Goal: Task Accomplishment & Management: Manage account settings

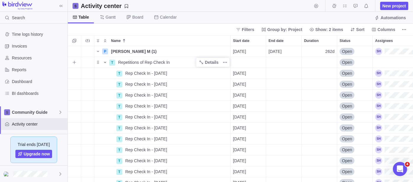
click at [104, 64] on icon "Name" at bounding box center [105, 62] width 5 height 5
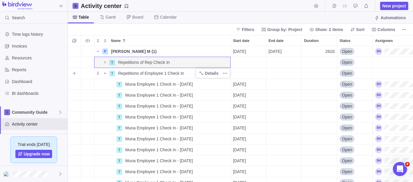
click at [105, 75] on icon "Name" at bounding box center [105, 73] width 5 height 5
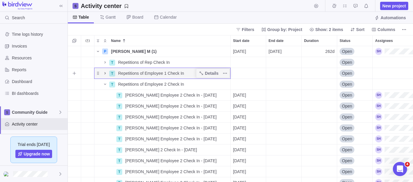
click at [105, 75] on icon "Name" at bounding box center [105, 73] width 5 height 5
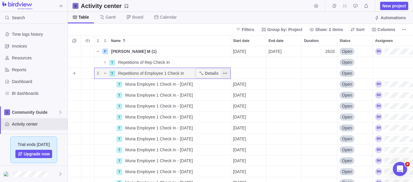
click at [227, 73] on span "More actions" at bounding box center [225, 73] width 8 height 8
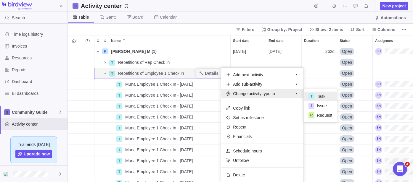
click at [154, 73] on div "P [PERSON_NAME] M (1) Details [DATE] [DATE] 262d Open T Repetitions of Rep Chec…" at bounding box center [240, 114] width 345 height 136
click at [154, 73] on span "Repetitions of Employee 1 Check In" at bounding box center [151, 73] width 66 height 6
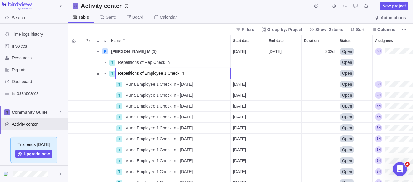
click at [133, 72] on input "Repetitions of Employee 1 Check In" at bounding box center [172, 73] width 115 height 11
click at [140, 72] on input "Repetitions of Employee 1 Check In" at bounding box center [172, 73] width 115 height 11
click at [146, 73] on input "Repetitions of Employee 1 Check In" at bounding box center [172, 73] width 115 height 11
click at [145, 73] on input "Repetitions of Employee 1 Check In" at bounding box center [172, 73] width 115 height 11
type input "Repetitions of Muna Employee 1 Check In"
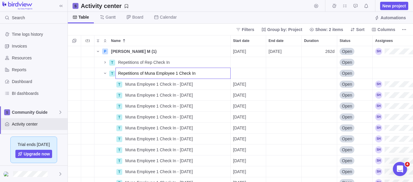
click at [194, 38] on div "Name Start date End date Duration Status Assignees P [PERSON_NAME] M (1) Detail…" at bounding box center [240, 108] width 345 height 147
click at [105, 75] on span "Name" at bounding box center [104, 73] width 7 height 8
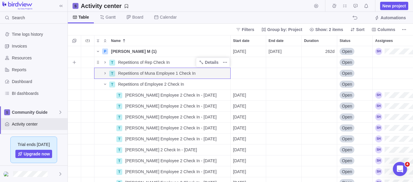
click at [142, 63] on span "Repetitions of Rep Check In" at bounding box center [143, 62] width 51 height 6
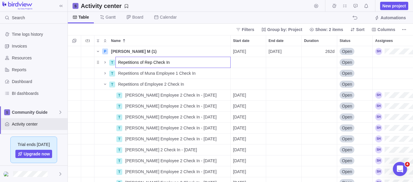
click at [142, 63] on input "Repetitions of Rep Check In" at bounding box center [172, 62] width 115 height 11
click at [149, 61] on input "Repetitions of Rep Check In" at bounding box center [172, 62] width 115 height 11
click at [150, 61] on input "Repetitions of Rep Check In" at bounding box center [172, 62] width 115 height 11
type input "Repetitions of Lucky Rep Check In"
click at [170, 36] on div "Name Start date End date Duration Status Assignees P [PERSON_NAME] M (1) Detail…" at bounding box center [240, 108] width 345 height 147
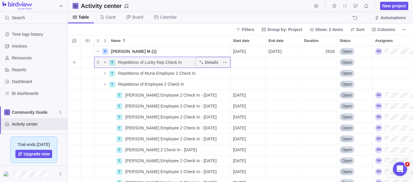
click at [104, 62] on icon "Name" at bounding box center [105, 62] width 5 height 5
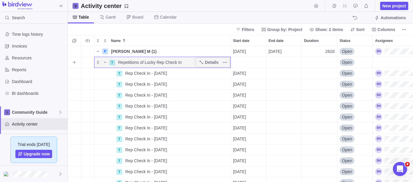
click at [100, 63] on div "Name" at bounding box center [101, 62] width 14 height 8
click at [105, 62] on icon "Name" at bounding box center [105, 62] width 2 height 1
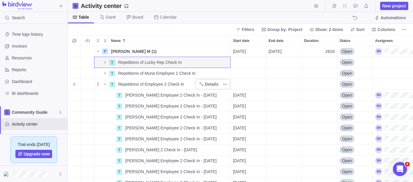
click at [156, 83] on span "Repetitions of Employee 2 Check In" at bounding box center [151, 84] width 66 height 6
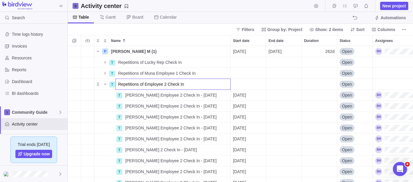
click at [161, 83] on input "Repetitions of Employee 2 Check In" at bounding box center [172, 84] width 115 height 11
click at [166, 82] on input "Repetitions of Employee 2 Check In" at bounding box center [172, 84] width 115 height 11
click at [146, 83] on input "Repetitions of Employee 2 Check In" at bounding box center [172, 84] width 115 height 11
click at [145, 84] on input "Repetitions of Employee 2 Check In" at bounding box center [172, 84] width 115 height 11
type input "Repetitions of [PERSON_NAME] 2 Check In"
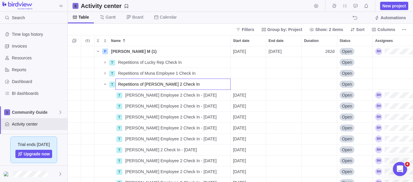
click at [181, 35] on div "Name Start date End date Duration Status Assignees P [PERSON_NAME] M (1) Detail…" at bounding box center [240, 108] width 345 height 147
click at [106, 87] on span "Name" at bounding box center [104, 84] width 7 height 8
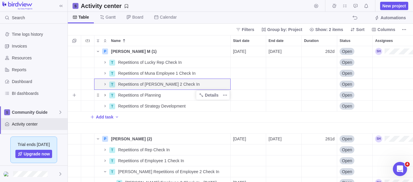
click at [105, 95] on icon "Name" at bounding box center [105, 95] width 5 height 5
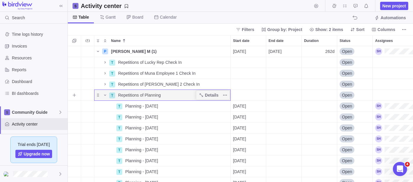
click at [162, 94] on div "Repetitions of Planning" at bounding box center [173, 95] width 114 height 11
click at [144, 96] on input "Repetitions of Planning" at bounding box center [172, 95] width 115 height 11
type input "Repetitions of [PERSON_NAME] Planning"
click at [209, 14] on body "Search Time logs history Invoices Resources Reports Dashboard BI dashboards Com…" at bounding box center [206, 91] width 413 height 182
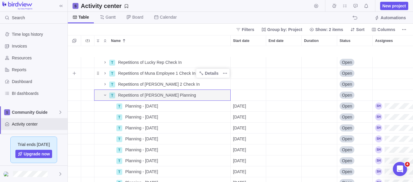
scroll to position [33, 0]
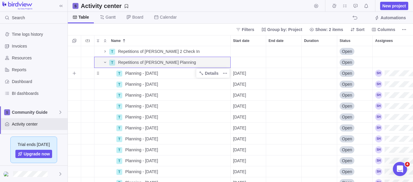
click at [128, 74] on span "Planning - [DATE]" at bounding box center [141, 73] width 33 height 6
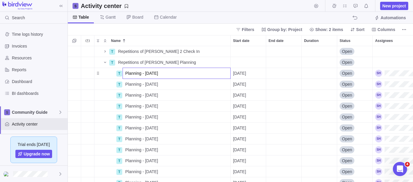
click at [125, 73] on input "Planning - [DATE]" at bounding box center [176, 73] width 108 height 11
drag, startPoint x: 135, startPoint y: 73, endPoint x: 124, endPoint y: 74, distance: 10.4
click at [124, 74] on input "[PERSON_NAME] Planning - [DATE]" at bounding box center [176, 73] width 108 height 11
type input "[PERSON_NAME] Planning - [DATE]"
click at [130, 85] on div "T Repetitions of [PERSON_NAME] 2 Check In Details Open T Repetitions of [PERSON…" at bounding box center [240, 114] width 345 height 136
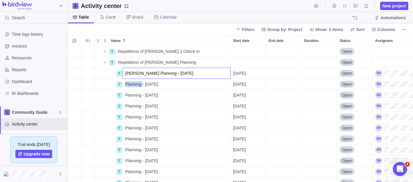
click at [130, 85] on span "Planning - [DATE]" at bounding box center [141, 84] width 33 height 6
click at [125, 85] on input "Planning - [DATE]" at bounding box center [176, 84] width 108 height 11
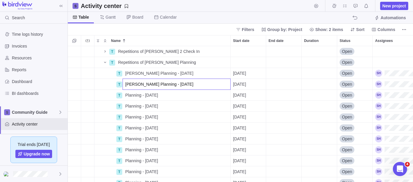
type input "[PERSON_NAME] Planning - [DATE]"
click at [126, 96] on div "T Repetitions of [PERSON_NAME] 2 Check In Details Open T Repetitions of [PERSON…" at bounding box center [240, 114] width 345 height 136
click at [126, 96] on span "Planning - [DATE]" at bounding box center [141, 95] width 33 height 6
click at [126, 96] on input "Planning - [DATE]" at bounding box center [176, 95] width 108 height 11
click at [124, 96] on input "Planning - [DATE]" at bounding box center [176, 95] width 108 height 11
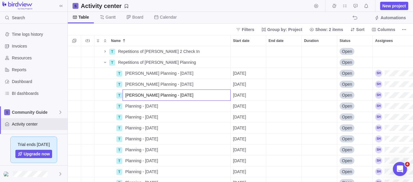
type input "[PERSON_NAME] Planning - [DATE]"
click at [125, 106] on div "T Repetitions of [PERSON_NAME] 2 Check In Details Open T Repetitions of [PERSON…" at bounding box center [240, 114] width 345 height 136
click at [125, 106] on span "Planning - [DATE]" at bounding box center [141, 106] width 33 height 6
click at [125, 106] on input "Planning - [DATE]" at bounding box center [176, 106] width 108 height 11
click at [123, 107] on input "Planning - [DATE]" at bounding box center [176, 106] width 108 height 11
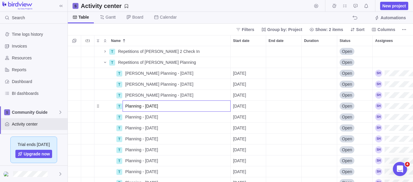
click at [125, 106] on input "Planning - [DATE]" at bounding box center [176, 106] width 108 height 11
type input "[PERSON_NAME] Planning - [DATE]"
click at [130, 116] on div "T Repetitions of [PERSON_NAME] 2 Check In Details Open T Repetitions of [PERSON…" at bounding box center [240, 114] width 345 height 136
click at [130, 116] on span "Planning - [DATE]" at bounding box center [141, 117] width 33 height 6
click at [125, 116] on input "Planning - [DATE]" at bounding box center [176, 117] width 108 height 11
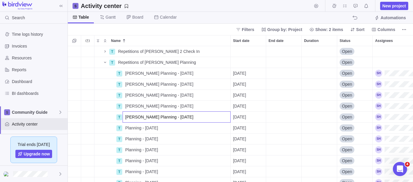
type input "[PERSON_NAME] Planning - [DATE]"
click at [126, 129] on div "T Repetitions of [PERSON_NAME] 2 Check In Details Open T Repetitions of [PERSON…" at bounding box center [240, 114] width 345 height 136
click at [126, 129] on span "Planning - [DATE]" at bounding box center [141, 128] width 33 height 6
click at [125, 129] on input "Planning - [DATE]" at bounding box center [176, 127] width 108 height 11
type input "[PERSON_NAME] Planning - [DATE]"
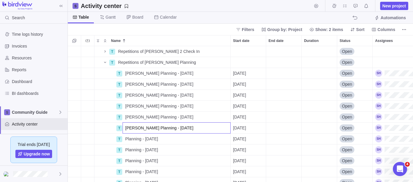
click at [127, 138] on div "T Repetitions of [PERSON_NAME] 2 Check In Details Open T Repetitions of [PERSON…" at bounding box center [240, 114] width 345 height 136
click at [127, 138] on span "Planning - [DATE]" at bounding box center [141, 139] width 33 height 6
click at [125, 139] on input "Planning - [DATE]" at bounding box center [176, 138] width 108 height 11
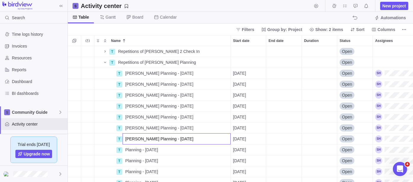
type input "[PERSON_NAME] Planning - [DATE]"
click at [126, 150] on div "T Repetitions of [PERSON_NAME] 2 Check In Details Open T Repetitions of [PERSON…" at bounding box center [240, 114] width 345 height 136
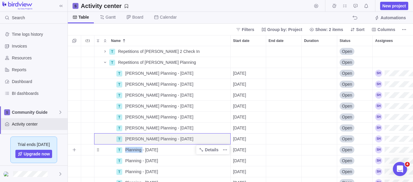
click at [126, 150] on span "Planning - [DATE]" at bounding box center [141, 150] width 33 height 6
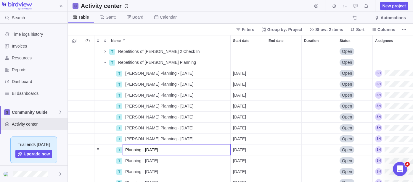
click at [125, 150] on input "Planning - [DATE]" at bounding box center [176, 149] width 108 height 11
click at [125, 149] on input "Planning - [DATE]" at bounding box center [176, 149] width 108 height 11
click at [123, 149] on input "Planning - [DATE]" at bounding box center [176, 149] width 108 height 11
click at [164, 150] on input "Planning - [DATE]" at bounding box center [176, 149] width 108 height 11
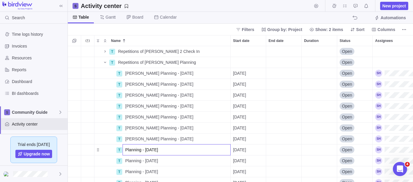
click at [127, 148] on input "Planning - [DATE]" at bounding box center [176, 149] width 108 height 11
click at [125, 149] on input "Planning - [DATE]" at bounding box center [176, 149] width 108 height 11
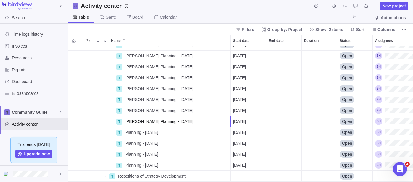
scroll to position [98, 0]
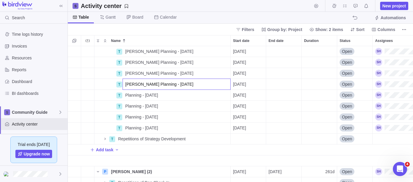
type input "[PERSON_NAME] Planning - [DATE]"
click at [130, 95] on div "T [PERSON_NAME] Planning - [DATE] Details [DATE] Open T [PERSON_NAME] Planning …" at bounding box center [240, 114] width 345 height 136
click at [130, 95] on span "Planning - [DATE]" at bounding box center [141, 95] width 33 height 6
click at [127, 96] on input "Planning - [DATE]" at bounding box center [176, 95] width 108 height 11
click at [125, 96] on input "Planning - [DATE]" at bounding box center [176, 95] width 108 height 11
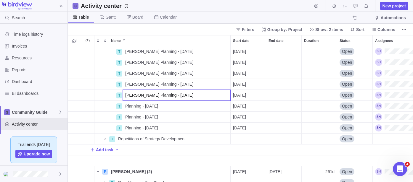
type input "[PERSON_NAME] Planning - [DATE]"
click at [126, 106] on div "T [PERSON_NAME] Planning - [DATE] Details [DATE] Open T [PERSON_NAME] Planning …" at bounding box center [240, 114] width 345 height 136
click at [126, 106] on span "Planning - [DATE]" at bounding box center [141, 106] width 33 height 6
click at [125, 106] on input "Planning - [DATE]" at bounding box center [176, 106] width 108 height 11
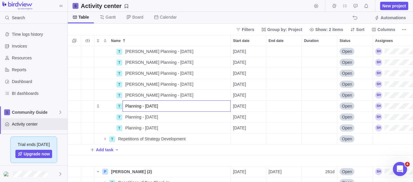
click at [127, 104] on input "Planning - [DATE]" at bounding box center [176, 106] width 108 height 11
click at [126, 106] on input "Planning - [DATE]" at bounding box center [176, 106] width 108 height 11
click at [124, 107] on input "Planning - [DATE]" at bounding box center [176, 106] width 108 height 11
click at [126, 106] on input "Planning - [DATE]" at bounding box center [176, 106] width 108 height 11
click at [124, 103] on input "Planning - [DATE]" at bounding box center [176, 106] width 108 height 11
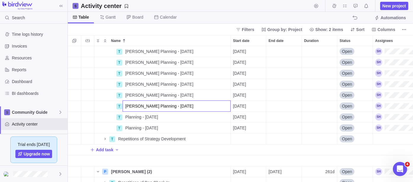
type input "[PERSON_NAME] Planning - [DATE]"
click at [129, 117] on div "T [PERSON_NAME] Planning - [DATE] Details [DATE] Open T [PERSON_NAME] Planning …" at bounding box center [240, 114] width 345 height 136
click at [129, 117] on span "Planning - [DATE]" at bounding box center [141, 117] width 33 height 6
click at [125, 117] on input "Planning - [DATE]" at bounding box center [176, 117] width 108 height 11
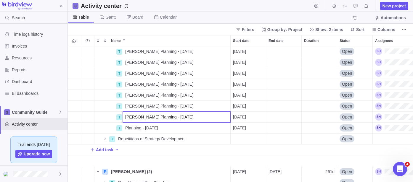
type input "[PERSON_NAME] Planning - [DATE]"
click at [127, 126] on div "T [PERSON_NAME] Planning - [DATE] Details [DATE] Open T [PERSON_NAME] Planning …" at bounding box center [240, 114] width 345 height 136
click at [127, 126] on span "Planning - [DATE]" at bounding box center [141, 128] width 33 height 6
click at [125, 128] on input "Planning - [DATE]" at bounding box center [176, 127] width 108 height 11
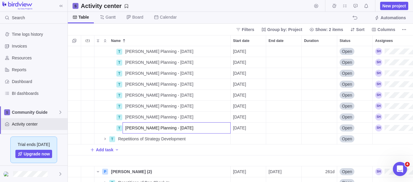
type input "[PERSON_NAME] Planning - [DATE]"
click at [151, 146] on div "T [PERSON_NAME] Planning - [DATE] Details [DATE] Open T [PERSON_NAME] Planning …" at bounding box center [240, 114] width 345 height 136
click at [143, 140] on span "Repetitions of Strategy Development" at bounding box center [151, 139] width 67 height 6
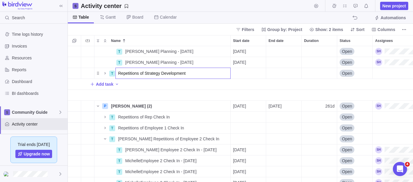
click at [104, 74] on div "T [PERSON_NAME] Planning - [DATE] Details [DATE] Open T [PERSON_NAME] Planning …" at bounding box center [240, 114] width 345 height 136
click at [105, 73] on icon "Name" at bounding box center [105, 73] width 5 height 5
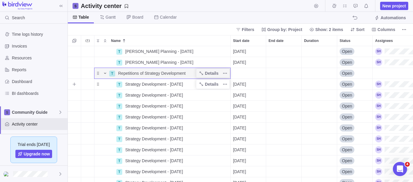
click at [129, 83] on span "Strategy Development - [DATE]" at bounding box center [154, 84] width 58 height 6
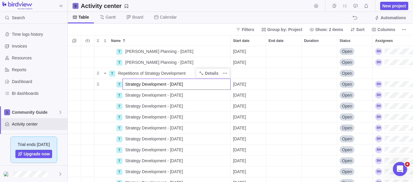
click at [126, 85] on input "Strategy Development - [DATE]" at bounding box center [176, 84] width 108 height 11
click at [125, 86] on input "Strategy Development - [DATE]" at bounding box center [176, 84] width 108 height 11
type input "[PERSON_NAME] Strategy Development - [DATE]"
click at [125, 93] on div "T [PERSON_NAME] Planning - [DATE] Details [DATE] Open T [PERSON_NAME] Planning …" at bounding box center [240, 114] width 345 height 136
click at [126, 94] on span "Strategy Development - [DATE]" at bounding box center [154, 95] width 58 height 6
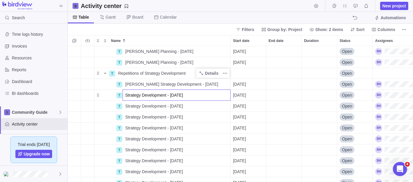
click at [125, 95] on input "Strategy Development - [DATE]" at bounding box center [176, 95] width 108 height 11
click at [123, 96] on input "Strategy Development - [DATE]" at bounding box center [176, 95] width 108 height 11
type input "[PERSON_NAME] Strategy Development - [DATE]"
click at [126, 103] on div "T [PERSON_NAME] Planning - [DATE] Details [DATE] Open T [PERSON_NAME] Planning …" at bounding box center [240, 114] width 345 height 136
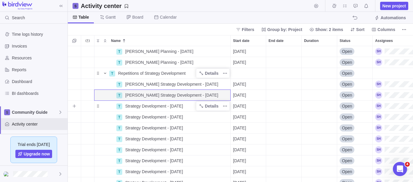
click at [125, 105] on span "Strategy Development - [DATE]" at bounding box center [154, 106] width 58 height 6
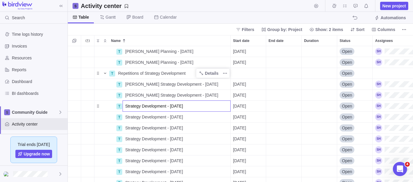
click at [125, 107] on input "Strategy Development - [DATE]" at bounding box center [176, 106] width 108 height 11
click at [125, 108] on input "Strategy Development - [DATE]" at bounding box center [176, 106] width 108 height 11
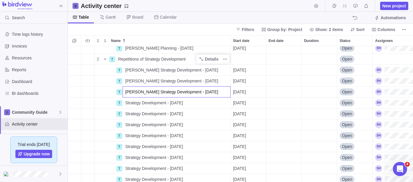
scroll to position [197, 0]
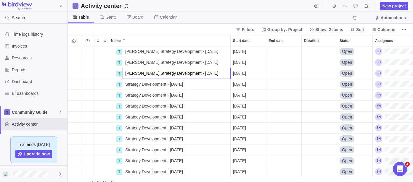
type input "[PERSON_NAME] Strategy Development - [DATE]"
click at [127, 83] on div "T [PERSON_NAME] Strategy Development - [DATE] Details [DATE] Open T [PERSON_NAM…" at bounding box center [240, 114] width 345 height 136
click at [125, 84] on div "Strategy Development - [DATE]" at bounding box center [176, 84] width 107 height 11
click at [125, 84] on input "Strategy Development - [DATE]" at bounding box center [176, 84] width 108 height 11
click at [126, 84] on input "Strategy Development - [DATE]" at bounding box center [176, 84] width 108 height 11
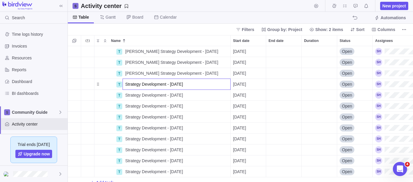
click at [124, 85] on input "Strategy Development - [DATE]" at bounding box center [176, 84] width 108 height 11
type input "[PERSON_NAME] Strategy Development - [DATE]"
click at [128, 94] on div "T [PERSON_NAME] Strategy Development - [DATE] Details [DATE] Open T [PERSON_NAM…" at bounding box center [240, 114] width 345 height 136
click at [128, 94] on span "Strategy Development - [DATE]" at bounding box center [154, 95] width 58 height 6
click at [124, 96] on input "Strategy Development - [DATE]" at bounding box center [176, 95] width 108 height 11
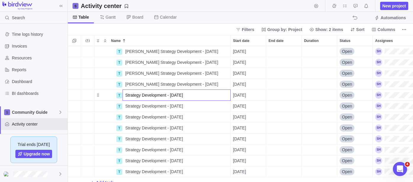
click at [125, 96] on input "Strategy Development - [DATE]" at bounding box center [176, 95] width 108 height 11
click at [126, 95] on input "Strategy Development - [DATE]" at bounding box center [176, 95] width 108 height 11
type input "[PERSON_NAME] Strategy Development - [DATE]"
click at [127, 104] on div "T [PERSON_NAME] Strategy Development - [DATE] Details [DATE] Open T [PERSON_NAM…" at bounding box center [240, 114] width 345 height 136
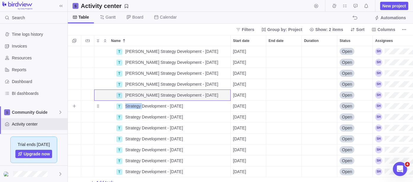
click at [127, 104] on span "Strategy Development - [DATE]" at bounding box center [154, 106] width 58 height 6
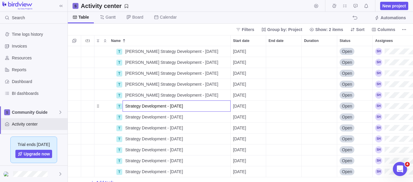
click at [124, 106] on input "Strategy Development - [DATE]" at bounding box center [176, 106] width 108 height 11
click at [125, 106] on input "Strategy Development - [DATE]" at bounding box center [176, 106] width 108 height 11
click at [125, 104] on input "Strategy Development - [DATE]" at bounding box center [176, 106] width 108 height 11
type input "[PERSON_NAME] Strategy Development - [DATE]"
click at [128, 113] on div "T [PERSON_NAME] Strategy Development - [DATE] Details [DATE] Open T [PERSON_NAM…" at bounding box center [240, 114] width 345 height 136
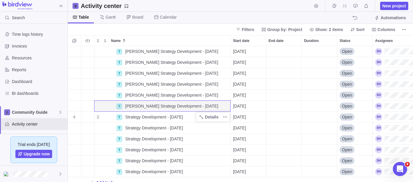
click at [128, 114] on span "Strategy Development - [DATE]" at bounding box center [154, 117] width 58 height 6
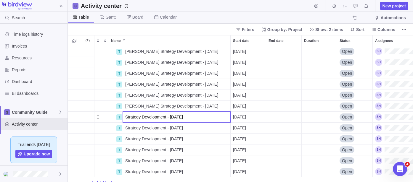
click at [128, 114] on input "Strategy Development - [DATE]" at bounding box center [176, 117] width 108 height 11
click at [126, 116] on input "Strategy Development - [DATE]" at bounding box center [176, 117] width 108 height 11
click at [125, 117] on input "Strategy Development - [DATE]" at bounding box center [176, 117] width 108 height 11
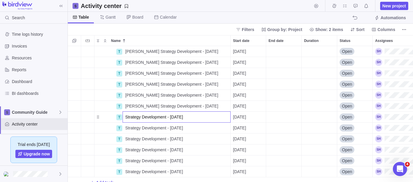
click at [126, 116] on input "Strategy Development - [DATE]" at bounding box center [176, 117] width 108 height 11
click at [124, 117] on input "Strategy Development - [DATE]" at bounding box center [176, 117] width 108 height 11
type input "[PERSON_NAME] Strategy Development - [DATE]"
click at [127, 126] on div "T [PERSON_NAME] Strategy Development - [DATE] Details [DATE] Open T [PERSON_NAM…" at bounding box center [240, 114] width 345 height 136
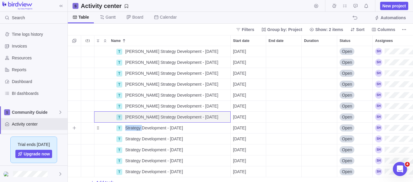
click at [127, 126] on span "Strategy Development - [DATE]" at bounding box center [154, 128] width 58 height 6
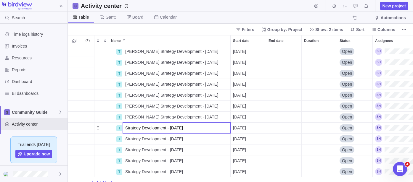
click at [126, 127] on input "Strategy Development - [DATE]" at bounding box center [176, 127] width 108 height 11
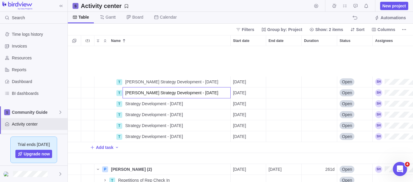
scroll to position [263, 0]
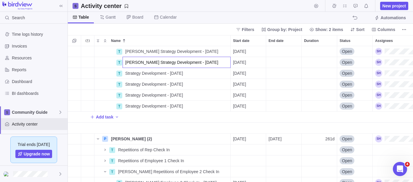
type input "[PERSON_NAME] Strategy Development - [DATE]"
click at [128, 74] on div "T [PERSON_NAME] Strategy Development - [DATE] Details [DATE] Open T [PERSON_NAM…" at bounding box center [240, 114] width 345 height 136
click at [128, 74] on span "Strategy Development - [DATE]" at bounding box center [154, 73] width 58 height 6
click at [125, 75] on input "Strategy Development - [DATE]" at bounding box center [176, 73] width 108 height 11
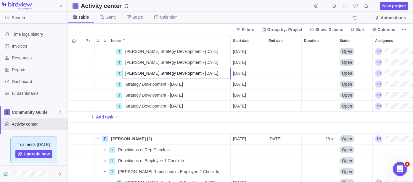
type input "[PERSON_NAME] Strategy Development - [DATE]"
click at [128, 85] on div "T [PERSON_NAME] Strategy Development - [DATE] Details [DATE] Open T [PERSON_NAM…" at bounding box center [240, 114] width 345 height 136
click at [128, 85] on span "Strategy Development - [DATE]" at bounding box center [154, 84] width 58 height 6
click at [125, 85] on input "Strategy Development - [DATE]" at bounding box center [176, 84] width 108 height 11
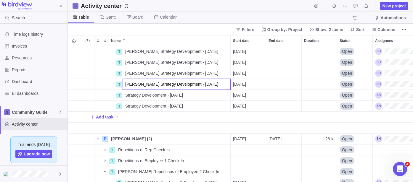
type input "[PERSON_NAME] Strategy Development - [DATE]"
click at [127, 95] on div "T [PERSON_NAME] Strategy Development - [DATE] Details [DATE] Open T [PERSON_NAM…" at bounding box center [240, 114] width 345 height 136
click at [127, 95] on span "Strategy Development - [DATE]" at bounding box center [154, 95] width 58 height 6
click at [125, 96] on input "Strategy Development - [DATE]" at bounding box center [176, 95] width 108 height 11
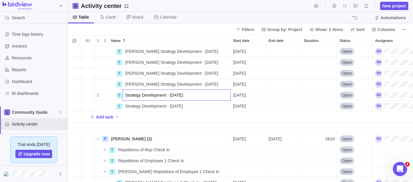
click at [124, 93] on input "Strategy Development - [DATE]" at bounding box center [176, 95] width 108 height 11
type input "[PERSON_NAME] Strategy Development - [DATE]"
click at [130, 107] on div "T [PERSON_NAME] Strategy Development - [DATE] Details [DATE] Open T [PERSON_NAM…" at bounding box center [240, 114] width 345 height 136
click at [130, 107] on span "Strategy Development - [DATE]" at bounding box center [154, 106] width 58 height 6
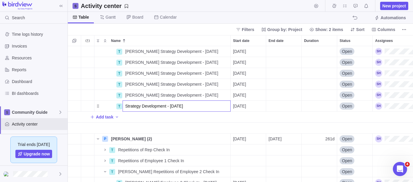
click at [126, 106] on input "Strategy Development - [DATE]" at bounding box center [176, 106] width 108 height 11
click at [125, 106] on input "Strategy Development - [DATE]" at bounding box center [176, 106] width 108 height 11
type input "[PERSON_NAME] Strategy Development - [DATE]"
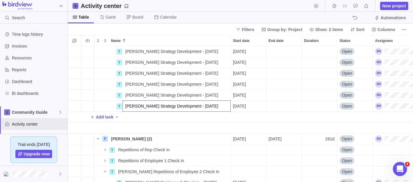
click at [211, 30] on body "Search Time logs history Invoices Resources Reports Dashboard BI dashboards Com…" at bounding box center [206, 91] width 413 height 182
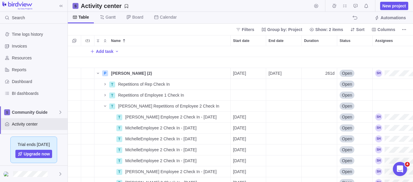
scroll to position [329, 0]
click at [137, 84] on span "Repetitions of Rep Check In" at bounding box center [143, 84] width 51 height 6
click at [145, 82] on input "Repetitions of Rep Check In" at bounding box center [172, 83] width 115 height 11
type input "Repetitions of [PERSON_NAME] Rep Check In"
click at [104, 85] on div "Add task P [PERSON_NAME] (2) Details [DATE] [DATE] 261d Open T Repetitions of […" at bounding box center [240, 114] width 345 height 136
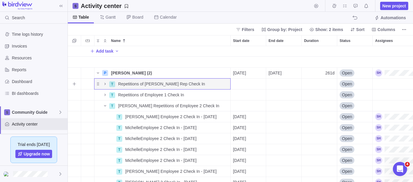
click at [104, 85] on icon "Name" at bounding box center [105, 84] width 5 height 5
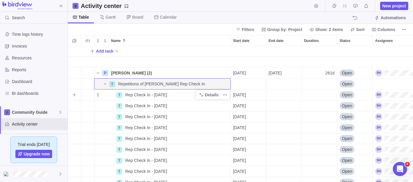
click at [130, 96] on span "Rep Check In - [DATE]" at bounding box center [146, 95] width 42 height 6
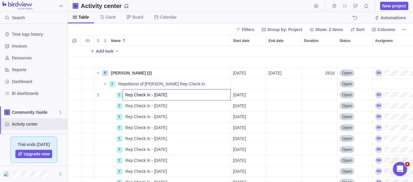
click at [125, 96] on input "Rep Check In - [DATE]" at bounding box center [176, 94] width 108 height 11
drag, startPoint x: 133, startPoint y: 94, endPoint x: 125, endPoint y: 95, distance: 8.0
click at [125, 95] on input "[PERSON_NAME] Rep Check In - [DATE]" at bounding box center [176, 94] width 108 height 11
type input "[PERSON_NAME] Rep Check In - [DATE]"
click at [128, 105] on div "Add task P [PERSON_NAME] (2) Details [DATE] [DATE] 261d Open T Repetitions of […" at bounding box center [240, 114] width 345 height 136
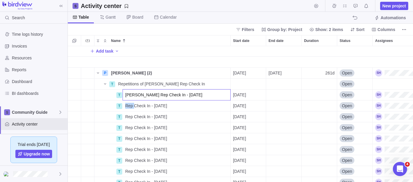
click at [128, 105] on span "Rep Check In - [DATE]" at bounding box center [146, 106] width 42 height 6
click at [126, 106] on input "Rep Check In - [DATE]" at bounding box center [176, 105] width 108 height 11
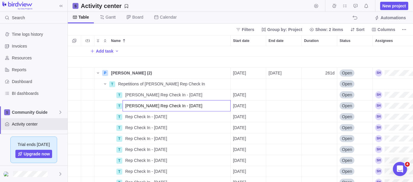
type input "[PERSON_NAME] Rep Check In - [DATE]"
click at [127, 119] on div "Add task P [PERSON_NAME] (2) Details [DATE] [DATE] 261d Open T Repetitions of […" at bounding box center [240, 114] width 345 height 136
click at [127, 118] on span "Rep Check In - [DATE]" at bounding box center [146, 117] width 42 height 6
click at [125, 117] on input "Rep Check In - [DATE]" at bounding box center [176, 116] width 108 height 11
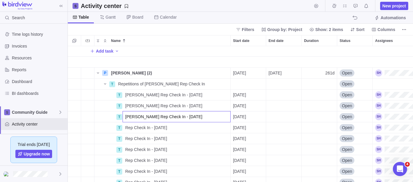
type input "[PERSON_NAME] Rep Check In - [DATE]"
click at [127, 127] on div "Add task P [PERSON_NAME] (2) Details [DATE] [DATE] 261d Open T Repetitions of […" at bounding box center [240, 114] width 345 height 136
click at [127, 127] on span "Rep Check In - [DATE]" at bounding box center [146, 128] width 42 height 6
click at [125, 128] on input "Rep Check In - [DATE]" at bounding box center [176, 127] width 108 height 11
click at [124, 128] on input "Rep Check In - [DATE]" at bounding box center [176, 127] width 108 height 11
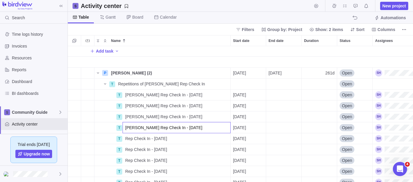
type input "[PERSON_NAME] Rep Check In - [DATE]"
click at [128, 138] on div "Add task P [PERSON_NAME] (2) Details [DATE] [DATE] 261d Open T Repetitions of […" at bounding box center [240, 114] width 345 height 136
click at [128, 138] on span "Rep Check In - [DATE]" at bounding box center [146, 139] width 42 height 6
click at [126, 138] on input "Rep Check In - [DATE]" at bounding box center [176, 138] width 108 height 11
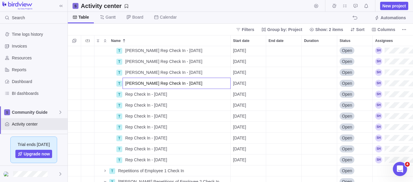
scroll to position [394, 0]
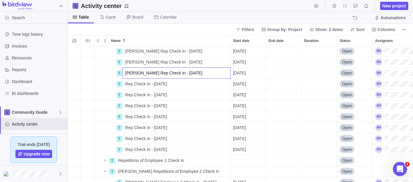
type input "[PERSON_NAME] Rep Check In - [DATE]"
click at [126, 83] on div "T [PERSON_NAME] Rep Check In - [DATE] Details [DATE] Open T [PERSON_NAME] Rep C…" at bounding box center [240, 114] width 345 height 136
click at [126, 83] on span "Rep Check In - [DATE]" at bounding box center [146, 84] width 42 height 6
click at [125, 84] on input "Rep Check In - [DATE]" at bounding box center [176, 83] width 108 height 11
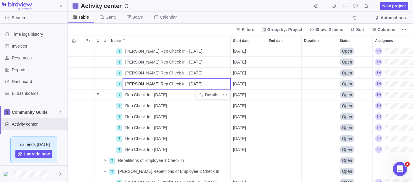
type input "[PERSON_NAME] Rep Check In - [DATE]"
click at [129, 96] on div "T [PERSON_NAME] Rep Check In - [DATE] Details [DATE] Open T [PERSON_NAME] Rep C…" at bounding box center [240, 114] width 345 height 136
click at [129, 96] on span "Rep Check In - [DATE]" at bounding box center [146, 95] width 42 height 6
click at [124, 96] on input "Rep Check In - [DATE]" at bounding box center [176, 94] width 108 height 11
type input "[PERSON_NAME] Rep Check In - [DATE]"
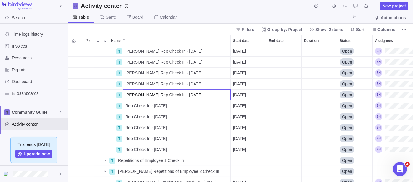
click at [127, 106] on div "T [PERSON_NAME] Rep Check In - [DATE] Details [DATE] Open T [PERSON_NAME] Rep C…" at bounding box center [240, 114] width 345 height 136
click at [127, 106] on span "Rep Check In - [DATE]" at bounding box center [146, 106] width 42 height 6
click at [125, 106] on input "Rep Check In - [DATE]" at bounding box center [176, 105] width 108 height 11
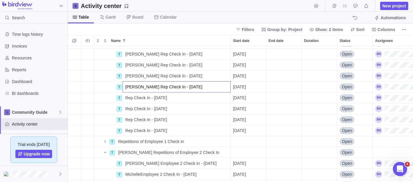
scroll to position [427, 0]
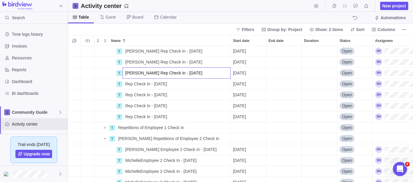
type input "[PERSON_NAME] Rep Check In - [DATE]"
click at [127, 84] on div "T [PERSON_NAME] Rep Check In - [DATE] Details [DATE] Open T [PERSON_NAME] Rep C…" at bounding box center [240, 114] width 345 height 136
click at [127, 84] on span "Rep Check In - [DATE]" at bounding box center [146, 84] width 42 height 6
click at [125, 85] on input "Rep Check In - [DATE]" at bounding box center [176, 83] width 108 height 11
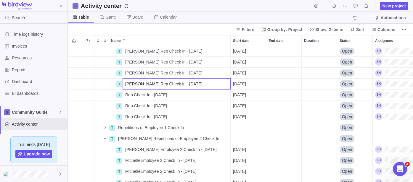
type input "[PERSON_NAME] Rep Check In - [DATE]"
click at [129, 96] on div "T [PERSON_NAME] Rep Check In - [DATE] Details [DATE] Open T [PERSON_NAME] Rep C…" at bounding box center [240, 114] width 345 height 136
click at [129, 96] on span "Rep Check In - [DATE]" at bounding box center [146, 95] width 42 height 6
click at [126, 96] on input "Rep Check In - [DATE]" at bounding box center [176, 94] width 108 height 11
click at [125, 96] on input "Rep Check In - [DATE]" at bounding box center [176, 94] width 108 height 11
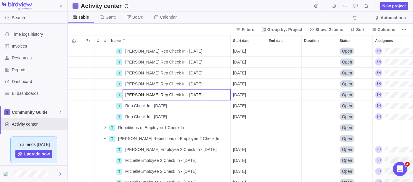
type input "[PERSON_NAME] Rep Check In - [DATE]"
click at [129, 104] on div "T [PERSON_NAME] Rep Check In - [DATE] Details [DATE] Open T [PERSON_NAME] Rep C…" at bounding box center [240, 114] width 345 height 136
click at [129, 104] on span "Rep Check In - [DATE]" at bounding box center [146, 106] width 42 height 6
click at [125, 106] on input "Rep Check In - [DATE]" at bounding box center [176, 105] width 108 height 11
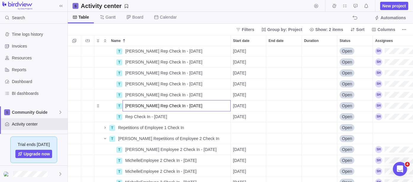
type input "[PERSON_NAME] Rep Check In - [DATE]"
click at [128, 115] on div "T [PERSON_NAME] Rep Check In - [DATE] Details [DATE] Open T [PERSON_NAME] Rep C…" at bounding box center [240, 114] width 345 height 136
click at [128, 115] on span "Rep Check In - [DATE]" at bounding box center [146, 117] width 42 height 6
click at [125, 117] on input "Rep Check In - [DATE]" at bounding box center [176, 116] width 108 height 11
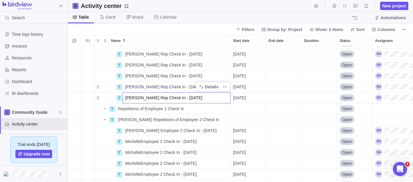
scroll to position [460, 0]
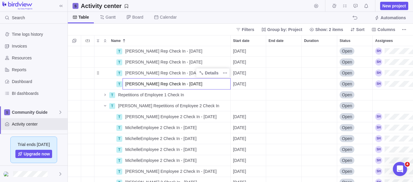
type input "[PERSON_NAME] Rep Check In - [DATE]"
click at [104, 96] on div "T [PERSON_NAME] Rep Check In - [DATE] Details [DATE] Open T [PERSON_NAME] Rep C…" at bounding box center [240, 114] width 345 height 136
click at [107, 94] on span "Name" at bounding box center [104, 95] width 7 height 8
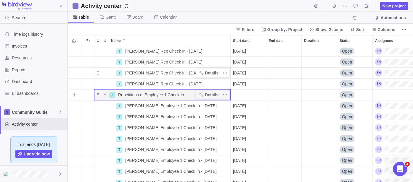
click at [155, 94] on span "Repetitions of Employee 1 Check In" at bounding box center [151, 95] width 66 height 6
click at [160, 94] on input "Repetitions of Employee 1 Check In" at bounding box center [172, 94] width 115 height 11
click at [144, 95] on input "Repetitions of Employee 1 Check In" at bounding box center [172, 94] width 115 height 11
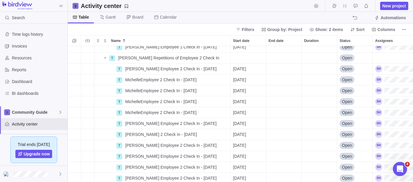
scroll to position [624, 0]
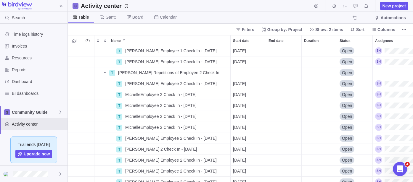
type input "Repetitions of KimEmployee 1 Check In"
click at [119, 83] on div "T Repetitions of KimEmployee 1 Check In Open T [PERSON_NAME] Employee 1 Check I…" at bounding box center [240, 114] width 345 height 136
click at [149, 88] on div "[PERSON_NAME] Employee 2 Check In - [DATE]" at bounding box center [176, 83] width 107 height 11
click at [132, 93] on div "T [PERSON_NAME] Employee 1 Check In - [DATE] Details [DATE] Open T [PERSON_NAME…" at bounding box center [240, 114] width 345 height 136
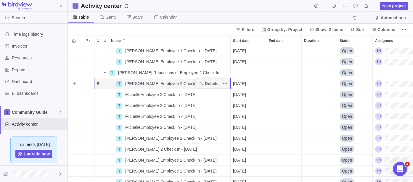
click at [149, 85] on span "[PERSON_NAME] Employee 2 Check In - [DATE]" at bounding box center [170, 84] width 91 height 6
click at [142, 94] on div "T [PERSON_NAME] Employee 1 Check In - [DATE] Details [DATE] Open T [PERSON_NAME…" at bounding box center [240, 114] width 345 height 136
click at [226, 95] on icon "More actions" at bounding box center [224, 94] width 5 height 5
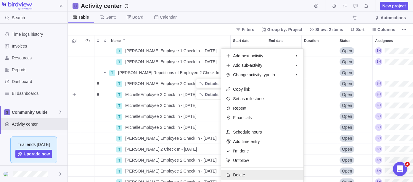
click at [244, 174] on span "Delete" at bounding box center [239, 175] width 12 height 6
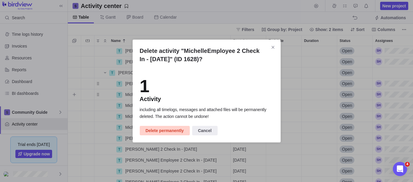
click at [170, 131] on span "Delete permanently" at bounding box center [165, 130] width 38 height 7
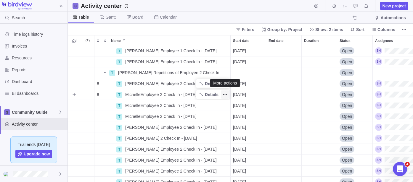
click at [227, 96] on span "More actions" at bounding box center [225, 95] width 8 height 8
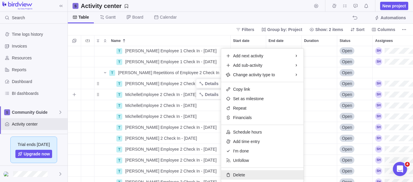
click at [239, 172] on span "Delete" at bounding box center [239, 175] width 12 height 6
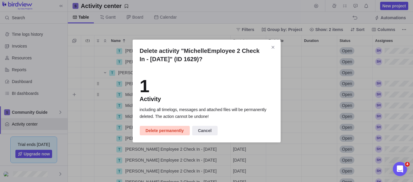
click at [163, 132] on span "Delete permanently" at bounding box center [165, 130] width 38 height 7
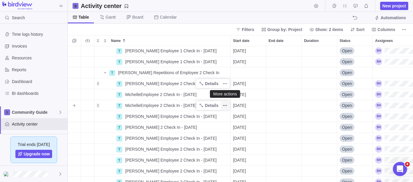
click at [225, 106] on icon "More actions" at bounding box center [224, 105] width 5 height 5
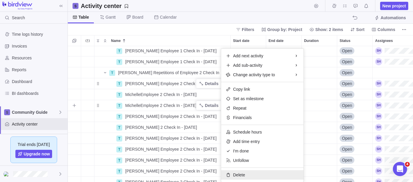
click at [241, 175] on span "Delete" at bounding box center [239, 175] width 12 height 6
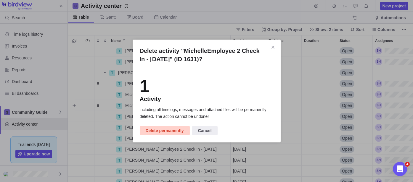
click at [159, 131] on span "Delete permanently" at bounding box center [165, 130] width 38 height 7
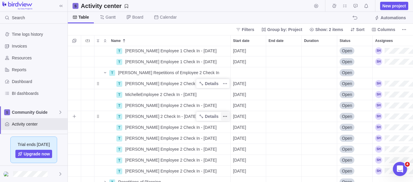
click at [225, 118] on icon "More actions" at bounding box center [224, 116] width 5 height 5
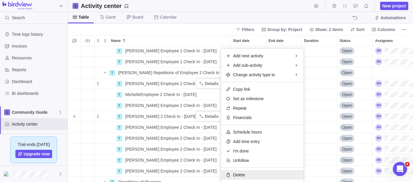
click at [242, 173] on span "Delete" at bounding box center [239, 175] width 12 height 6
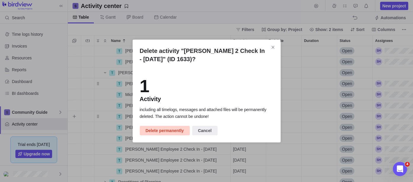
click at [174, 132] on span "Delete permanently" at bounding box center [165, 130] width 38 height 7
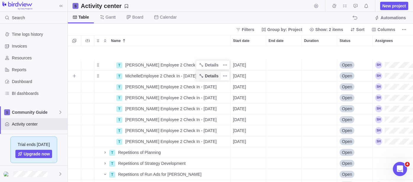
scroll to position [657, 0]
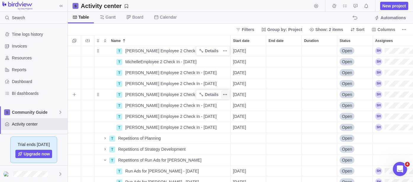
click at [225, 95] on icon "More actions" at bounding box center [224, 94] width 5 height 5
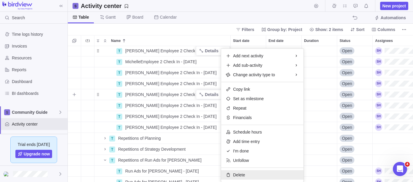
click at [249, 173] on div "Delete" at bounding box center [262, 174] width 82 height 9
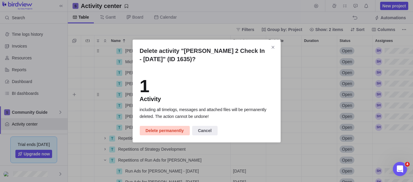
click at [163, 131] on span "Delete permanently" at bounding box center [165, 130] width 38 height 7
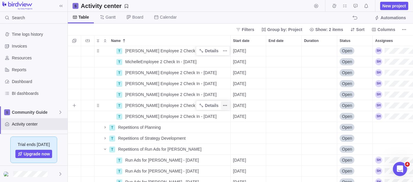
click at [223, 104] on icon "More actions" at bounding box center [224, 105] width 5 height 5
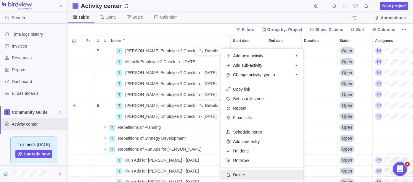
click at [246, 176] on div "Delete" at bounding box center [262, 174] width 82 height 9
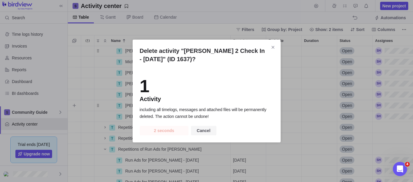
click at [211, 131] on span "Cancel" at bounding box center [203, 130] width 25 height 9
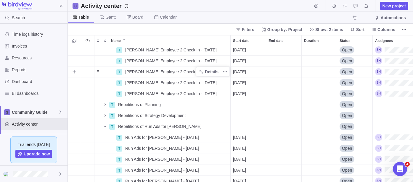
scroll to position [690, 0]
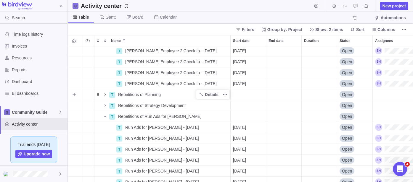
click at [104, 94] on icon "Name" at bounding box center [105, 94] width 5 height 5
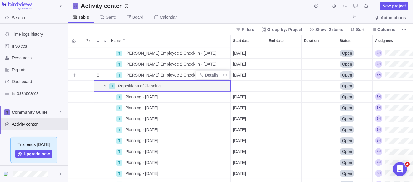
scroll to position [723, 0]
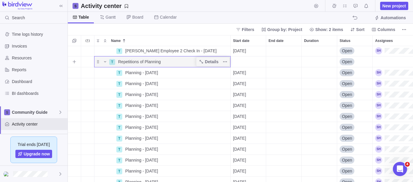
click at [139, 62] on span "Repetitions of Planning" at bounding box center [139, 62] width 43 height 6
click at [139, 62] on input "Repetitions of Planning" at bounding box center [172, 61] width 115 height 11
click at [120, 60] on input "Repetitions of Planning" at bounding box center [172, 61] width 115 height 11
click at [117, 62] on input "Repetitions of Planning" at bounding box center [172, 61] width 115 height 11
type input "[PERSON_NAME] Repetitions of Planning"
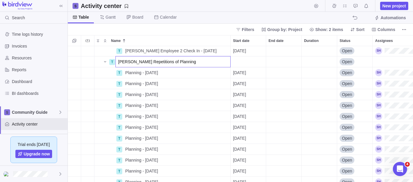
click at [138, 72] on div "T [PERSON_NAME] 2 Check In - [DATE] Details [DATE] Open T [PERSON_NAME] Repetit…" at bounding box center [240, 114] width 345 height 136
click at [138, 72] on span "Planning - [DATE]" at bounding box center [141, 73] width 33 height 6
click at [125, 72] on input "Planning - [DATE]" at bounding box center [176, 72] width 108 height 11
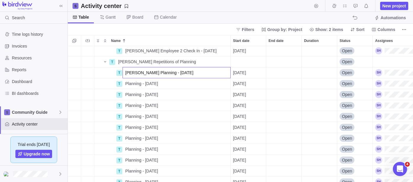
type input "[PERSON_NAME] Planning - [DATE]"
click at [127, 83] on div "T [PERSON_NAME] 2 Check In - [DATE] Details [DATE] Open T [PERSON_NAME] Repetit…" at bounding box center [240, 114] width 345 height 136
click at [127, 83] on span "Planning - [DATE]" at bounding box center [141, 84] width 33 height 6
click at [124, 85] on input "Planning - [DATE]" at bounding box center [176, 83] width 108 height 11
click at [125, 83] on input "Planning - [DATE]" at bounding box center [176, 83] width 108 height 11
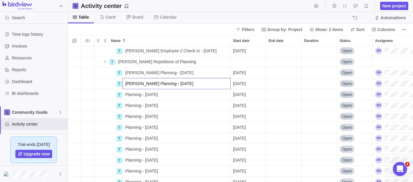
type input "[PERSON_NAME] Planning - [DATE]"
click at [127, 95] on div "T [PERSON_NAME] 2 Check In - [DATE] Details [DATE] Open T [PERSON_NAME] Repetit…" at bounding box center [240, 114] width 345 height 136
click at [127, 95] on span "Planning - [DATE]" at bounding box center [141, 95] width 33 height 6
click at [125, 95] on input "Planning - [DATE]" at bounding box center [176, 94] width 108 height 11
type input "[PERSON_NAME] Planning - [DATE]"
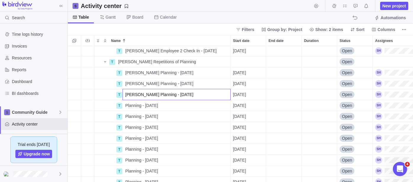
click at [127, 104] on div "T [PERSON_NAME] 2 Check In - [DATE] Details [DATE] Open T [PERSON_NAME] Repetit…" at bounding box center [240, 114] width 345 height 136
click at [127, 104] on span "Planning - [DATE]" at bounding box center [141, 106] width 33 height 6
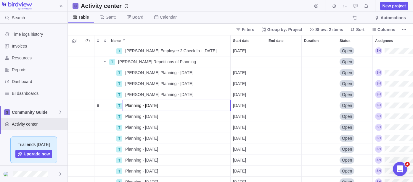
click at [125, 105] on input "Planning - [DATE]" at bounding box center [176, 105] width 108 height 11
type input "[PERSON_NAME] Planning - [DATE]"
click at [128, 116] on div "T [PERSON_NAME] 2 Check In - [DATE] Details [DATE] Open T [PERSON_NAME] Repetit…" at bounding box center [240, 114] width 345 height 136
click at [128, 116] on span "Planning - [DATE]" at bounding box center [141, 117] width 33 height 6
click at [125, 116] on input "Planning - [DATE]" at bounding box center [176, 116] width 108 height 11
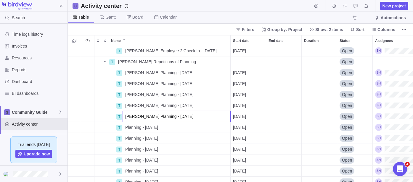
type input "[PERSON_NAME] Planning - [DATE]"
click at [127, 128] on div "T [PERSON_NAME] 2 Check In - [DATE] Details [DATE] Open T [PERSON_NAME] Repetit…" at bounding box center [240, 114] width 345 height 136
click at [127, 128] on span "Planning - [DATE]" at bounding box center [141, 128] width 33 height 6
click at [126, 127] on input "Planning - [DATE]" at bounding box center [176, 127] width 108 height 11
click at [125, 128] on input "Planning - [DATE]" at bounding box center [176, 127] width 108 height 11
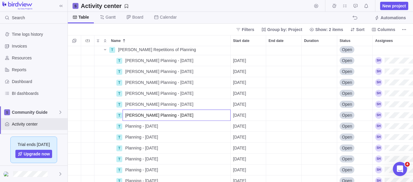
scroll to position [789, 0]
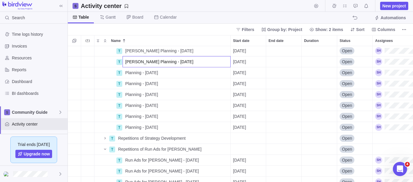
type input "[PERSON_NAME] Planning - [DATE]"
click at [133, 72] on div "T [PERSON_NAME] Planning - [DATE] Details [DATE] Open T [PERSON_NAME] Planning …" at bounding box center [240, 114] width 345 height 136
click at [133, 72] on span "Planning - [DATE]" at bounding box center [141, 73] width 33 height 6
click at [125, 73] on input "Planning - [DATE]" at bounding box center [176, 72] width 108 height 11
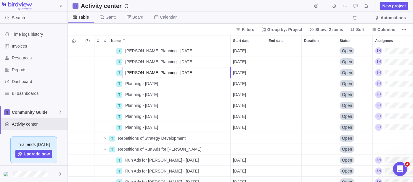
type input "[PERSON_NAME] Planning - [DATE]"
click at [129, 83] on div "T [PERSON_NAME] Planning - [DATE] Details [DATE] Open T [PERSON_NAME] Planning …" at bounding box center [240, 114] width 345 height 136
click at [129, 83] on span "Planning - [DATE]" at bounding box center [141, 84] width 33 height 6
click at [124, 85] on input "Planning - [DATE]" at bounding box center [176, 83] width 108 height 11
click at [126, 85] on input "Planning - [DATE]" at bounding box center [176, 83] width 108 height 11
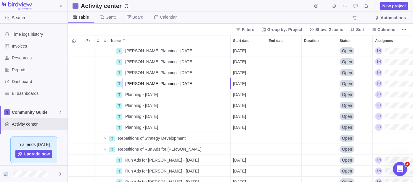
type input "[PERSON_NAME] Planning - [DATE]"
click at [131, 96] on div "T [PERSON_NAME] Planning - [DATE] Details [DATE] Open T [PERSON_NAME] Planning …" at bounding box center [240, 114] width 345 height 136
click at [131, 96] on span "Planning - [DATE]" at bounding box center [141, 95] width 33 height 6
click at [126, 94] on input "Planning - [DATE]" at bounding box center [176, 94] width 108 height 11
type input "[PERSON_NAME] Planning - [DATE]"
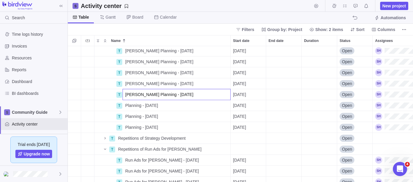
click at [128, 104] on div "T [PERSON_NAME] Planning - [DATE] Details [DATE] Open T [PERSON_NAME] Planning …" at bounding box center [240, 114] width 345 height 136
click at [128, 104] on span "Planning - [DATE]" at bounding box center [141, 106] width 33 height 6
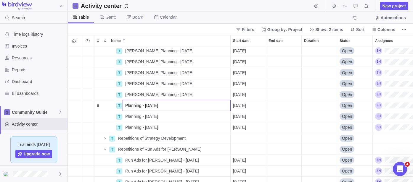
click at [126, 105] on input "Planning - [DATE]" at bounding box center [176, 105] width 108 height 11
type input "[PERSON_NAME] Planning - [DATE]"
click at [128, 114] on div "T [PERSON_NAME] Planning - [DATE] Details [DATE] Open T [PERSON_NAME] Planning …" at bounding box center [240, 114] width 345 height 136
click at [128, 114] on span "Planning - [DATE]" at bounding box center [141, 117] width 33 height 6
click at [123, 114] on input "Planning - [DATE]" at bounding box center [176, 116] width 108 height 11
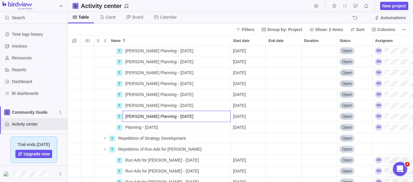
type input "[PERSON_NAME] Planning - [DATE]"
click at [128, 126] on div "T [PERSON_NAME] Planning - [DATE] Details [DATE] Open T [PERSON_NAME] Planning …" at bounding box center [240, 114] width 345 height 136
click at [128, 126] on span "Planning - [DATE]" at bounding box center [141, 128] width 33 height 6
click at [126, 127] on input "Planning - [DATE]" at bounding box center [176, 127] width 108 height 11
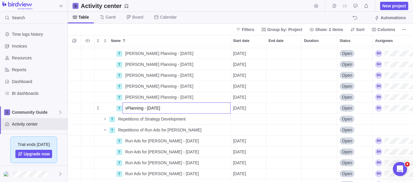
scroll to position [821, 0]
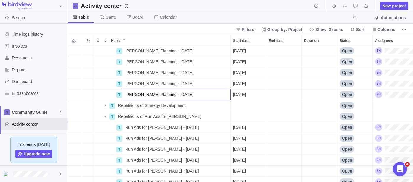
type input "[PERSON_NAME] Planning - [DATE]"
click at [93, 77] on div "T [PERSON_NAME] Planning - [DATE] Details [DATE] Open T [PERSON_NAME] Planning …" at bounding box center [240, 114] width 345 height 136
click at [125, 106] on span "Repetitions of Strategy Development" at bounding box center [151, 106] width 67 height 6
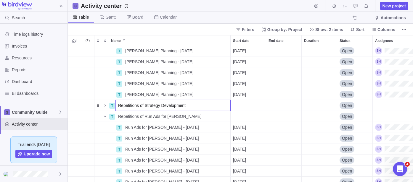
click at [145, 104] on input "Repetitions of Strategy Development" at bounding box center [172, 105] width 115 height 11
type input "Repetitions of [PERSON_NAME] Strategy Development"
click at [140, 117] on div "T [PERSON_NAME] Planning - [DATE] Details [DATE] Open T [PERSON_NAME] Planning …" at bounding box center [240, 114] width 345 height 136
click at [100, 106] on div "Name" at bounding box center [101, 105] width 14 height 8
click at [104, 105] on icon "Name" at bounding box center [105, 105] width 5 height 5
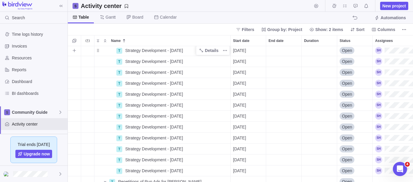
click at [138, 49] on span "Strategy Development - [DATE]" at bounding box center [154, 51] width 58 height 6
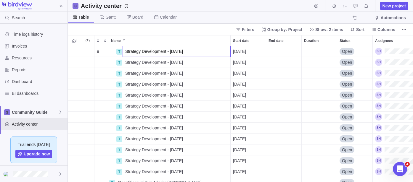
click at [125, 51] on input "Strategy Development - [DATE]" at bounding box center [176, 51] width 108 height 11
type input "[PERSON_NAME] Strategy Development - [DATE]"
click at [127, 63] on div "T [PERSON_NAME] Strategy Development - [DATE] [DATE] Open T Strategy Developmen…" at bounding box center [240, 114] width 345 height 136
click at [124, 63] on div "Strategy Development - [DATE]" at bounding box center [176, 62] width 107 height 11
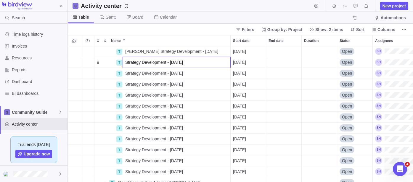
click at [125, 63] on input "Strategy Development - [DATE]" at bounding box center [176, 62] width 108 height 11
click at [126, 61] on input "Strategy Development - [DATE]" at bounding box center [176, 62] width 108 height 11
click at [125, 62] on input "Strategy Development - [DATE]" at bounding box center [176, 62] width 108 height 11
type input "[PERSON_NAME] Strategy Development - [DATE]"
click at [127, 73] on div "T [PERSON_NAME] Strategy Development - [DATE] Details [DATE] Open T [PERSON_NAM…" at bounding box center [240, 114] width 345 height 136
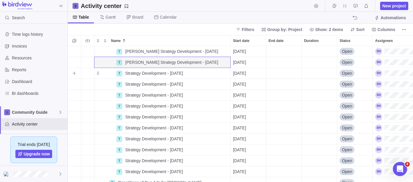
click at [127, 73] on span "Strategy Development - [DATE]" at bounding box center [154, 73] width 58 height 6
click at [125, 74] on input "Strategy Development - [DATE]" at bounding box center [176, 73] width 108 height 11
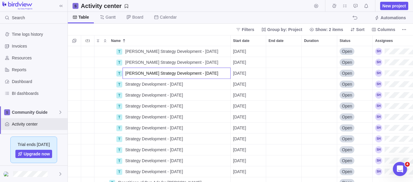
type input "[PERSON_NAME] Strategy Development - [DATE]"
click at [127, 84] on div "T [PERSON_NAME] Strategy Development - [DATE] Details [DATE] Open T [PERSON_NAM…" at bounding box center [240, 114] width 345 height 136
click at [127, 84] on span "Strategy Development - [DATE]" at bounding box center [154, 84] width 58 height 6
click at [125, 85] on input "Strategy Development - [DATE]" at bounding box center [176, 84] width 108 height 11
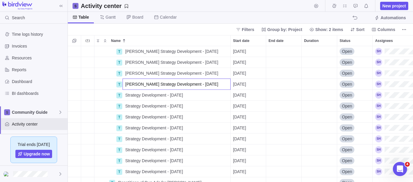
type input "[PERSON_NAME] Strategy Development - [DATE]"
click at [128, 97] on div "T [PERSON_NAME] Strategy Development - [DATE] Details [DATE] Open T [PERSON_NAM…" at bounding box center [240, 114] width 345 height 136
click at [128, 97] on span "Strategy Development - [DATE]" at bounding box center [154, 95] width 58 height 6
click at [123, 96] on input "Strategy Development - [DATE]" at bounding box center [176, 95] width 108 height 11
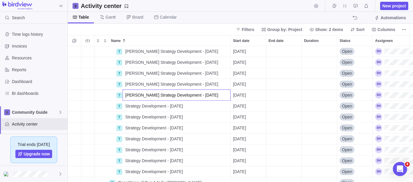
type input "[PERSON_NAME] Strategy Development - [DATE]"
click at [128, 104] on div "T [PERSON_NAME] Strategy Development - [DATE] Details [DATE] Open T [PERSON_NAM…" at bounding box center [240, 114] width 345 height 136
click at [128, 104] on span "Strategy Development - [DATE]" at bounding box center [154, 106] width 58 height 6
click at [126, 105] on input "Strategy Development - [DATE]" at bounding box center [176, 106] width 108 height 11
click at [125, 106] on input "Strategy Development - [DATE]" at bounding box center [176, 106] width 108 height 11
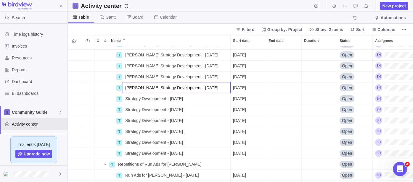
scroll to position [919, 0]
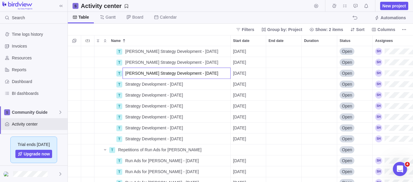
type input "[PERSON_NAME] Strategy Development - [DATE]"
click at [129, 85] on div "T [PERSON_NAME] Strategy Development - [DATE] Details [DATE] Open T [PERSON_NAM…" at bounding box center [240, 114] width 345 height 136
click at [129, 85] on span "Strategy Development - [DATE]" at bounding box center [154, 84] width 58 height 6
click at [125, 85] on input "Strategy Development - [DATE]" at bounding box center [176, 84] width 108 height 11
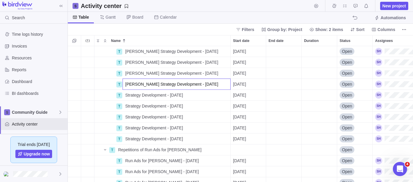
type input "[PERSON_NAME] Strategy Development - [DATE]"
click at [129, 95] on div "T [PERSON_NAME] Strategy Development - [DATE] Details [DATE] Open T [PERSON_NAM…" at bounding box center [240, 114] width 345 height 136
click at [129, 95] on span "Strategy Development - [DATE]" at bounding box center [154, 95] width 58 height 6
click at [126, 95] on input "Strategy Development - [DATE]" at bounding box center [176, 95] width 108 height 11
click at [125, 96] on input "Strategy Development - [DATE]" at bounding box center [176, 95] width 108 height 11
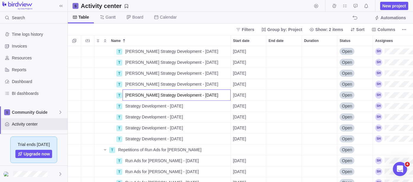
type input "[PERSON_NAME] Strategy Development - [DATE]"
click at [129, 104] on div "T [PERSON_NAME] Strategy Development - [DATE] Details [DATE] Open T [PERSON_NAM…" at bounding box center [240, 114] width 345 height 136
click at [129, 104] on span "Strategy Development - [DATE]" at bounding box center [154, 106] width 58 height 6
click at [125, 107] on input "Strategy Development - [DATE]" at bounding box center [176, 106] width 108 height 11
type input "[PERSON_NAME] Strategy Development - [DATE]"
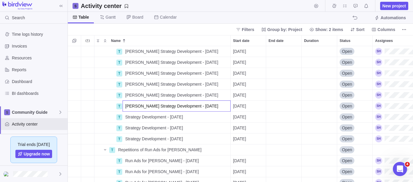
click at [130, 119] on div "T [PERSON_NAME] Strategy Development - [DATE] Details [DATE] Open T [PERSON_NAM…" at bounding box center [240, 114] width 345 height 136
click at [130, 119] on span "Strategy Development - [DATE]" at bounding box center [154, 117] width 58 height 6
click at [127, 118] on input "Strategy Development - [DATE]" at bounding box center [176, 117] width 108 height 11
click at [125, 117] on input "Strategy Development - [DATE]" at bounding box center [176, 117] width 108 height 11
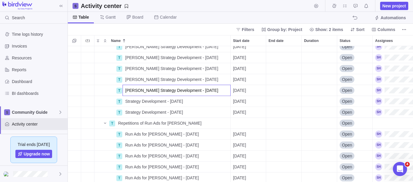
scroll to position [985, 0]
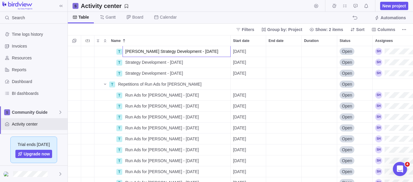
type input "[PERSON_NAME] Strategy Development - [DATE]"
click at [138, 65] on div "T [PERSON_NAME] Strategy Development - [DATE] [DATE] Open T Strategy Developmen…" at bounding box center [240, 114] width 345 height 136
click at [138, 65] on div "Strategy Development - [DATE]" at bounding box center [176, 62] width 107 height 11
click at [124, 62] on input "Strategy Development - [DATE]" at bounding box center [176, 62] width 108 height 11
type input "[PERSON_NAME] Strategy Development - [DATE]"
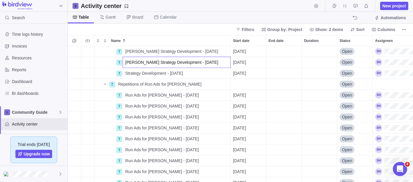
click at [127, 75] on div "T [PERSON_NAME] Strategy Development - [DATE] Details [DATE] Open T [PERSON_NAM…" at bounding box center [240, 114] width 345 height 136
click at [127, 75] on span "Strategy Development - [DATE]" at bounding box center [154, 73] width 58 height 6
click at [125, 75] on input "Strategy Development - [DATE]" at bounding box center [176, 73] width 108 height 11
type input "[PERSON_NAME] Strategy Development - [DATE]"
click at [86, 72] on div "T [PERSON_NAME] Strategy Development - [DATE] Details [DATE] Open T [PERSON_NAM…" at bounding box center [240, 114] width 345 height 136
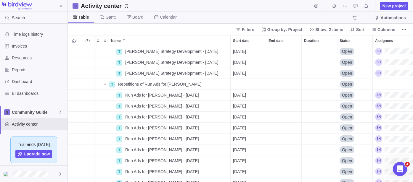
click at [195, 18] on div "Table [PERSON_NAME] Board Calendar Automations" at bounding box center [240, 18] width 345 height 12
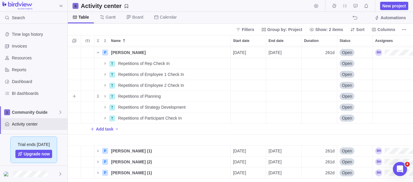
scroll to position [1511, 0]
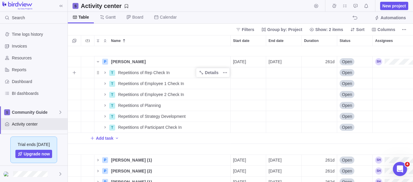
click at [140, 72] on span "Repetitions of Rep Check In" at bounding box center [143, 73] width 51 height 6
click at [168, 68] on input "Repetitions of Rep Check In" at bounding box center [172, 72] width 115 height 11
click at [173, 70] on input "Repetitions of Rep Check In" at bounding box center [172, 72] width 115 height 11
click at [150, 71] on input "Repetitions of Rep Check In" at bounding box center [172, 72] width 115 height 11
click at [144, 72] on input "Repetitions of Rep Check In" at bounding box center [172, 72] width 115 height 11
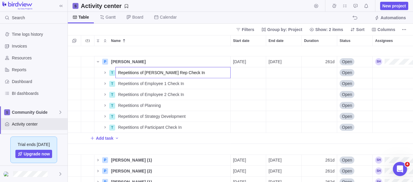
type input "Repetitions of [PERSON_NAME] Rep Check In"
click at [105, 74] on div "T Run Ads for [PERSON_NAME] - [DATE] Details [DATE] Open T Run Ads for [PERSON_…" at bounding box center [240, 114] width 345 height 136
click at [105, 74] on icon "Name" at bounding box center [105, 72] width 5 height 5
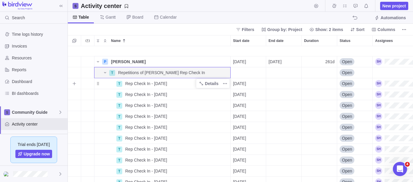
click at [126, 84] on span "Rep Check In - [DATE]" at bounding box center [146, 84] width 42 height 6
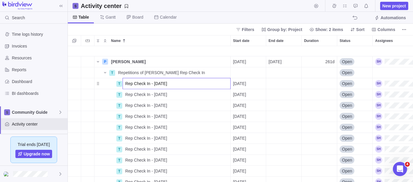
click at [125, 84] on input "Rep Check In - [DATE]" at bounding box center [176, 83] width 108 height 11
drag, startPoint x: 135, startPoint y: 83, endPoint x: 122, endPoint y: 84, distance: 12.8
click at [122, 84] on input "[PERSON_NAME] Rep Check In - [DATE]" at bounding box center [176, 83] width 108 height 11
type input "[PERSON_NAME] Rep Check In - [DATE]"
drag, startPoint x: 129, startPoint y: 84, endPoint x: 119, endPoint y: 85, distance: 9.2
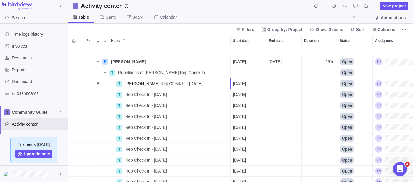
click at [112, 88] on div "T Run Ads for [PERSON_NAME] - [DATE] Details [DATE] Open T Run Ads for [PERSON_…" at bounding box center [240, 114] width 345 height 136
click at [132, 84] on span "[PERSON_NAME] Rep Check In - [DATE]" at bounding box center [163, 84] width 77 height 6
click at [135, 82] on input "[PERSON_NAME] Rep Check In - [DATE]" at bounding box center [176, 83] width 108 height 11
drag, startPoint x: 140, startPoint y: 84, endPoint x: 125, endPoint y: 82, distance: 14.6
click at [125, 82] on input "[PERSON_NAME] Rep Check In - [DATE]" at bounding box center [176, 83] width 108 height 11
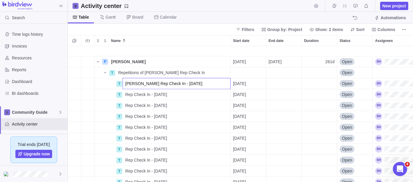
type input "[PERSON_NAME] Rep Check In - [DATE]"
click at [136, 96] on div "T Run Ads for [PERSON_NAME] - [DATE] Details [DATE] Open T Run Ads for [PERSON_…" at bounding box center [240, 114] width 345 height 136
click at [136, 96] on span "Rep Check In - [DATE]" at bounding box center [146, 95] width 42 height 6
click at [128, 94] on input "Rep Check In - [DATE]" at bounding box center [176, 94] width 108 height 11
click at [125, 96] on input "Rep Check In - [DATE]" at bounding box center [176, 94] width 108 height 11
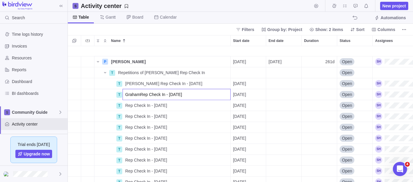
type input "GrahamRep Check In - [DATE]"
click at [129, 108] on div "T Run Ads for [PERSON_NAME] - [DATE] Details [DATE] Open T Run Ads for [PERSON_…" at bounding box center [240, 114] width 345 height 136
click at [129, 108] on span "Rep Check In - [DATE]" at bounding box center [146, 106] width 42 height 6
click at [126, 106] on input "Rep Check In - [DATE]" at bounding box center [176, 105] width 108 height 11
type input "GrahamRep Check In - [DATE]"
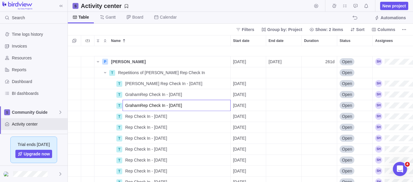
click at [126, 117] on div "T Run Ads for [PERSON_NAME] - [DATE] Details [DATE] Open T Run Ads for [PERSON_…" at bounding box center [240, 114] width 345 height 136
click at [126, 117] on span "Rep Check In - [DATE]" at bounding box center [146, 117] width 42 height 6
click at [125, 118] on input "Rep Check In - [DATE]" at bounding box center [176, 116] width 108 height 11
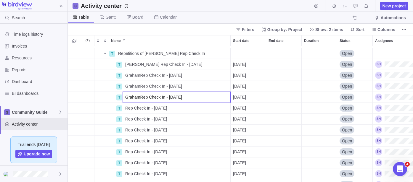
scroll to position [1544, 0]
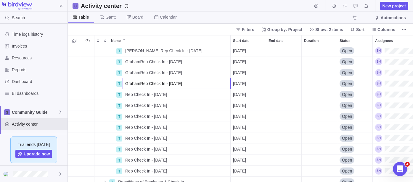
type input "GrahamRep Check In - [DATE]"
click at [129, 95] on div "[PERSON_NAME] Rep Check In - [DATE] Details [DATE] Open T GrahamRep Check In - …" at bounding box center [240, 114] width 345 height 136
click at [129, 95] on span "Rep Check In - [DATE]" at bounding box center [146, 95] width 42 height 6
click at [126, 95] on input "Rep Check In - [DATE]" at bounding box center [176, 94] width 108 height 11
click at [125, 95] on input "Rep Check In - [DATE]" at bounding box center [176, 94] width 108 height 11
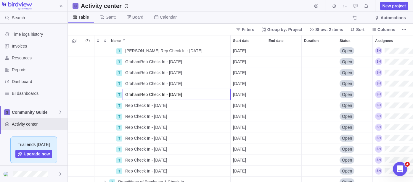
type input "GrahamRep Check In - [DATE]"
click at [129, 105] on div "[PERSON_NAME] Rep Check In - [DATE] Details [DATE] Open T GrahamRep Check In - …" at bounding box center [240, 114] width 345 height 136
click at [129, 105] on span "Rep Check In - [DATE]" at bounding box center [146, 106] width 42 height 6
click at [124, 105] on input "Rep Check In - [DATE]" at bounding box center [176, 105] width 108 height 11
type input "GrahamRep Check In - [DATE]"
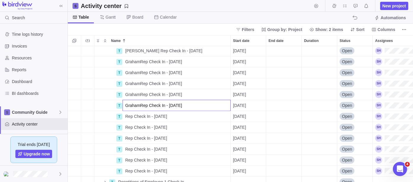
click at [127, 117] on div "[PERSON_NAME] Rep Check In - [DATE] Details [DATE] Open T GrahamRep Check In - …" at bounding box center [240, 114] width 345 height 136
click at [127, 117] on span "Rep Check In - [DATE]" at bounding box center [146, 117] width 42 height 6
click at [125, 117] on input "Rep Check In - [DATE]" at bounding box center [176, 116] width 108 height 11
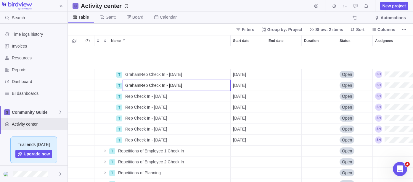
scroll to position [1609, 0]
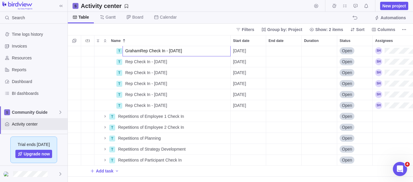
type input "GrahamRep Check In - [DATE]"
click at [128, 61] on div "T GrahamRep Check In - [DATE] [DATE] Open T Rep Check In - [DATE] Details [DATE…" at bounding box center [240, 114] width 345 height 136
click at [128, 61] on span "Rep Check In - [DATE]" at bounding box center [146, 62] width 42 height 6
click at [125, 63] on input "Rep Check In - [DATE]" at bounding box center [176, 61] width 108 height 11
type input "GrahamRep Check In - [DATE]"
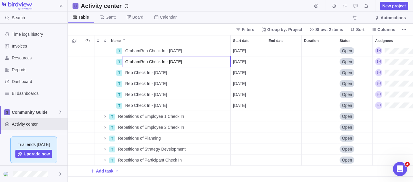
click at [131, 71] on div "T GrahamRep Check In - [DATE] Details [DATE] Open T GrahamRep Check In - [DATE]…" at bounding box center [240, 114] width 345 height 136
click at [131, 71] on span "Rep Check In - [DATE]" at bounding box center [146, 73] width 42 height 6
click at [126, 73] on input "Rep Check In - [DATE]" at bounding box center [176, 72] width 108 height 11
type input "GrahamRep Check In - [DATE]"
click at [130, 83] on div "[PERSON_NAME] Check In - [DATE] Details [DATE] Open T GrahamRep Check In - [DAT…" at bounding box center [240, 114] width 345 height 136
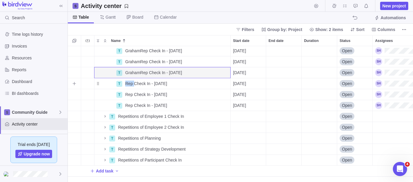
click at [130, 83] on span "Rep Check In - [DATE]" at bounding box center [146, 84] width 42 height 6
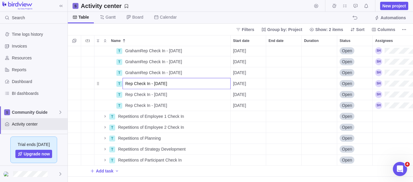
click at [126, 83] on input "Rep Check In - [DATE]" at bounding box center [176, 83] width 108 height 11
type input "GrahamRep Check In - [DATE]"
click at [129, 96] on div "[PERSON_NAME] Check In - [DATE] Details [DATE] Open T GrahamRep Check In - [DAT…" at bounding box center [240, 114] width 345 height 136
click at [129, 96] on span "Rep Check In - [DATE]" at bounding box center [146, 95] width 42 height 6
click at [126, 94] on input "Rep Check In - [DATE]" at bounding box center [176, 94] width 108 height 11
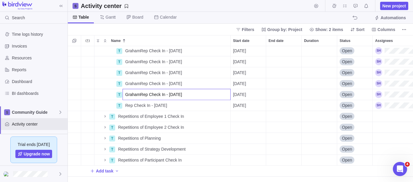
type input "GrahamRep Check In - [DATE]"
click at [131, 105] on div "[PERSON_NAME] Check In - [DATE] Details [DATE] Open T GrahamRep Check In - [DAT…" at bounding box center [240, 114] width 345 height 136
click at [131, 105] on span "Rep Check In - [DATE]" at bounding box center [146, 106] width 42 height 6
click at [126, 105] on input "Rep Check In - [DATE]" at bounding box center [176, 105] width 108 height 11
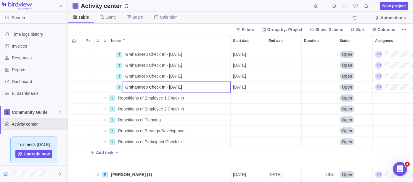
scroll to position [1642, 0]
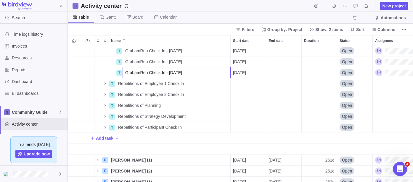
type input "GrahamRep Check In - [DATE]"
click at [141, 82] on div "[PERSON_NAME] Check In - [DATE] Details [DATE] Open T GrahamRep Check In - [DAT…" at bounding box center [240, 114] width 345 height 136
click at [141, 82] on span "Repetitions of Employee 1 Check In" at bounding box center [151, 84] width 66 height 6
click at [161, 82] on input "Repetitions of Employee 1 Check In" at bounding box center [172, 83] width 115 height 11
click at [144, 83] on input "Repetitions of Employee 1 Check In" at bounding box center [172, 83] width 115 height 11
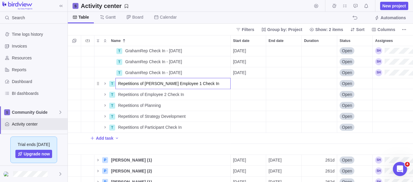
click at [162, 84] on input "Repetitions of [PERSON_NAME] Employee 1 Check In" at bounding box center [172, 83] width 115 height 11
type input "Repetitions of [PERSON_NAME] Employee 1 Check In"
click at [105, 85] on div "[PERSON_NAME] Check In - [DATE] Details [DATE] Open T GrahamRep Check In - [DAT…" at bounding box center [240, 114] width 345 height 136
click at [168, 82] on span "Repetitions of [PERSON_NAME] Employee 1 Check In" at bounding box center [168, 84] width 101 height 6
click at [163, 82] on input "Repetitions of [PERSON_NAME] Employee 1 Check In" at bounding box center [172, 83] width 115 height 11
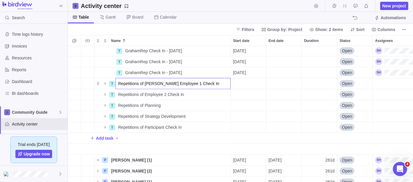
drag, startPoint x: 164, startPoint y: 83, endPoint x: 145, endPoint y: 84, distance: 19.6
click at [145, 84] on input "Repetitions of [PERSON_NAME] Employee 1 Check In" at bounding box center [172, 83] width 115 height 11
click at [105, 95] on div "[PERSON_NAME] Check In - [DATE] Details [DATE] Open T GrahamRep Check In - [DAT…" at bounding box center [240, 114] width 345 height 136
click at [105, 82] on icon "Name" at bounding box center [105, 83] width 5 height 5
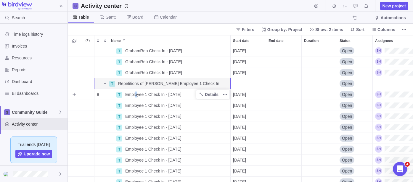
click at [135, 92] on span "Employee 1 Check In - [DATE]" at bounding box center [153, 95] width 56 height 6
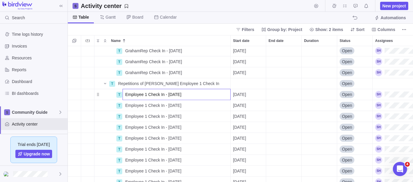
click at [124, 94] on input "Employee 1 Check In - [DATE]" at bounding box center [176, 94] width 108 height 11
type input "Merry ReidEmployee 1 Check In - [DATE]"
drag, startPoint x: 125, startPoint y: 102, endPoint x: 128, endPoint y: 106, distance: 4.3
click at [126, 103] on div "T GrahamRep Check In - [DATE] Details [DATE] Open T GrahamRep Check In - [DATE]…" at bounding box center [240, 114] width 345 height 136
click at [128, 106] on span "Employee 1 Check In - [DATE]" at bounding box center [153, 106] width 56 height 6
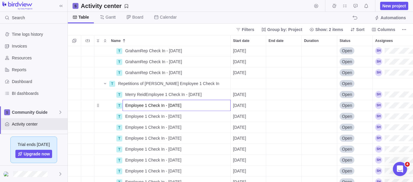
click at [128, 106] on input "Employee 1 Check In - [DATE]" at bounding box center [176, 105] width 108 height 11
click at [123, 106] on input "Employee 1 Check In - [DATE]" at bounding box center [176, 105] width 108 height 11
type input "Merry ReidEmployee 1 Check In - [DATE]"
click at [126, 116] on div "T GrahamRep Check In - [DATE] Details [DATE] Open T GrahamRep Check In - [DATE]…" at bounding box center [240, 114] width 345 height 136
click at [126, 116] on span "Employee 1 Check In - [DATE]" at bounding box center [153, 117] width 56 height 6
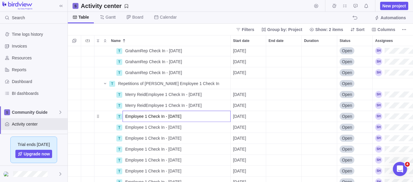
click at [125, 116] on input "Employee 1 Check In - [DATE]" at bounding box center [176, 116] width 108 height 11
type input "Merry ReidEmployee 1 Check In - [DATE]"
click at [126, 128] on div "T GrahamRep Check In - [DATE] Details [DATE] Open T GrahamRep Check In - [DATE]…" at bounding box center [240, 114] width 345 height 136
click at [126, 128] on span "Employee 1 Check In - [DATE]" at bounding box center [153, 128] width 56 height 6
click at [125, 128] on input "Employee 1 Check In - [DATE]" at bounding box center [176, 127] width 108 height 11
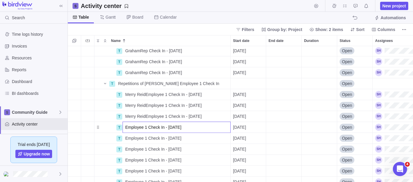
click at [124, 128] on input "Employee 1 Check In - [DATE]" at bounding box center [176, 127] width 108 height 11
type input "Merry ReidEmployee 1 Check In - [DATE]"
click at [127, 139] on div "T GrahamRep Check In - [DATE] Details [DATE] Open T GrahamRep Check In - [DATE]…" at bounding box center [240, 114] width 345 height 136
click at [127, 139] on span "Employee 1 Check In - [DATE]" at bounding box center [153, 138] width 56 height 6
click at [124, 138] on input "Employee 1 Check In - [DATE]" at bounding box center [176, 138] width 108 height 11
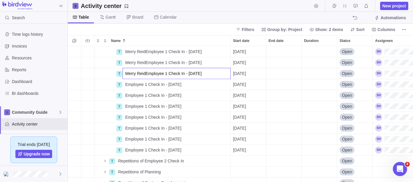
scroll to position [1708, 0]
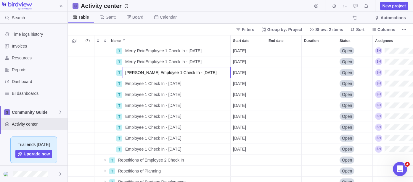
type input "[PERSON_NAME] Employee 1 Check In - [DATE]"
click at [127, 85] on div "T Merry ReidEmployee 1 Check In - [DATE] Details [DATE] Open T Merry ReidEmploy…" at bounding box center [240, 114] width 345 height 136
click at [127, 85] on span "Employee 1 Check In - [DATE]" at bounding box center [153, 84] width 56 height 6
click at [124, 85] on input "Employee 1 Check In - [DATE]" at bounding box center [176, 83] width 108 height 11
type input "Merry ReidEmployee 1 Check In - [DATE]"
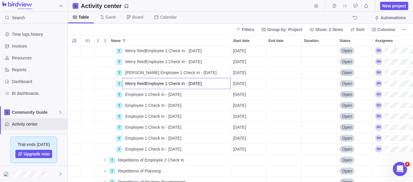
click at [129, 91] on div "T Merry ReidEmployee 1 Check In - [DATE] Details [DATE] Open T Merry ReidEmploy…" at bounding box center [240, 114] width 345 height 136
click at [128, 92] on span "Employee 1 Check In - [DATE]" at bounding box center [153, 95] width 56 height 6
click at [128, 92] on input "Employee 1 Check In - [DATE]" at bounding box center [176, 94] width 108 height 11
click at [124, 95] on input "Employee 1 Check In - [DATE]" at bounding box center [176, 94] width 108 height 11
type input "Merry ReidEmployee 1 Check In - [DATE]"
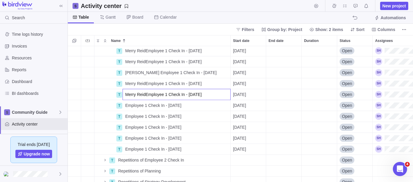
click at [129, 105] on div "T Merry ReidEmployee 1 Check In - [DATE] Details [DATE] Open T Merry ReidEmploy…" at bounding box center [240, 114] width 345 height 136
click at [129, 105] on span "Employee 1 Check In - [DATE]" at bounding box center [153, 106] width 56 height 6
click at [126, 106] on input "Employee 1 Check In - [DATE]" at bounding box center [176, 105] width 108 height 11
type input "Merry ReidEmployee 1 Check In - [DATE]"
click at [130, 116] on div "T Merry ReidEmployee 1 Check In - [DATE] Details [DATE] Open T Merry ReidEmploy…" at bounding box center [240, 114] width 345 height 136
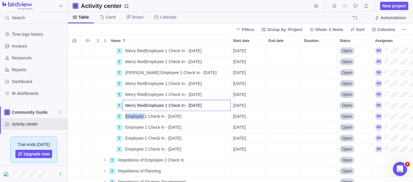
click at [130, 116] on span "Employee 1 Check In - [DATE]" at bounding box center [153, 117] width 56 height 6
click at [125, 116] on input "Employee 1 Check In - [DATE]" at bounding box center [176, 116] width 108 height 11
type input "Merry ReidEmployee 1 Check In - [DATE]"
click at [130, 129] on div "T Merry ReidEmployee 1 Check In - [DATE] Details [DATE] Open T Merry ReidEmploy…" at bounding box center [240, 114] width 345 height 136
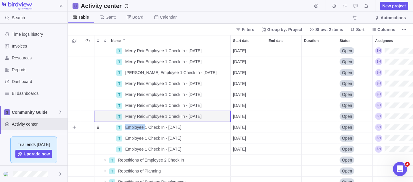
click at [130, 129] on span "Employee 1 Check In - [DATE]" at bounding box center [153, 128] width 56 height 6
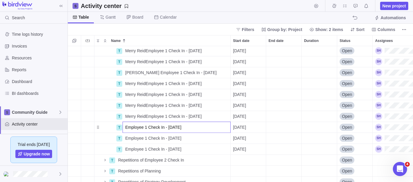
click at [125, 127] on input "Employee 1 Check In - [DATE]" at bounding box center [176, 127] width 108 height 11
type input "[PERSON_NAME] Employee 1 Check In - [DATE]"
click at [130, 136] on div "T Merry ReidEmployee 1 Check In - [DATE] Details [DATE] Open T Merry ReidEmploy…" at bounding box center [240, 114] width 345 height 136
click at [130, 136] on span "Employee 1 Check In - [DATE]" at bounding box center [153, 138] width 56 height 6
click at [125, 137] on input "Employee 1 Check In - [DATE]" at bounding box center [176, 138] width 108 height 11
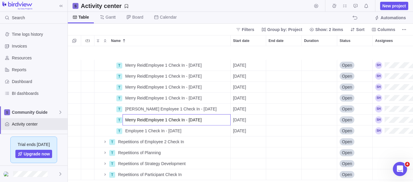
scroll to position [1741, 0]
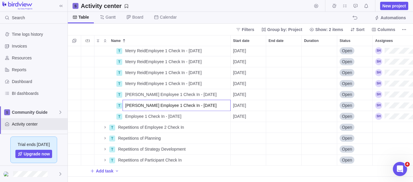
type input "[PERSON_NAME] Employee 1 Check In - [DATE]"
click at [127, 116] on div "T Merry ReidEmployee 1 Check In - [DATE] Details [DATE] Open T Merry ReidEmploy…" at bounding box center [240, 114] width 345 height 136
click at [127, 116] on span "Employee 1 Check In - [DATE]" at bounding box center [153, 117] width 56 height 6
click at [124, 116] on input "Employee 1 Check In - [DATE]" at bounding box center [176, 116] width 108 height 11
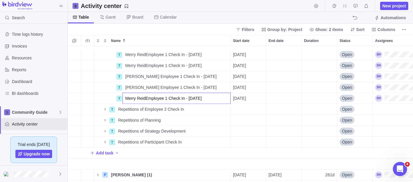
scroll to position [1774, 0]
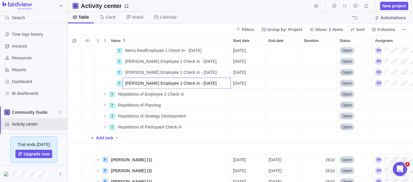
type input "[PERSON_NAME] Employee 1 Check In - [DATE]"
click at [90, 85] on div "T Merry ReidEmployee 1 Check In - [DATE] Details [DATE] Open T [PERSON_NAME] Em…" at bounding box center [240, 114] width 345 height 136
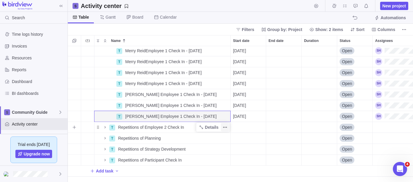
click at [223, 128] on icon "More actions" at bounding box center [224, 127] width 5 height 5
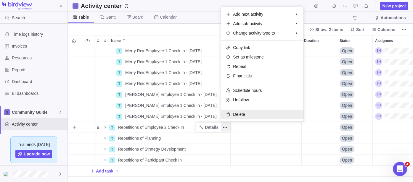
click at [239, 115] on span "Delete" at bounding box center [239, 115] width 12 height 6
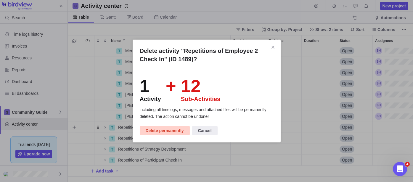
click at [160, 132] on span "Delete permanently" at bounding box center [165, 130] width 38 height 7
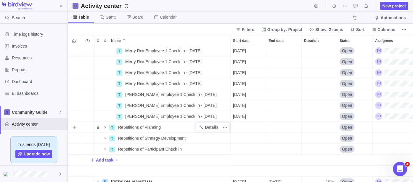
click at [131, 128] on span "Repetitions of Planning" at bounding box center [139, 128] width 43 height 6
click at [122, 127] on input "Repetitions of Planning" at bounding box center [172, 127] width 115 height 11
click at [144, 125] on input "Repetitions of Planning" at bounding box center [172, 127] width 115 height 11
drag, startPoint x: 158, startPoint y: 128, endPoint x: 144, endPoint y: 128, distance: 14.2
click at [144, 128] on input "Repetitions of [PERSON_NAME] Planning" at bounding box center [172, 127] width 115 height 11
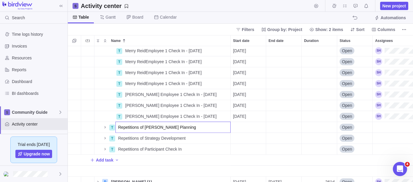
type input "Repetitions of [PERSON_NAME] Planning"
click at [104, 126] on div "T GrahamRep Check In - [DATE] Details [DATE] Open T GrahamRep Check In - [DATE]…" at bounding box center [240, 114] width 345 height 136
click at [104, 126] on icon "Name" at bounding box center [105, 127] width 5 height 5
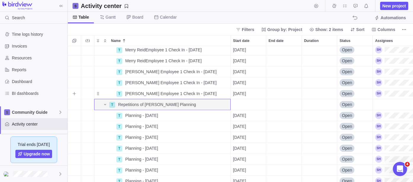
scroll to position [1774, 0]
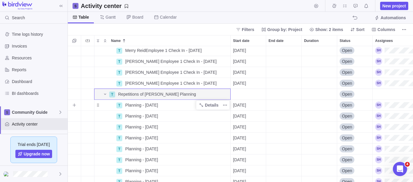
click at [134, 104] on span "Planning - [DATE]" at bounding box center [141, 105] width 33 height 6
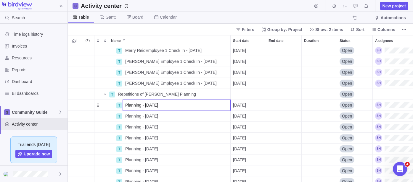
click at [128, 106] on input "Planning - [DATE]" at bounding box center [176, 105] width 108 height 11
click at [125, 106] on input "Planning - [DATE]" at bounding box center [176, 105] width 108 height 11
type input "GrahamPlanning - [DATE]"
click at [127, 114] on div "T Merry ReidEmployee 1 Check In - [DATE] Details [DATE] Open T [PERSON_NAME] Em…" at bounding box center [240, 114] width 345 height 136
click at [125, 116] on div "Planning - [DATE]" at bounding box center [176, 116] width 107 height 11
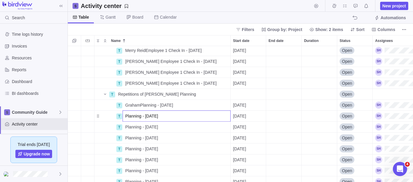
click at [125, 116] on input "Planning - [DATE]" at bounding box center [176, 116] width 108 height 11
click at [126, 114] on input "Planning - [DATE]" at bounding box center [176, 116] width 108 height 11
type input "GrahamPlanning - [DATE]"
click at [127, 128] on div "T Merry ReidEmployee 1 Check In - [DATE] Details [DATE] Open T [PERSON_NAME] Em…" at bounding box center [240, 114] width 345 height 136
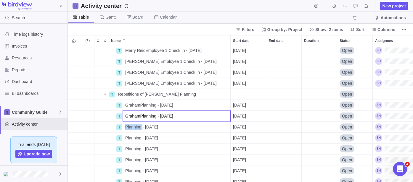
click at [127, 128] on span "Planning - [DATE]" at bounding box center [141, 127] width 33 height 6
click at [124, 128] on input "Planning - [DATE]" at bounding box center [176, 127] width 108 height 11
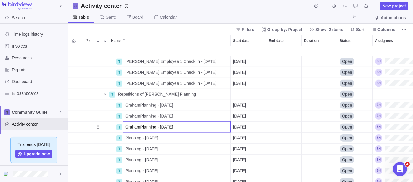
scroll to position [1807, 0]
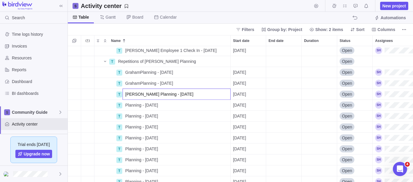
type input "[PERSON_NAME] Planning - [DATE]"
click at [133, 106] on div "[PERSON_NAME] Employee 1 Check In - [DATE] Details [DATE] Open T Repetitions of…" at bounding box center [240, 114] width 345 height 136
click at [133, 106] on span "Planning - [DATE]" at bounding box center [141, 105] width 33 height 6
click at [125, 106] on input "Planning - [DATE]" at bounding box center [176, 105] width 108 height 11
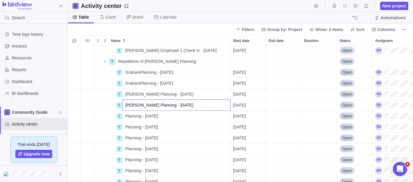
type input "[PERSON_NAME] Planning - [DATE]"
click at [129, 118] on div "[PERSON_NAME] Employee 1 Check In - [DATE] Details [DATE] Open T Repetitions of…" at bounding box center [240, 114] width 345 height 136
click at [129, 118] on span "Planning - [DATE]" at bounding box center [141, 116] width 33 height 6
click at [125, 117] on input "Planning - [DATE]" at bounding box center [176, 116] width 108 height 11
type input "[PERSON_NAME] Planning - [DATE]"
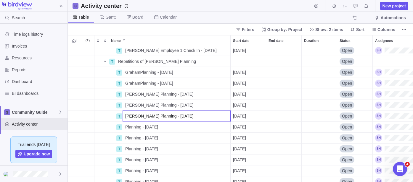
click at [130, 128] on div "[PERSON_NAME] Employee 1 Check In - [DATE] Details [DATE] Open T Repetitions of…" at bounding box center [240, 114] width 345 height 136
click at [130, 128] on span "Planning - [DATE]" at bounding box center [141, 127] width 33 height 6
click at [125, 128] on input "Planning - [DATE]" at bounding box center [176, 127] width 108 height 11
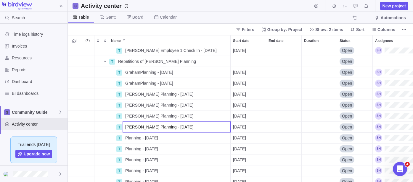
type input "[PERSON_NAME] Planning - [DATE]"
click at [130, 137] on div "[PERSON_NAME] Employee 1 Check In - [DATE] Details [DATE] Open T Repetitions of…" at bounding box center [240, 114] width 345 height 136
click at [130, 137] on span "Planning - [DATE]" at bounding box center [141, 138] width 33 height 6
click at [125, 137] on input "Planning - [DATE]" at bounding box center [176, 138] width 108 height 11
type input "[PERSON_NAME] Planning - [DATE]"
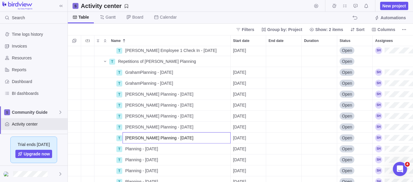
click at [128, 146] on div "[PERSON_NAME] Employee 1 Check In - [DATE] Details [DATE] Open T Repetitions of…" at bounding box center [240, 114] width 345 height 136
click at [128, 146] on span "Planning - [DATE]" at bounding box center [141, 149] width 33 height 6
click at [124, 148] on input "Planning - [DATE]" at bounding box center [176, 148] width 108 height 11
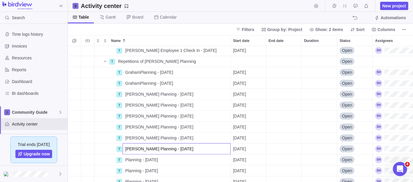
scroll to position [1839, 0]
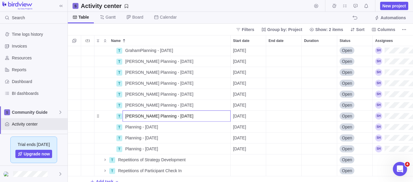
click at [135, 121] on input "[PERSON_NAME] Planning - [DATE]" at bounding box center [176, 116] width 108 height 11
type input "[PERSON_NAME] Planning - [DATE]"
click at [133, 128] on div "T GrahamPlanning - [DATE] Details [DATE] Open T [PERSON_NAME] Planning - [DATE]…" at bounding box center [240, 114] width 345 height 136
click at [133, 128] on span "Planning - [DATE]" at bounding box center [141, 127] width 33 height 6
click at [127, 127] on input "Planning - [DATE]" at bounding box center [176, 127] width 108 height 11
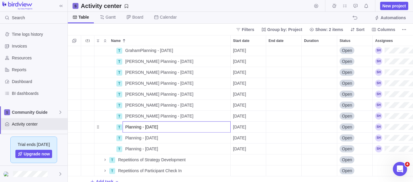
click at [125, 127] on input "Planning - [DATE]" at bounding box center [176, 127] width 108 height 11
type input "[PERSON_NAME] Planning - [DATE]"
click at [128, 137] on div "T GrahamPlanning - [DATE] Details [DATE] Open T [PERSON_NAME] Planning - [DATE]…" at bounding box center [240, 114] width 345 height 136
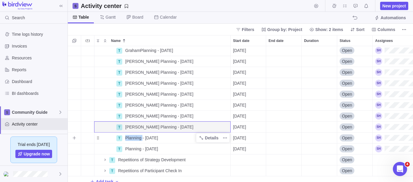
click at [128, 137] on span "Planning - [DATE]" at bounding box center [141, 138] width 33 height 6
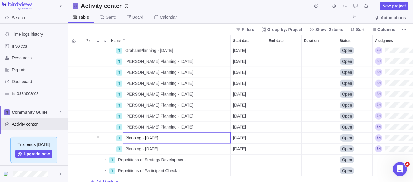
click at [126, 139] on input "Planning - [DATE]" at bounding box center [176, 138] width 108 height 11
type input "GrahamPlanning - [DATE]"
click at [127, 146] on div "T GrahamPlanning - [DATE] Details [DATE] Open T [PERSON_NAME] Planning - [DATE]…" at bounding box center [240, 114] width 345 height 136
click at [135, 136] on span "GrahamPlanning - [DATE]" at bounding box center [149, 138] width 48 height 6
click at [138, 137] on input "GrahamPlanning - [DATE]" at bounding box center [176, 138] width 108 height 11
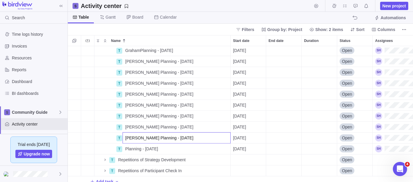
type input "[PERSON_NAME] Planning - [DATE]"
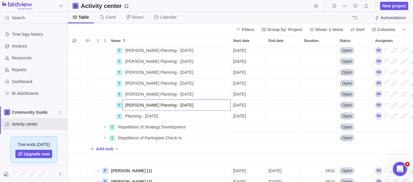
click at [127, 116] on div "T [PERSON_NAME] Planning - [DATE] Details [DATE] Open T [PERSON_NAME] Planning …" at bounding box center [240, 114] width 345 height 136
click at [127, 116] on span "Planning - [DATE]" at bounding box center [141, 116] width 33 height 6
click at [125, 116] on input "Planning - [DATE]" at bounding box center [176, 116] width 108 height 11
type input "[PERSON_NAME] Planning - [DATE]"
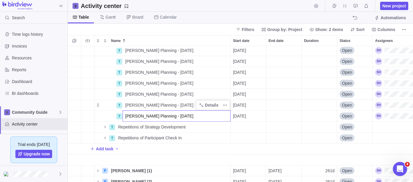
click at [100, 101] on div "[PERSON_NAME] Planning - [DATE] Details [DATE] Open T [PERSON_NAME] Planning - …" at bounding box center [240, 114] width 345 height 136
click at [154, 128] on span "Repetitions of Strategy Development" at bounding box center [151, 127] width 67 height 6
click at [101, 129] on div "T [PERSON_NAME] Planning - [DATE] Details [DATE] Open T [PERSON_NAME] Planning …" at bounding box center [240, 114] width 345 height 136
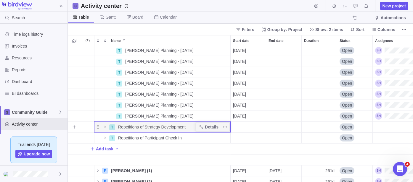
click at [104, 127] on icon "Name" at bounding box center [105, 127] width 5 height 5
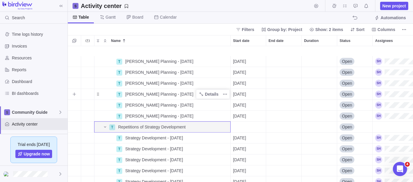
scroll to position [1938, 0]
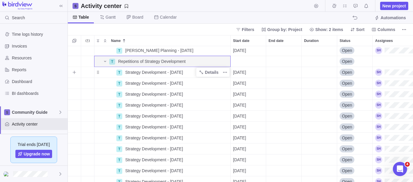
click at [128, 73] on span "Strategy Development - [DATE]" at bounding box center [154, 73] width 58 height 6
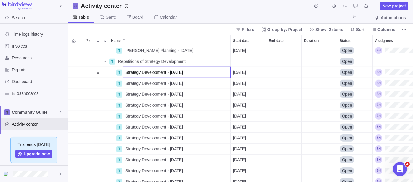
click at [125, 74] on input "Strategy Development - [DATE]" at bounding box center [176, 72] width 108 height 11
type input "[PERSON_NAME] Strategy Development - [DATE]"
click at [127, 83] on div "[PERSON_NAME] Planning - [DATE] Details [DATE] Open T Repetitions of Strategy D…" at bounding box center [240, 114] width 345 height 136
click at [127, 83] on span "Strategy Development - [DATE]" at bounding box center [154, 83] width 58 height 6
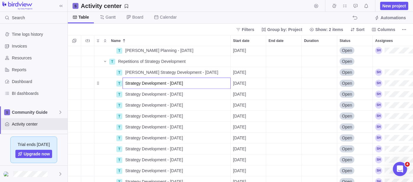
click at [124, 84] on input "Strategy Development - [DATE]" at bounding box center [176, 83] width 108 height 11
type input "[PERSON_NAME] Strategy Development - [DATE]"
click at [128, 96] on div "[PERSON_NAME] Planning - [DATE] Details [DATE] Open T Repetitions of Strategy D…" at bounding box center [240, 114] width 345 height 136
click at [128, 96] on span "Strategy Development - [DATE]" at bounding box center [154, 94] width 58 height 6
click at [124, 95] on input "Strategy Development - [DATE]" at bounding box center [176, 94] width 108 height 11
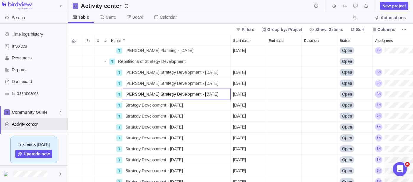
type input "[PERSON_NAME] Strategy Development - [DATE]"
click at [130, 108] on div "[PERSON_NAME] Planning - [DATE] Details [DATE] Open T Repetitions of Strategy D…" at bounding box center [240, 114] width 345 height 136
click at [130, 108] on span "Strategy Development - [DATE]" at bounding box center [154, 105] width 58 height 6
click at [125, 106] on input "Strategy Development - [DATE]" at bounding box center [176, 105] width 108 height 11
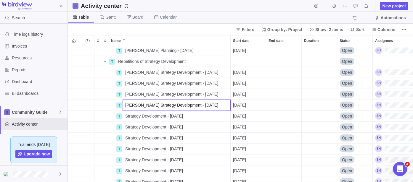
type input "[PERSON_NAME] Strategy Development - [DATE]"
click at [130, 117] on div "[PERSON_NAME] Planning - [DATE] Details [DATE] Open T Repetitions of Strategy D…" at bounding box center [240, 114] width 345 height 136
click at [130, 117] on span "Strategy Development - [DATE]" at bounding box center [154, 116] width 58 height 6
click at [126, 116] on input "Strategy Development - [DATE]" at bounding box center [176, 116] width 108 height 11
click at [125, 116] on input "Strategy Development - [DATE]" at bounding box center [176, 116] width 108 height 11
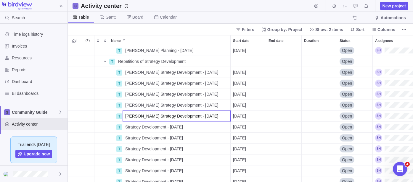
type input "[PERSON_NAME] Strategy Development - [DATE]"
click at [133, 127] on div "[PERSON_NAME] Planning - [DATE] Details [DATE] Open T Repetitions of Strategy D…" at bounding box center [240, 114] width 345 height 136
click at [133, 127] on span "Strategy Development - [DATE]" at bounding box center [154, 127] width 58 height 6
click at [128, 127] on input "Strategy Development - [DATE]" at bounding box center [176, 127] width 108 height 11
click at [125, 128] on input "Strategy Development - [DATE]" at bounding box center [176, 127] width 108 height 11
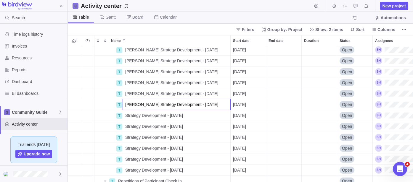
scroll to position [1971, 0]
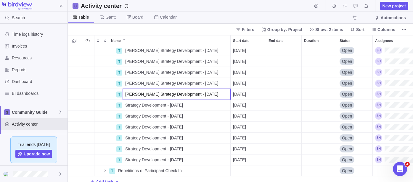
type input "[PERSON_NAME] Strategy Development - [DATE]"
click at [133, 104] on div "T [PERSON_NAME] Strategy Development - [DATE] Details [DATE] Open T [PERSON_NAM…" at bounding box center [240, 114] width 345 height 136
click at [133, 104] on span "Strategy Development - [DATE]" at bounding box center [154, 105] width 58 height 6
click at [124, 106] on input "Strategy Development - [DATE]" at bounding box center [176, 105] width 108 height 11
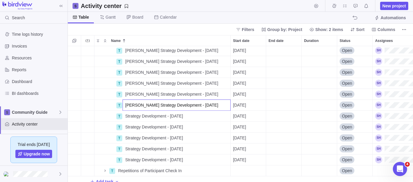
type input "[PERSON_NAME] Strategy Development - [DATE]"
click at [128, 116] on div "T [PERSON_NAME] Strategy Development - [DATE] Details [DATE] Open T [PERSON_NAM…" at bounding box center [240, 114] width 345 height 136
click at [128, 116] on span "Strategy Development - [DATE]" at bounding box center [154, 116] width 58 height 6
click at [123, 117] on input "Strategy Development - [DATE]" at bounding box center [176, 116] width 108 height 11
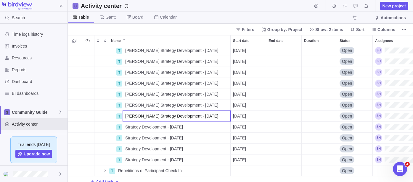
type input "[PERSON_NAME] Strategy Development - [DATE]"
click at [129, 126] on div "[PERSON_NAME] Strategy Development - [DATE] Details [DATE] Open T [PERSON_NAME]…" at bounding box center [240, 114] width 345 height 136
click at [128, 127] on span "Strategy Development - [DATE]" at bounding box center [154, 127] width 58 height 6
click at [125, 127] on input "Strategy Development - [DATE]" at bounding box center [176, 127] width 108 height 11
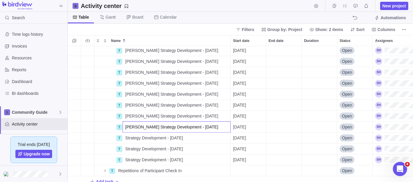
scroll to position [2004, 0]
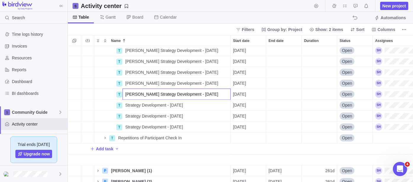
type input "[PERSON_NAME] Strategy Development - [DATE]"
click at [141, 108] on div "T [PERSON_NAME] Strategy Development - [DATE] Details [DATE] Open T [PERSON_NAM…" at bounding box center [240, 114] width 345 height 136
click at [141, 108] on div "Strategy Development - [DATE]" at bounding box center [176, 105] width 107 height 11
click at [126, 105] on input "Strategy Development - [DATE]" at bounding box center [176, 105] width 108 height 11
click at [124, 107] on input "Strategy Development - [DATE]" at bounding box center [176, 105] width 108 height 11
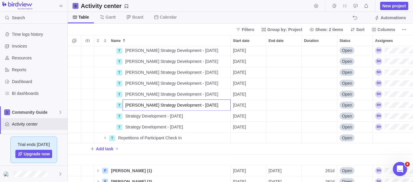
type input "[PERSON_NAME] Strategy Development - [DATE]"
click at [128, 119] on div "T [PERSON_NAME] Strategy Development - [DATE] Details [DATE] Open T [PERSON_NAM…" at bounding box center [240, 114] width 345 height 136
click at [128, 119] on div "Strategy Development - [DATE]" at bounding box center [176, 116] width 107 height 11
click at [127, 119] on input "Strategy Development - [DATE]" at bounding box center [176, 116] width 108 height 11
click at [126, 118] on input "Strategy Development - [DATE]" at bounding box center [176, 116] width 108 height 11
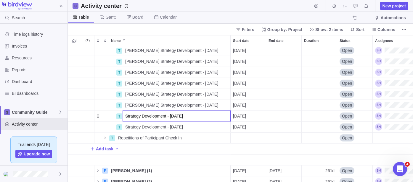
click at [125, 118] on input "Strategy Development - [DATE]" at bounding box center [176, 116] width 108 height 11
type input "[PERSON_NAME] Strategy Development - [DATE]"
click at [127, 124] on div "[PERSON_NAME] Strategy Development - [DATE] Details [DATE] Open T [PERSON_NAME]…" at bounding box center [240, 114] width 345 height 136
click at [129, 125] on span "Strategy Development - [DATE]" at bounding box center [154, 127] width 58 height 6
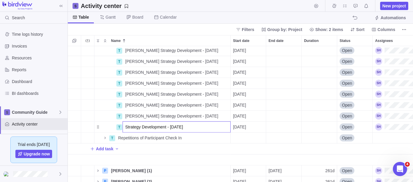
click at [125, 127] on input "Strategy Development - [DATE]" at bounding box center [176, 127] width 108 height 11
type input "[PERSON_NAME] Strategy Development - [DATE]"
click at [87, 87] on div "[PERSON_NAME] Strategy Development - [DATE] Details [DATE] Open T [PERSON_NAME]…" at bounding box center [240, 114] width 345 height 136
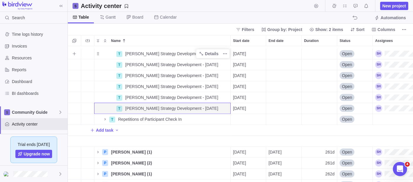
scroll to position [2036, 0]
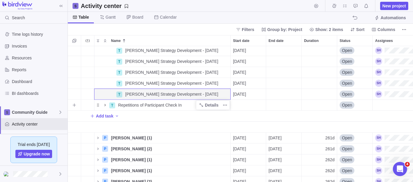
click at [106, 104] on icon "Name" at bounding box center [105, 105] width 5 height 5
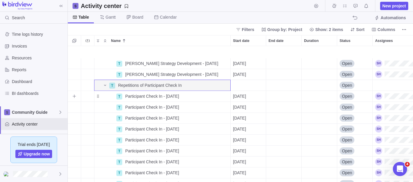
scroll to position [2070, 0]
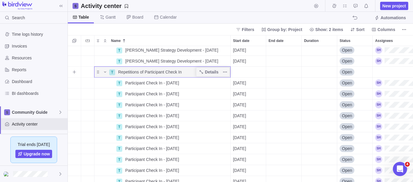
click at [141, 73] on span "Repetitions of Participant Check In" at bounding box center [150, 72] width 64 height 6
click at [141, 73] on input "Repetitions of Participant Check In" at bounding box center [172, 72] width 115 height 11
click at [182, 71] on input "Repetitions of Participant Check In" at bounding box center [172, 72] width 115 height 11
type input "Repetitions of Participant Check In [PERSON_NAME]"
click at [140, 85] on div "[PERSON_NAME] Strategy Development - [DATE] Details [DATE] Open T [PERSON_NAME]…" at bounding box center [240, 114] width 345 height 136
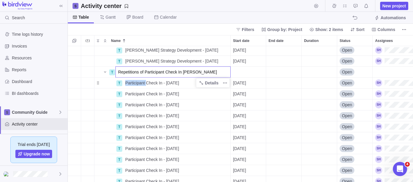
click at [140, 85] on span "Participant Check In - [DATE]" at bounding box center [152, 83] width 54 height 6
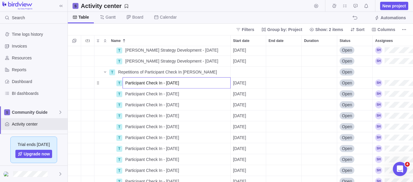
click at [122, 85] on input "Participant Check In - [DATE]" at bounding box center [176, 82] width 108 height 11
type input "[PERSON_NAME] Participant Check In - [DATE]"
click at [127, 94] on div "T [PERSON_NAME] Strategy Development - [DATE] Details [DATE] Open T [PERSON_NAM…" at bounding box center [240, 114] width 345 height 136
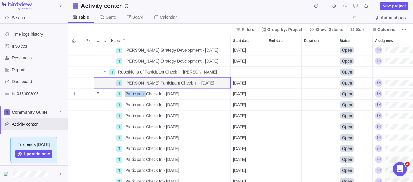
click at [127, 94] on span "Participant Check In - [DATE]" at bounding box center [152, 94] width 54 height 6
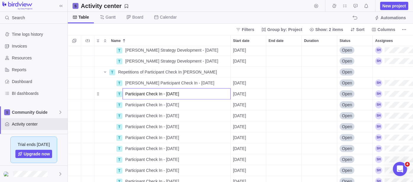
click at [125, 94] on input "Participant Check In - [DATE]" at bounding box center [176, 93] width 108 height 11
click at [138, 93] on input "Participant Check In - [DATE]" at bounding box center [176, 93] width 108 height 11
drag, startPoint x: 203, startPoint y: 92, endPoint x: 187, endPoint y: 95, distance: 16.5
click at [203, 92] on input "Participant Check In - [DATE]" at bounding box center [176, 93] width 108 height 11
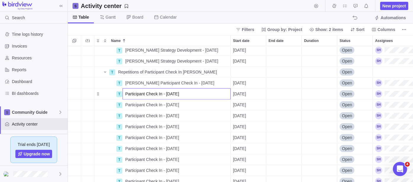
click at [135, 96] on input "Participant Check In - [DATE]" at bounding box center [176, 93] width 108 height 11
click at [125, 95] on input "Participant Check In - [DATE]" at bounding box center [176, 93] width 108 height 11
type input "[PERSON_NAME] Participant Check In - [DATE]"
click at [131, 106] on div "T [PERSON_NAME] Strategy Development - [DATE] Details [DATE] Open T [PERSON_NAM…" at bounding box center [240, 114] width 345 height 136
click at [131, 106] on span "Participant Check In - [DATE]" at bounding box center [152, 105] width 54 height 6
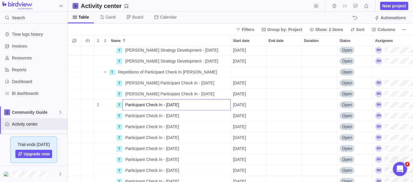
click at [126, 106] on input "Participant Check In - [DATE]" at bounding box center [176, 104] width 108 height 11
click at [125, 106] on input "Participant Check In - [DATE]" at bounding box center [176, 104] width 108 height 11
click at [125, 105] on input "Participant Check In - [DATE]" at bounding box center [176, 104] width 108 height 11
type input "[PERSON_NAME] Participant Check In - [DATE]"
click at [133, 113] on div "T [PERSON_NAME] Strategy Development - [DATE] Details [DATE] Open T [PERSON_NAM…" at bounding box center [240, 114] width 345 height 136
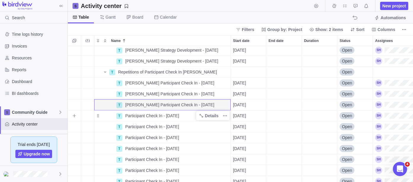
click at [132, 115] on span "Participant Check In - [DATE]" at bounding box center [152, 116] width 54 height 6
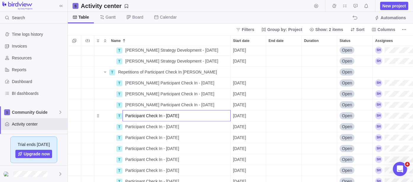
click at [127, 115] on input "Participant Check In - [DATE]" at bounding box center [176, 115] width 108 height 11
click at [125, 117] on input "Participant Check In - [DATE]" at bounding box center [176, 115] width 108 height 11
type input "[PERSON_NAME] Participant Check In - [DATE]"
click at [129, 125] on div "T [PERSON_NAME] Strategy Development - [DATE] Details [DATE] Open T [PERSON_NAM…" at bounding box center [240, 114] width 345 height 136
click at [129, 125] on span "Participant Check In - [DATE]" at bounding box center [152, 127] width 54 height 6
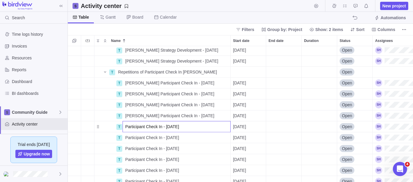
click at [124, 125] on input "Participant Check In - [DATE]" at bounding box center [176, 126] width 108 height 11
type input "[PERSON_NAME] Participant Check In - [DATE]"
click at [132, 138] on div "T [PERSON_NAME] Strategy Development - [DATE] Details [DATE] Open T [PERSON_NAM…" at bounding box center [240, 114] width 345 height 136
click at [132, 138] on span "Participant Check In - [DATE]" at bounding box center [152, 138] width 54 height 6
click at [123, 137] on input "Participant Check In - [DATE]" at bounding box center [176, 137] width 108 height 11
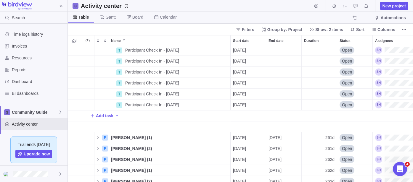
scroll to position [2158, 0]
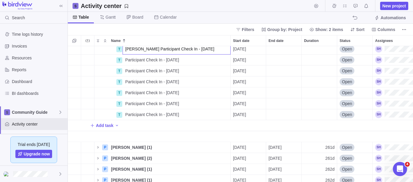
type input "[PERSON_NAME] Participant Check In - [DATE]"
click at [132, 61] on div "T [PERSON_NAME] Strategy Development - [DATE] Details [DATE] Open T [PERSON_NAM…" at bounding box center [240, 114] width 345 height 136
click at [132, 61] on span "Participant Check In - [DATE]" at bounding box center [152, 60] width 54 height 6
click at [125, 63] on input "Participant Check In - [DATE]" at bounding box center [176, 59] width 108 height 11
type input "[PERSON_NAME] Participant Check In - [DATE]"
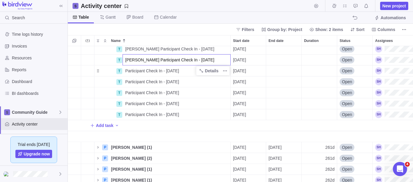
click at [133, 72] on div "T [PERSON_NAME] Strategy Development - [DATE] Details [DATE] Open T [PERSON_NAM…" at bounding box center [240, 114] width 345 height 136
click at [133, 72] on span "Participant Check In - [DATE]" at bounding box center [152, 71] width 54 height 6
click at [127, 71] on input "Participant Check In - [DATE]" at bounding box center [176, 70] width 108 height 11
click at [125, 71] on input "Participant Check In - [DATE]" at bounding box center [176, 70] width 108 height 11
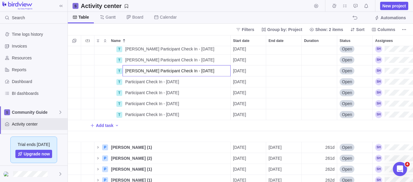
type input "[PERSON_NAME] Participant Check In - [DATE]"
click at [134, 86] on div "T [PERSON_NAME] Strategy Development - [DATE] Details [DATE] Open T [PERSON_NAM…" at bounding box center [240, 114] width 345 height 136
click at [135, 83] on span "Participant Check In - [DATE]" at bounding box center [152, 82] width 54 height 6
click at [135, 83] on input "Participant Check In - [DATE]" at bounding box center [176, 81] width 108 height 11
click at [125, 81] on input "Participant Check In - [DATE]" at bounding box center [176, 81] width 108 height 11
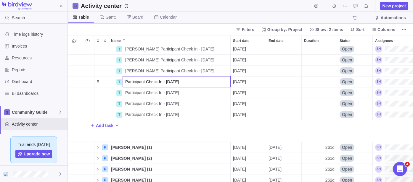
click at [125, 80] on input "Participant Check In - [DATE]" at bounding box center [176, 81] width 108 height 11
click at [129, 80] on input "Participant Check In - [DATE]" at bounding box center [176, 81] width 108 height 11
click at [127, 81] on input "Participant Check In - [DATE]" at bounding box center [176, 81] width 108 height 11
click at [124, 83] on input "Participant Check In - [DATE]" at bounding box center [176, 81] width 108 height 11
type input "[PERSON_NAME] Participant Check In - [DATE]"
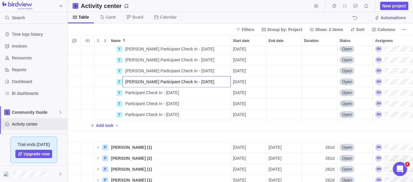
click at [132, 94] on div "T [PERSON_NAME] Strategy Development - [DATE] Details [DATE] Open T [PERSON_NAM…" at bounding box center [240, 114] width 345 height 136
click at [132, 94] on span "Participant Check In - [DATE]" at bounding box center [152, 93] width 54 height 6
click at [123, 93] on input "Participant Check In - [DATE]" at bounding box center [176, 92] width 108 height 11
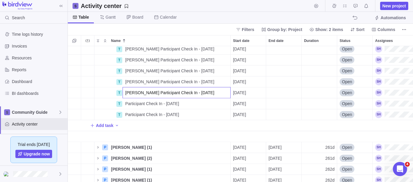
type input "[PERSON_NAME] Participant Check In - [DATE]"
click at [129, 103] on div "T [PERSON_NAME] Strategy Development - [DATE] Details [DATE] Open T [PERSON_NAM…" at bounding box center [240, 114] width 345 height 136
click at [129, 103] on span "Participant Check In - [DATE]" at bounding box center [152, 104] width 54 height 6
click at [124, 102] on input "Participant Check In - [DATE]" at bounding box center [176, 103] width 108 height 11
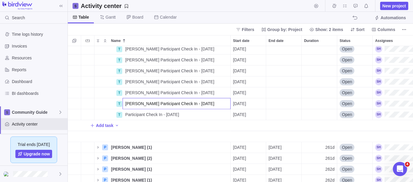
type input "[PERSON_NAME] Participant Check In - [DATE]"
click at [129, 114] on div "T [PERSON_NAME] Strategy Development - [DATE] Details [DATE] Open T [PERSON_NAM…" at bounding box center [240, 114] width 345 height 136
click at [129, 114] on span "Participant Check In - [DATE]" at bounding box center [152, 115] width 54 height 6
click at [125, 113] on input "Participant Check In - [DATE]" at bounding box center [176, 114] width 108 height 11
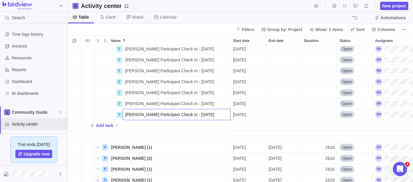
type input "[PERSON_NAME] Participant Check In - [DATE]"
click at [93, 76] on div "T [PERSON_NAME] Strategy Development - [DATE] Details [DATE] Open T [PERSON_NAM…" at bounding box center [240, 114] width 345 height 136
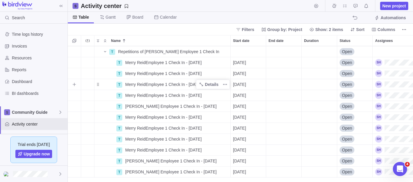
scroll to position [1608, 0]
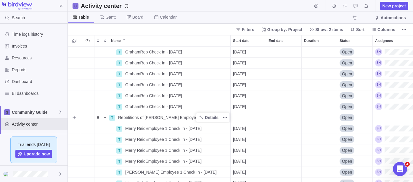
click at [105, 119] on icon "Name" at bounding box center [105, 117] width 5 height 5
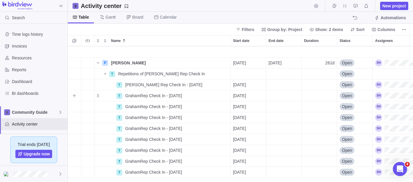
scroll to position [1477, 0]
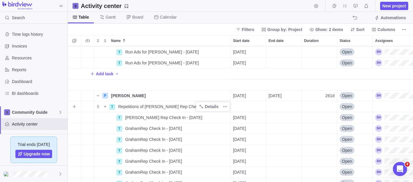
click at [106, 106] on icon "Name" at bounding box center [105, 106] width 5 height 5
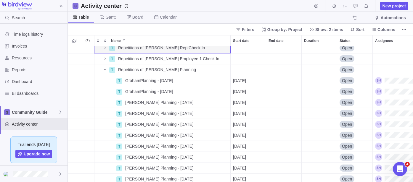
scroll to position [1510, 0]
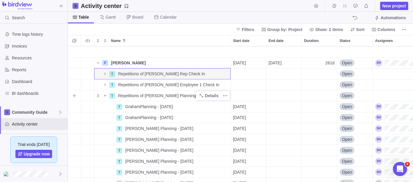
click at [106, 96] on icon "Name" at bounding box center [105, 95] width 5 height 5
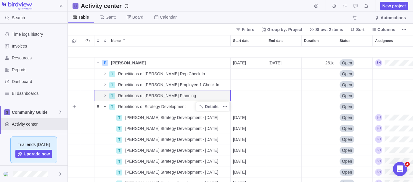
click at [106, 106] on icon "Name" at bounding box center [105, 106] width 2 height 1
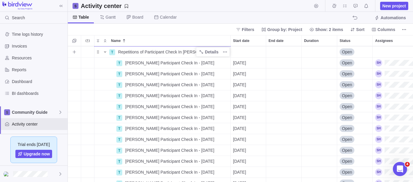
click at [104, 53] on icon "Name" at bounding box center [105, 52] width 5 height 5
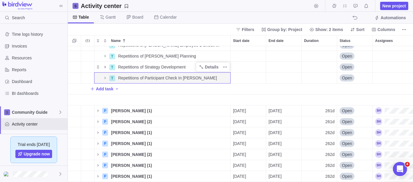
scroll to position [1554, 0]
click at [121, 108] on span "[PERSON_NAME] (1)" at bounding box center [131, 111] width 41 height 6
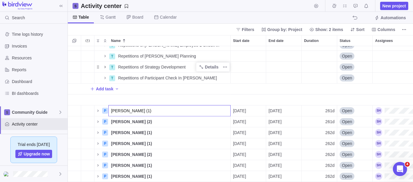
click at [97, 107] on div "T Run Ads for [PERSON_NAME] - [DATE] Details [DATE] Open T Run Ads for [PERSON_…" at bounding box center [240, 114] width 345 height 136
click at [98, 109] on icon "Name" at bounding box center [98, 111] width 5 height 5
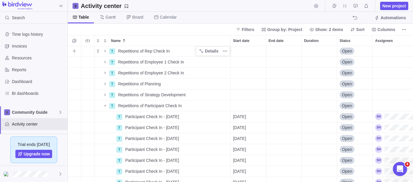
click at [160, 53] on span "Repetitions of Rep Check In" at bounding box center [143, 51] width 51 height 6
click at [172, 50] on input "Repetitions of Rep Check In" at bounding box center [172, 51] width 115 height 11
type input "Repetitions of Rep Check In [PERSON_NAME]"
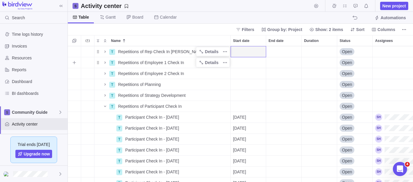
click at [155, 62] on span "Repetitions of Employee 1 Check In" at bounding box center [151, 63] width 66 height 6
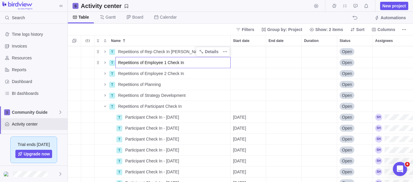
click at [165, 61] on input "Repetitions of Employee 1 Check In" at bounding box center [172, 62] width 115 height 11
click at [180, 51] on div "Add task P [PERSON_NAME] Details [DATE] [DATE] 261d Open T Repetitions of [PERS…" at bounding box center [240, 114] width 345 height 136
click at [175, 63] on span "Repetitions of Employee 1 Check In" at bounding box center [151, 63] width 66 height 6
click at [198, 60] on input "Repetitions of Employee 1 Check In" at bounding box center [172, 62] width 115 height 11
type input "Repetitions of Employee 1 Check In"
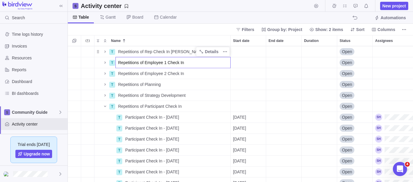
click at [256, 62] on div "Add task P [PERSON_NAME] Details [DATE] [DATE] 261d Open T Repetitions of [PERS…" at bounding box center [240, 114] width 345 height 136
click at [143, 74] on span "Repetitions of Employee 2 Check In" at bounding box center [151, 74] width 66 height 6
click at [265, 73] on div "Add task P [PERSON_NAME] Details [DATE] [DATE] 261d Open T Repetitions of [PERS…" at bounding box center [240, 114] width 345 height 136
click at [96, 63] on div "Name" at bounding box center [101, 63] width 14 height 8
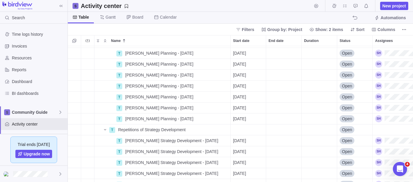
scroll to position [0, 0]
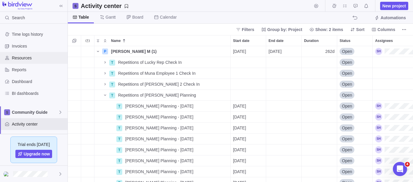
click at [35, 59] on span "Resources" at bounding box center [38, 58] width 53 height 6
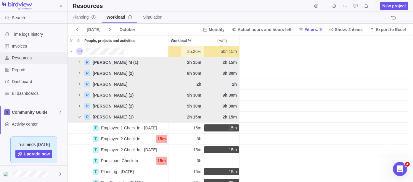
scroll to position [131, 340]
click at [78, 117] on icon "People, projects and activities" at bounding box center [79, 117] width 5 height 5
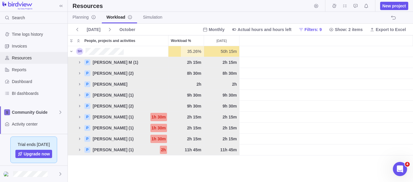
click at [28, 61] on div "Resources" at bounding box center [33, 58] width 67 height 12
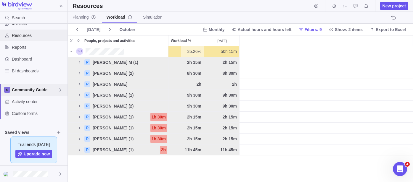
scroll to position [33, 0]
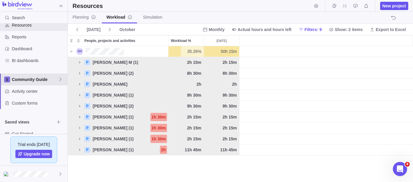
click at [25, 85] on div "Community Guide" at bounding box center [33, 80] width 67 height 12
click at [27, 90] on span "Community Guide" at bounding box center [34, 93] width 36 height 6
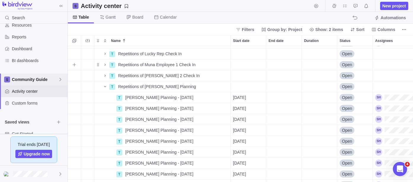
scroll to position [33, 0]
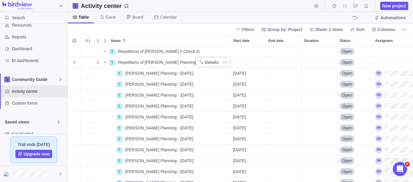
click at [104, 63] on icon "Name" at bounding box center [105, 62] width 5 height 5
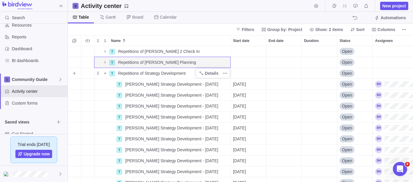
click at [104, 73] on icon "Name" at bounding box center [105, 73] width 5 height 5
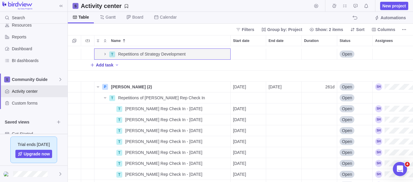
scroll to position [66, 0]
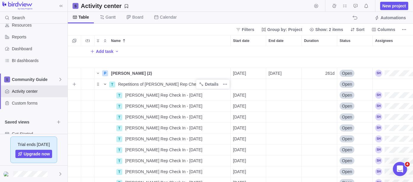
click at [106, 85] on icon "Name" at bounding box center [105, 84] width 5 height 5
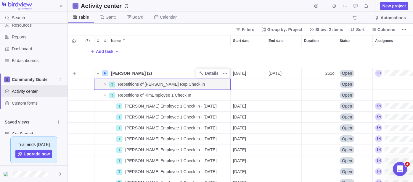
click at [99, 75] on icon "Name" at bounding box center [98, 73] width 5 height 5
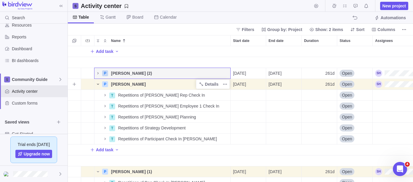
click at [98, 84] on icon "Name" at bounding box center [98, 84] width 5 height 5
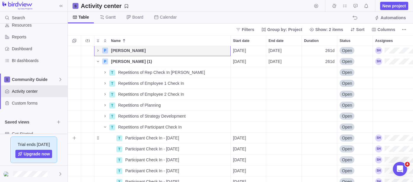
scroll to position [98, 0]
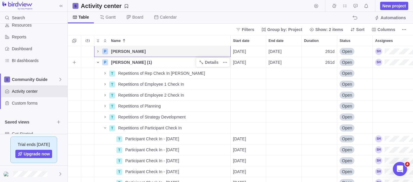
click at [96, 62] on icon "Name" at bounding box center [98, 62] width 5 height 5
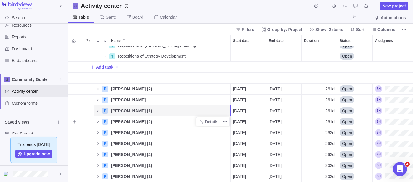
click at [121, 119] on span "[PERSON_NAME] (2)" at bounding box center [131, 122] width 41 height 6
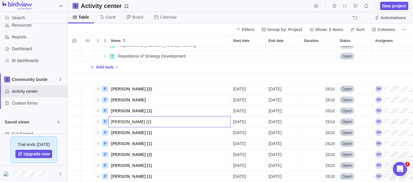
click at [98, 117] on div "P [PERSON_NAME] M (1) Details [DATE] [DATE] 262d Open T Repetitions of Lucky Re…" at bounding box center [240, 114] width 345 height 136
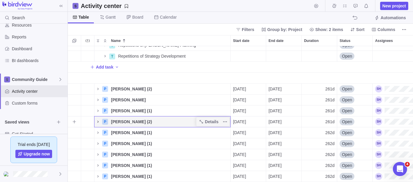
click at [97, 119] on icon "Name" at bounding box center [98, 121] width 5 height 5
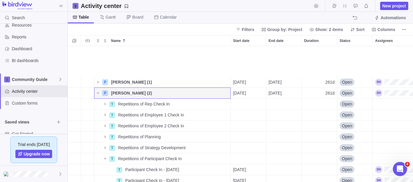
scroll to position [121, 0]
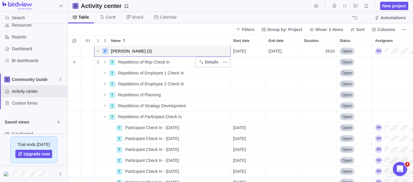
click at [148, 61] on span "Repetitions of Rep Check In" at bounding box center [143, 62] width 51 height 6
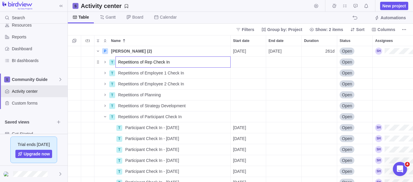
click at [183, 61] on input "Repetitions of Rep Check In" at bounding box center [172, 61] width 115 height 11
type input "Repetitions of Rep Check In [PERSON_NAME]"
click at [106, 116] on div "P [PERSON_NAME] (2) Details [DATE] [DATE] 261d Open T Repetitions of Rep Check …" at bounding box center [240, 114] width 345 height 136
click at [104, 117] on icon "Name" at bounding box center [105, 116] width 5 height 5
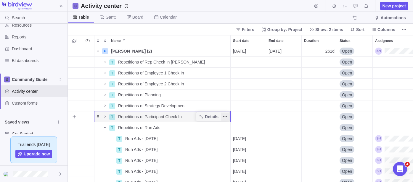
click at [225, 117] on icon "More actions" at bounding box center [224, 116] width 5 height 5
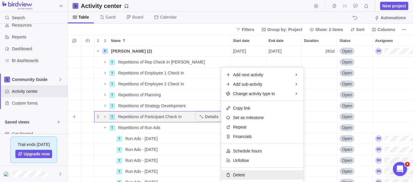
click at [245, 173] on div "Delete" at bounding box center [262, 174] width 82 height 9
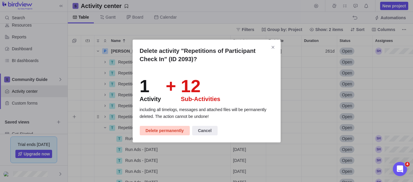
click at [157, 131] on span "Delete permanently" at bounding box center [165, 130] width 38 height 7
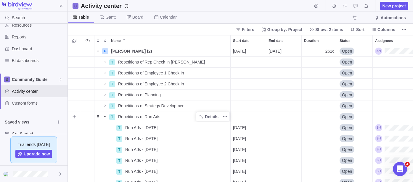
click at [103, 117] on icon "Name" at bounding box center [105, 116] width 5 height 5
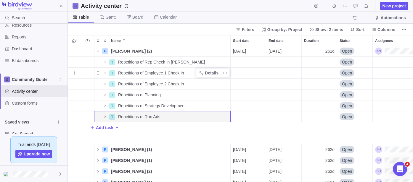
click at [148, 74] on span "Repetitions of Employee 1 Check In" at bounding box center [151, 73] width 66 height 6
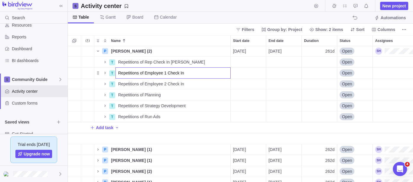
click at [166, 72] on input "Repetitions of Employee 1 Check In" at bounding box center [172, 72] width 115 height 11
click at [186, 71] on input "Repetitions of Employee 1 Check In" at bounding box center [172, 72] width 115 height 11
click at [167, 72] on input "Repetitions of Employee 1 Check In" at bounding box center [172, 72] width 115 height 11
click at [166, 73] on input "Repetitions of Employee 1 Check In" at bounding box center [172, 72] width 115 height 11
type input "Repetitions of Employee 1 [PERSON_NAME] Check In"
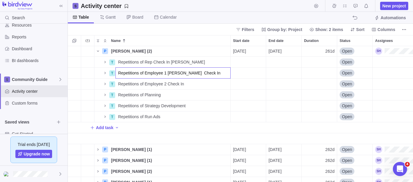
click at [269, 88] on div "P [PERSON_NAME] (2) Details [DATE] [DATE] 261d Open T Repetitions of Rep Check …" at bounding box center [240, 114] width 345 height 136
click at [96, 84] on div "Name" at bounding box center [101, 84] width 14 height 8
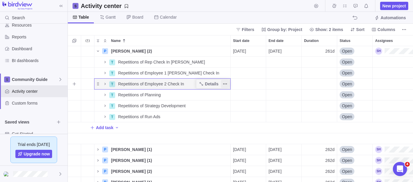
click at [224, 84] on icon "More actions" at bounding box center [224, 84] width 5 height 5
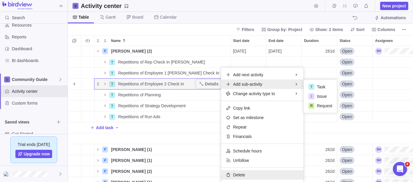
click at [247, 177] on div "Delete" at bounding box center [262, 174] width 82 height 9
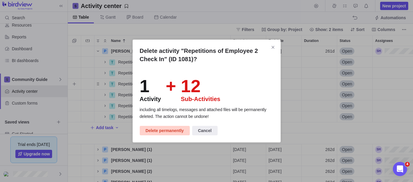
click at [157, 131] on span "Delete permanently" at bounding box center [165, 130] width 38 height 7
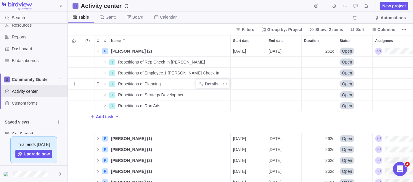
click at [134, 85] on span "Repetitions of Planning" at bounding box center [139, 84] width 43 height 6
click at [161, 82] on input "Repetitions of Planning" at bounding box center [172, 83] width 115 height 11
type input "Repetitions of Planning [PERSON_NAME]"
click at [165, 82] on span "Repetitions of Planning [PERSON_NAME]" at bounding box center [157, 84] width 78 height 6
click at [175, 84] on input "Repetitions of Planning [PERSON_NAME]" at bounding box center [172, 83] width 115 height 11
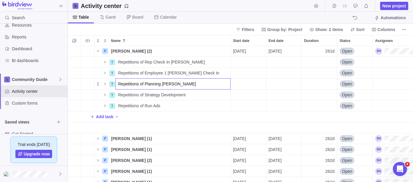
click at [161, 86] on input "Repetitions of Planning [PERSON_NAME]" at bounding box center [172, 83] width 115 height 11
click at [169, 62] on div "P [PERSON_NAME] (2) Details [DATE] [DATE] 261d Open T Repetitions of Rep Check …" at bounding box center [240, 114] width 345 height 136
click at [158, 62] on span "Repetitions of Rep Check In [PERSON_NAME]" at bounding box center [161, 62] width 87 height 6
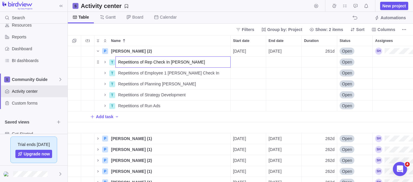
click at [105, 62] on div "P [PERSON_NAME] (2) Details [DATE] [DATE] 261d Open T Repetitions of Rep Check …" at bounding box center [240, 114] width 345 height 136
click at [103, 62] on icon "Name" at bounding box center [105, 62] width 5 height 5
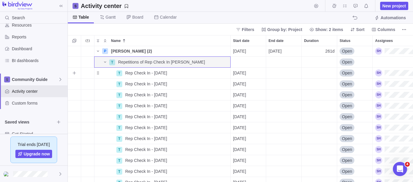
drag, startPoint x: 121, startPoint y: 73, endPoint x: 129, endPoint y: 73, distance: 8.0
click at [121, 73] on div "T" at bounding box center [119, 73] width 6 height 6
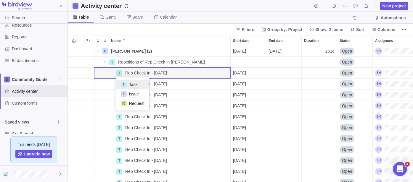
click at [124, 73] on div "P [PERSON_NAME] (2) Details [DATE] [DATE] 261d Open T Repetitions of Rep Check …" at bounding box center [240, 114] width 345 height 136
click at [127, 71] on span "Rep Check In - [DATE]" at bounding box center [146, 73] width 42 height 6
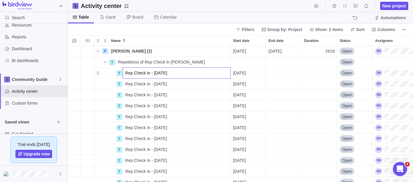
click at [125, 72] on input "Rep Check In - [DATE]" at bounding box center [176, 72] width 108 height 11
type input "JasonRep Check In - [DATE]"
click at [127, 83] on div "P [PERSON_NAME] (2) Details [DATE] [DATE] 261d Open T Repetitions of Rep Check …" at bounding box center [240, 114] width 345 height 136
click at [130, 73] on span "JasonRep Check In - [DATE]" at bounding box center [151, 73] width 53 height 6
click at [130, 73] on input "JasonRep Check In - [DATE]" at bounding box center [176, 72] width 108 height 11
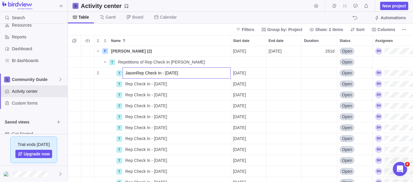
click at [135, 73] on input "JasonRep Check In - [DATE]" at bounding box center [176, 72] width 108 height 11
type input "[PERSON_NAME] Rep Check In - [DATE]"
click at [132, 85] on div "P [PERSON_NAME] (2) Details [DATE] [DATE] 261d Open T Repetitions of Rep Check …" at bounding box center [240, 114] width 345 height 136
click at [132, 85] on span "Rep Check In - [DATE]" at bounding box center [146, 84] width 42 height 6
click at [129, 84] on input "Rep Check In - [DATE]" at bounding box center [176, 83] width 108 height 11
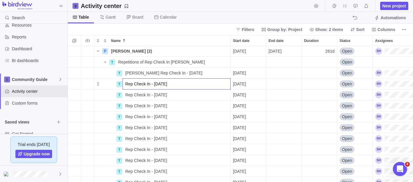
click at [125, 85] on input "Rep Check In - [DATE]" at bounding box center [176, 83] width 108 height 11
type input "[PERSON_NAME] Rep Check In - [DATE]"
click at [128, 93] on div "P [PERSON_NAME] (2) Details [DATE] [DATE] 261d Open T Repetitions of Rep Check …" at bounding box center [240, 114] width 345 height 136
click at [128, 93] on span "Rep Check In - [DATE]" at bounding box center [146, 95] width 42 height 6
click at [125, 94] on input "Rep Check In - [DATE]" at bounding box center [176, 94] width 108 height 11
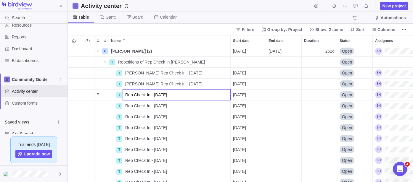
click at [123, 95] on input "Rep Check In - [DATE]" at bounding box center [176, 94] width 108 height 11
type input "[PERSON_NAME] Rep Check In - [DATE]"
click at [132, 102] on div "P [PERSON_NAME] (2) Details [DATE] [DATE] 261d Open T Repetitions of Rep Check …" at bounding box center [240, 114] width 345 height 136
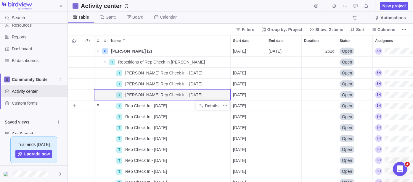
click at [132, 104] on span "Rep Check In - [DATE]" at bounding box center [146, 106] width 42 height 6
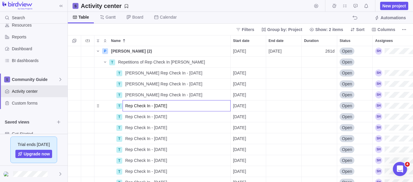
click at [132, 104] on input "Rep Check In - [DATE]" at bounding box center [176, 105] width 108 height 11
click at [126, 107] on input "Rep Check In - [DATE]" at bounding box center [176, 105] width 108 height 11
type input "[PERSON_NAME] Rep Check In - [DATE]"
click at [127, 116] on div "P [PERSON_NAME] (2) Details [DATE] [DATE] 261d Open T Repetitions of Rep Check …" at bounding box center [240, 114] width 345 height 136
click at [127, 116] on span "Rep Check In - [DATE]" at bounding box center [146, 117] width 42 height 6
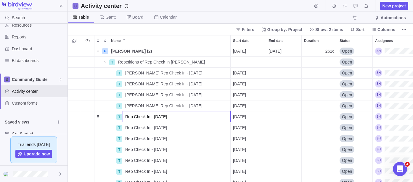
click at [125, 116] on input "Rep Check In - [DATE]" at bounding box center [176, 116] width 108 height 11
type input "[PERSON_NAME] Rep Check In - [DATE]"
click at [132, 127] on div "P [PERSON_NAME] (2) Details [DATE] [DATE] 261d Open T Repetitions of Rep Check …" at bounding box center [240, 114] width 345 height 136
click at [132, 127] on span "Rep Check In - [DATE]" at bounding box center [146, 128] width 42 height 6
click at [125, 128] on input "Rep Check In - [DATE]" at bounding box center [176, 127] width 108 height 11
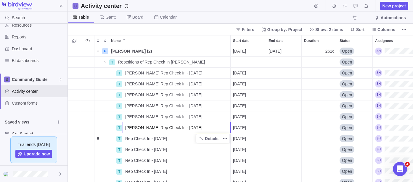
type input "[PERSON_NAME] Rep Check In - [DATE]"
click at [130, 136] on div "P [PERSON_NAME] (2) Details [DATE] [DATE] 261d Open T Repetitions of Rep Check …" at bounding box center [240, 114] width 345 height 136
click at [130, 139] on span "Rep Check In - [DATE]" at bounding box center [146, 139] width 42 height 6
click at [130, 139] on input "Rep Check In - [DATE]" at bounding box center [176, 138] width 108 height 11
click at [122, 139] on input "Rep Check In - [DATE]" at bounding box center [176, 138] width 108 height 11
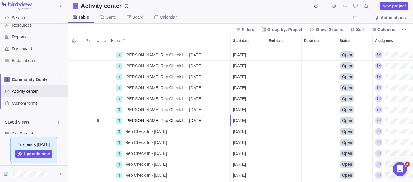
scroll to position [154, 0]
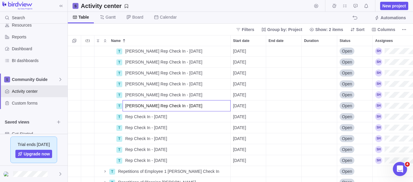
type input "[PERSON_NAME] Rep Check In - [DATE]"
click at [137, 118] on div "T [PERSON_NAME] Rep Check In - [DATE] Details [DATE] Open T [PERSON_NAME] Rep C…" at bounding box center [240, 114] width 345 height 136
click at [137, 118] on span "Rep Check In - [DATE]" at bounding box center [146, 117] width 42 height 6
click at [124, 117] on input "Rep Check In - [DATE]" at bounding box center [176, 116] width 108 height 11
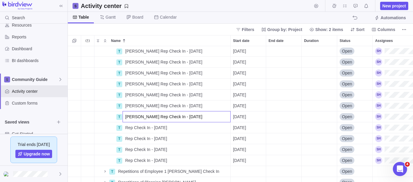
type input "[PERSON_NAME] Rep Check In - [DATE]"
click at [129, 126] on div "T [PERSON_NAME] Rep Check In - [DATE] Details [DATE] Open T [PERSON_NAME] Rep C…" at bounding box center [240, 114] width 345 height 136
click at [129, 126] on span "Rep Check In - [DATE]" at bounding box center [146, 128] width 42 height 6
click at [125, 127] on input "Rep Check In - [DATE]" at bounding box center [176, 127] width 108 height 11
type input "[PERSON_NAME] Rep Check In - [DATE]"
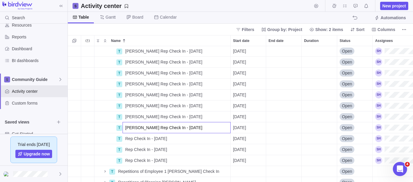
click at [132, 139] on div "T [PERSON_NAME] Rep Check In - [DATE] Details [DATE] Open T [PERSON_NAME] Rep C…" at bounding box center [240, 114] width 345 height 136
click at [132, 139] on span "Rep Check In - [DATE]" at bounding box center [146, 139] width 42 height 6
click at [125, 137] on input "Rep Check In - [DATE]" at bounding box center [176, 138] width 108 height 11
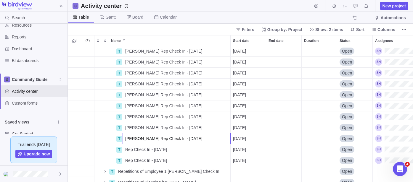
type input "[PERSON_NAME] Rep Check In - [DATE]"
click at [131, 150] on div "T [PERSON_NAME] Rep Check In - [DATE] Details [DATE] Open T [PERSON_NAME] Rep C…" at bounding box center [240, 114] width 345 height 136
click at [131, 150] on span "Rep Check In - [DATE]" at bounding box center [146, 150] width 42 height 6
click at [128, 148] on input "Rep Check In - [DATE]" at bounding box center [176, 149] width 108 height 11
click at [126, 149] on input "Rep Check In - [DATE]" at bounding box center [176, 149] width 108 height 11
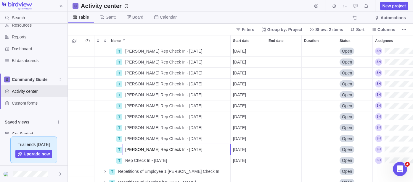
type input "[PERSON_NAME] Rep Check In - [DATE]"
click at [131, 157] on div "T [PERSON_NAME] Rep Check In - [DATE] Details [DATE] Open T [PERSON_NAME] Rep C…" at bounding box center [240, 114] width 345 height 136
click at [132, 159] on span "Rep Check In - [DATE]" at bounding box center [146, 161] width 42 height 6
click at [125, 158] on input "Rep Check In - [DATE]" at bounding box center [176, 160] width 108 height 11
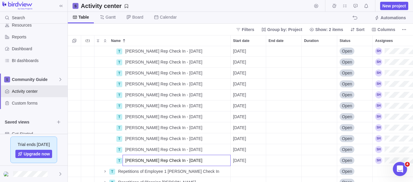
type input "[PERSON_NAME] Rep Check In - [DATE]"
click at [180, 35] on body "Search Time logs history Invoices Resources Reports Dashboard BI dashboards Com…" at bounding box center [206, 91] width 413 height 182
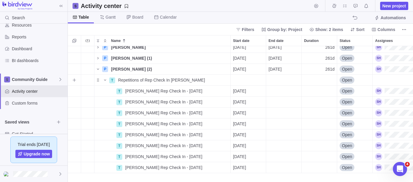
scroll to position [88, 0]
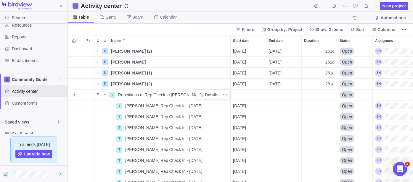
click at [105, 95] on icon "Name" at bounding box center [105, 94] width 2 height 1
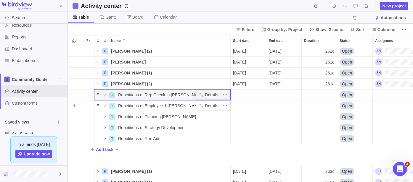
click at [162, 105] on span "Repetitions of Employee 1 [PERSON_NAME] Check In" at bounding box center [168, 106] width 101 height 6
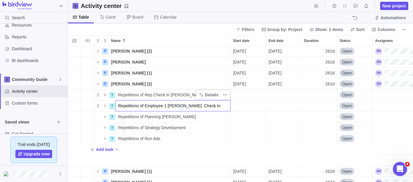
click at [105, 107] on div "P [PERSON_NAME] M (1) Details [DATE] [DATE] 262d Open T Repetitions of Lucky Re…" at bounding box center [240, 114] width 345 height 136
click at [105, 106] on icon "Name" at bounding box center [105, 106] width 5 height 5
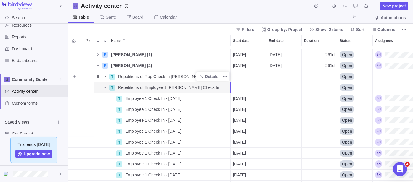
scroll to position [121, 0]
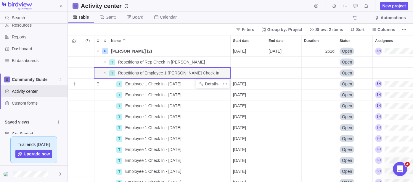
click at [132, 84] on span "Employee 1 Check In - [DATE]" at bounding box center [153, 84] width 56 height 6
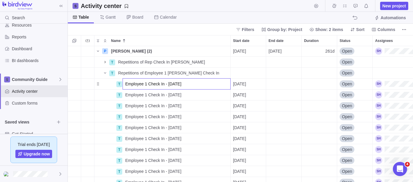
click at [124, 85] on input "Employee 1 Check In - [DATE]" at bounding box center [176, 83] width 108 height 11
click at [188, 31] on body "Search Time logs history Invoices Resources Reports Dashboard BI dashboards Com…" at bounding box center [206, 91] width 413 height 182
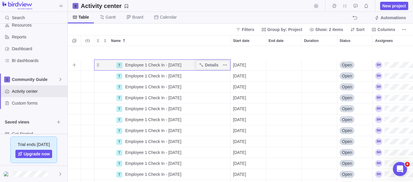
scroll to position [154, 0]
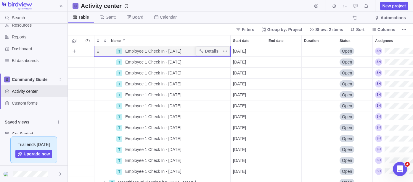
click at [133, 51] on span "Employee 1 Check In - [DATE]" at bounding box center [153, 51] width 56 height 6
click at [124, 50] on input "Employee 1 Check In - [DATE]" at bounding box center [176, 51] width 108 height 11
drag, startPoint x: 135, startPoint y: 52, endPoint x: 125, endPoint y: 52, distance: 9.5
click at [125, 52] on input "[PERSON_NAME] Employee 1 Check In - [DATE]" at bounding box center [176, 51] width 108 height 11
type input "[PERSON_NAME] Employee 1 Check In - [DATE]"
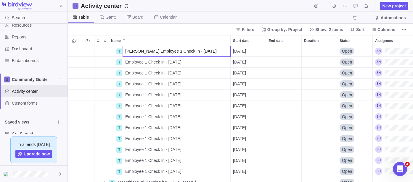
click at [133, 64] on div "T [PERSON_NAME] Employee 1 Check In - [DATE] [DATE] Open T Employee 1 Check In …" at bounding box center [240, 114] width 345 height 136
click at [133, 64] on span "Employee 1 Check In - [DATE]" at bounding box center [153, 62] width 56 height 6
click at [126, 61] on input "Employee 1 Check In - [DATE]" at bounding box center [176, 61] width 108 height 11
click at [125, 62] on input "Employee 1 Check In - [DATE]" at bounding box center [176, 61] width 108 height 11
type input "[PERSON_NAME] Employee 1 Check In - [DATE]"
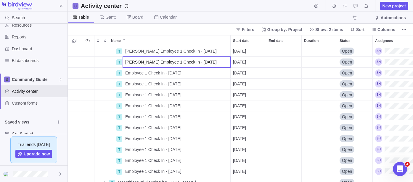
click at [127, 73] on div "T [PERSON_NAME] Employee 1 Check In - [DATE] Details [DATE] Open T [PERSON_NAME…" at bounding box center [240, 114] width 345 height 136
click at [127, 73] on span "Employee 1 Check In - [DATE]" at bounding box center [153, 73] width 56 height 6
click at [124, 73] on input "Employee 1 Check In - [DATE]" at bounding box center [176, 72] width 108 height 11
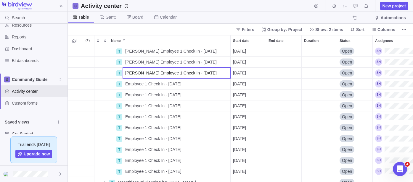
type input "[PERSON_NAME] Employee 1 Check In - [DATE]"
click at [127, 85] on div "T [PERSON_NAME] 1 Check In - [DATE] Details [DATE] Open T [PERSON_NAME] Employe…" at bounding box center [240, 114] width 345 height 136
click at [127, 85] on span "Employee 1 Check In - [DATE]" at bounding box center [153, 84] width 56 height 6
click at [125, 84] on input "Employee 1 Check In - [DATE]" at bounding box center [176, 83] width 108 height 11
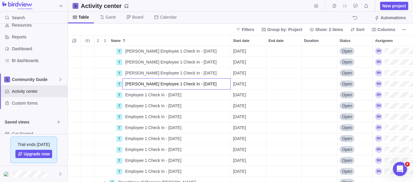
type input "[PERSON_NAME] Employee 1 Check In - [DATE]"
click at [127, 96] on div "T [PERSON_NAME] Employee 1 Check In - [DATE] Details [DATE] Open T [PERSON_NAME…" at bounding box center [240, 114] width 345 height 136
click at [127, 96] on span "Employee 1 Check In - [DATE]" at bounding box center [153, 95] width 56 height 6
click at [124, 95] on input "Employee 1 Check In - [DATE]" at bounding box center [176, 94] width 108 height 11
type input "[PERSON_NAME] 1 Check In - [DATE]"
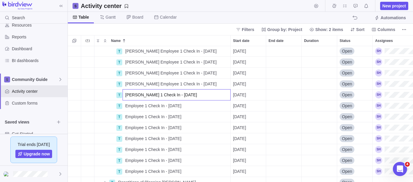
click at [141, 110] on div "T [PERSON_NAME] 1 Check In - [DATE] Details [DATE] Open T [PERSON_NAME] Employe…" at bounding box center [240, 114] width 345 height 136
click at [143, 108] on span "Employee 1 Check In - [DATE]" at bounding box center [153, 106] width 56 height 6
click at [143, 108] on input "Employee 1 Check In - [DATE]" at bounding box center [176, 105] width 108 height 11
click at [126, 107] on input "Employee 1 Check In - [DATE]" at bounding box center [176, 105] width 108 height 11
click at [124, 107] on input "Employee 1 Check In - [DATE]" at bounding box center [176, 105] width 108 height 11
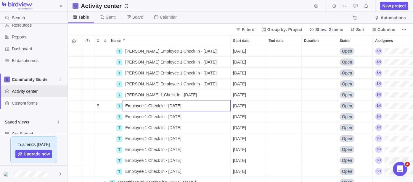
click at [125, 105] on input "Employee 1 Check In - [DATE]" at bounding box center [176, 105] width 108 height 11
type input "[PERSON_NAME] Employee 1 Check In - [DATE]"
click at [128, 116] on div "T [PERSON_NAME] 1 Check In - [DATE] Details [DATE] Open T [PERSON_NAME] Employe…" at bounding box center [240, 114] width 345 height 136
click at [128, 116] on span "Employee 1 Check In - [DATE]" at bounding box center [153, 117] width 56 height 6
click at [125, 117] on input "Employee 1 Check In - [DATE]" at bounding box center [176, 116] width 108 height 11
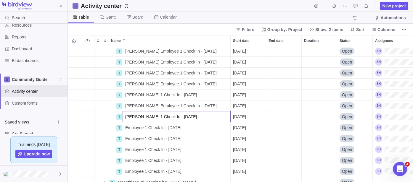
type input "[PERSON_NAME] 1 Check In - [DATE]"
click at [127, 128] on div "T [PERSON_NAME] 1 Check In - [DATE] Details [DATE] Open T [PERSON_NAME] Employe…" at bounding box center [240, 114] width 345 height 136
click at [127, 128] on span "Employee 1 Check In - [DATE]" at bounding box center [153, 128] width 56 height 6
click at [125, 129] on input "Employee 1 Check In - [DATE]" at bounding box center [176, 127] width 108 height 11
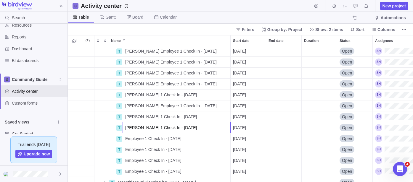
type input "[PERSON_NAME] 1 Check In - [DATE]"
click at [128, 137] on div "T [PERSON_NAME] 1 Check In - [DATE] Details [DATE] Open T [PERSON_NAME] Employe…" at bounding box center [240, 114] width 345 height 136
click at [128, 137] on span "Employee 1 Check In - [DATE]" at bounding box center [153, 139] width 56 height 6
click at [125, 138] on input "Employee 1 Check In - [DATE]" at bounding box center [176, 138] width 108 height 11
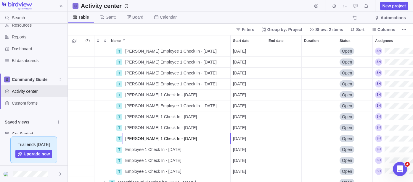
type input "[PERSON_NAME] 1 Check In - [DATE]"
click at [128, 147] on div "T [PERSON_NAME] 1 Check In - [DATE] Details [DATE] Open T [PERSON_NAME] Employe…" at bounding box center [240, 114] width 345 height 136
click at [128, 150] on span "Employee 1 Check In - [DATE]" at bounding box center [153, 150] width 56 height 6
click at [128, 150] on input "Employee 1 Check In - [DATE]" at bounding box center [176, 149] width 108 height 11
click at [125, 151] on input "Employee 1 Check In - [DATE]" at bounding box center [176, 149] width 108 height 11
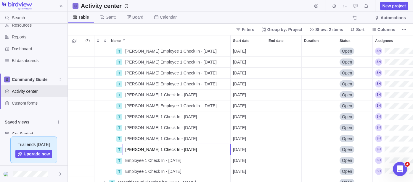
type input "[PERSON_NAME] 1 Check In - [DATE]"
click at [133, 162] on div "T [PERSON_NAME] 1 Check In - [DATE] Details [DATE] Open T [PERSON_NAME] Employe…" at bounding box center [240, 114] width 345 height 136
click at [132, 161] on span "Employee 1 Check In - [DATE]" at bounding box center [153, 161] width 56 height 6
click at [125, 160] on input "Employee 1 Check In - [DATE]" at bounding box center [176, 160] width 108 height 11
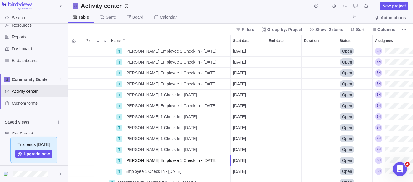
scroll to position [186, 0]
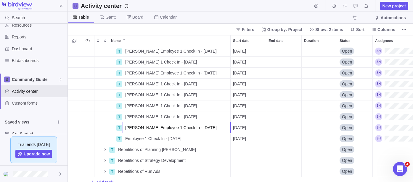
type input "[PERSON_NAME] Employee 1 Check In - [DATE]"
click at [140, 138] on div "T [PERSON_NAME] 1 Check In - [DATE] Details [DATE] Open T [PERSON_NAME] Employe…" at bounding box center [240, 114] width 345 height 136
click at [125, 139] on span "Employee 1 Check In - [DATE]" at bounding box center [153, 139] width 56 height 6
click at [126, 138] on input "Employee 1 Check In - [DATE]" at bounding box center [176, 138] width 108 height 11
click at [124, 139] on input "Employee 1 Check In - [DATE]" at bounding box center [176, 138] width 108 height 11
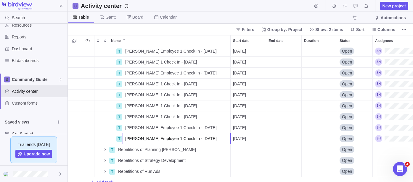
scroll to position [219, 0]
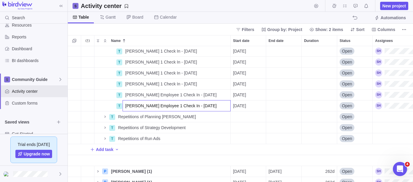
type input "[PERSON_NAME] Employee 1 Check In - [DATE]"
click at [266, 132] on div "T [PERSON_NAME] 1 Check In - [DATE] Details [DATE] Open T [PERSON_NAME] Employe…" at bounding box center [240, 114] width 345 height 136
click at [103, 117] on icon "Name" at bounding box center [105, 116] width 5 height 5
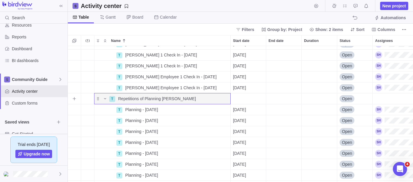
scroll to position [252, 0]
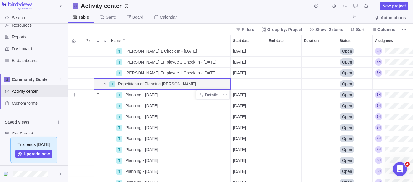
click at [127, 97] on span "Planning - [DATE]" at bounding box center [141, 95] width 33 height 6
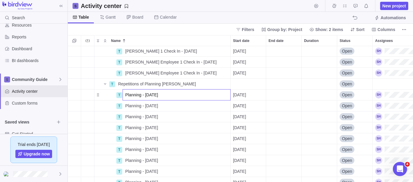
click at [183, 85] on div "T [PERSON_NAME] 1 Check In - [DATE] Details [DATE] Open T [PERSON_NAME] Employe…" at bounding box center [240, 114] width 345 height 136
click at [126, 95] on span "Planning - [DATE]" at bounding box center [141, 95] width 33 height 6
click at [126, 95] on input "Planning - [DATE]" at bounding box center [176, 94] width 108 height 11
click at [125, 96] on input "Planning - [DATE]" at bounding box center [176, 94] width 108 height 11
type input "[PERSON_NAME] Planning - [DATE]"
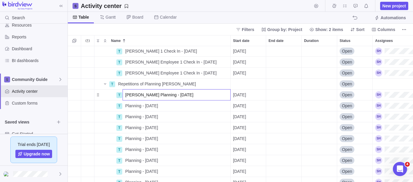
click at [136, 95] on input "[PERSON_NAME] Planning - [DATE]" at bounding box center [176, 94] width 108 height 11
click at [135, 95] on input "[PERSON_NAME] Planning - [DATE]" at bounding box center [176, 94] width 108 height 11
drag, startPoint x: 135, startPoint y: 95, endPoint x: 126, endPoint y: 95, distance: 8.6
click at [126, 95] on input "[PERSON_NAME] Planning - [DATE]" at bounding box center [176, 94] width 108 height 11
click at [133, 109] on div "T [PERSON_NAME] 1 Check In - [DATE] Details [DATE] Open T [PERSON_NAME] Employe…" at bounding box center [240, 114] width 345 height 136
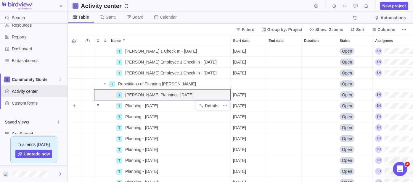
click at [133, 104] on span "Planning - [DATE]" at bounding box center [141, 106] width 33 height 6
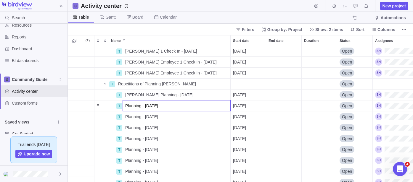
click at [127, 106] on input "Planning - [DATE]" at bounding box center [176, 105] width 108 height 11
click at [125, 106] on input "Planning - [DATE]" at bounding box center [176, 105] width 108 height 11
type input "[PERSON_NAME] Planning - [DATE]"
click at [132, 117] on div "T [PERSON_NAME] 1 Check In - [DATE] Details [DATE] Open T [PERSON_NAME] Employe…" at bounding box center [240, 114] width 345 height 136
click at [132, 117] on span "Planning - [DATE]" at bounding box center [141, 117] width 33 height 6
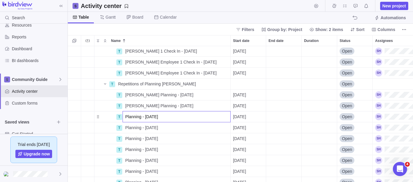
click at [127, 117] on input "Planning - [DATE]" at bounding box center [176, 116] width 108 height 11
click at [125, 117] on input "Planning - [DATE]" at bounding box center [176, 116] width 108 height 11
type input "[PERSON_NAME] Planning - [DATE]"
click at [130, 125] on div "T [PERSON_NAME] 1 Check In - [DATE] Details [DATE] Open T [PERSON_NAME] Employe…" at bounding box center [240, 114] width 345 height 136
click at [130, 125] on span "Planning - [DATE]" at bounding box center [141, 128] width 33 height 6
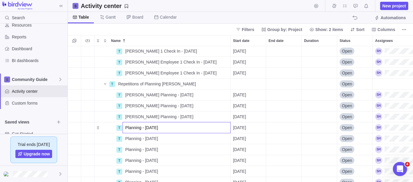
click at [125, 128] on input "Planning - [DATE]" at bounding box center [176, 127] width 108 height 11
type input "[PERSON_NAME] Planning - [DATE]"
click at [130, 138] on div "T [PERSON_NAME] 1 Check In - [DATE] Details [DATE] Open T [PERSON_NAME] Employe…" at bounding box center [240, 114] width 345 height 136
click at [130, 138] on span "Planning - [DATE]" at bounding box center [141, 139] width 33 height 6
drag, startPoint x: 130, startPoint y: 138, endPoint x: 125, endPoint y: 138, distance: 5.0
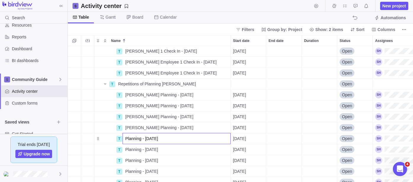
click at [125, 138] on input "Planning - [DATE]" at bounding box center [176, 138] width 108 height 11
click at [127, 137] on input "Planning - [DATE]" at bounding box center [176, 138] width 108 height 11
click at [126, 140] on input "Planning - [DATE]" at bounding box center [176, 138] width 108 height 11
click at [125, 140] on input "Planning - [DATE]" at bounding box center [176, 138] width 108 height 11
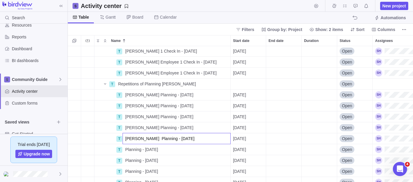
type input "[PERSON_NAME] Planning - [DATE]"
click at [130, 150] on div "T [PERSON_NAME] 1 Check In - [DATE] Details [DATE] Open T [PERSON_NAME] Employe…" at bounding box center [240, 114] width 345 height 136
click at [130, 150] on span "Planning - [DATE]" at bounding box center [141, 150] width 33 height 6
click at [125, 148] on input "Planning - [DATE]" at bounding box center [176, 149] width 108 height 11
type input "[PERSON_NAME] Planning - [DATE]"
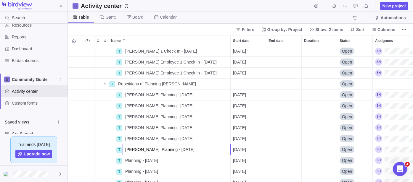
click at [128, 160] on div "T [PERSON_NAME] 1 Check In - [DATE] Details [DATE] Open T [PERSON_NAME] Employe…" at bounding box center [240, 114] width 345 height 136
click at [128, 160] on span "Planning - [DATE]" at bounding box center [141, 161] width 33 height 6
click at [126, 159] on input "Planning - [DATE]" at bounding box center [176, 160] width 108 height 11
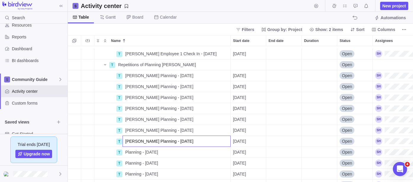
scroll to position [285, 0]
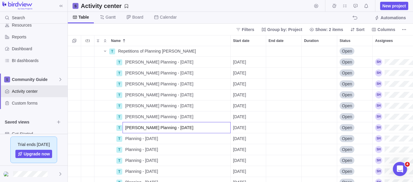
type input "[PERSON_NAME] Planning - [DATE]"
click at [137, 140] on div "T Repetitions of Planning [PERSON_NAME] Details Open T [PERSON_NAME] Planning -…" at bounding box center [240, 114] width 345 height 136
click at [137, 140] on span "Planning - [DATE]" at bounding box center [141, 139] width 33 height 6
click at [127, 139] on input "Planning - [DATE]" at bounding box center [176, 138] width 108 height 11
click at [123, 139] on input "Planning - [DATE]" at bounding box center [176, 138] width 108 height 11
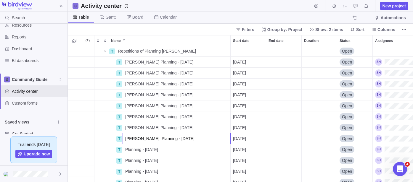
type input "[PERSON_NAME] Planning - [DATE]"
click
type input "[PERSON_NAME] Planning - [DATE]"
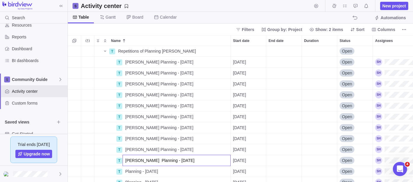
type input "[PERSON_NAME] Planning - [DATE]"
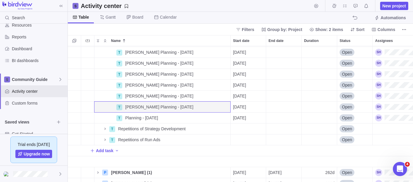
scroll to position [351, 0]
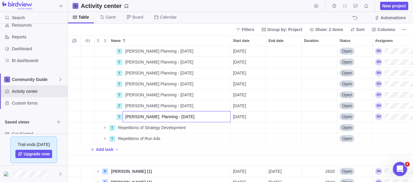
type input "[PERSON_NAME] Planning - [DATE]"
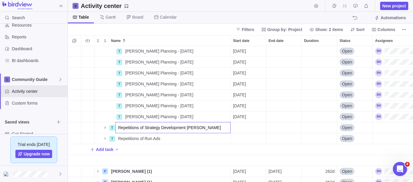
type input "Repetitions of Strategy Development [PERSON_NAME]"
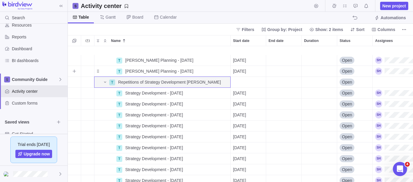
scroll to position [416, 0]
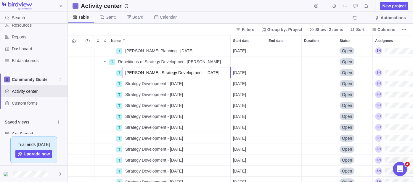
type input "[PERSON_NAME] Strategy Development - [DATE]"
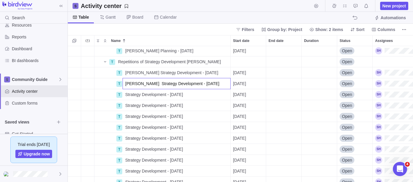
type input "[PERSON_NAME] Strategy Development - [DATE]"
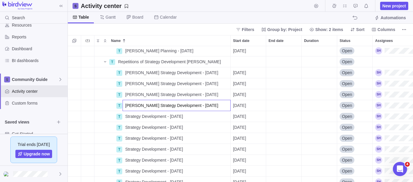
type input "[PERSON_NAME] Strategy Development - [DATE]"
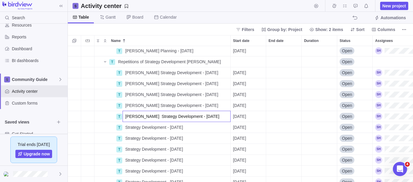
type input "[PERSON_NAME] Strategy Development - [DATE]"
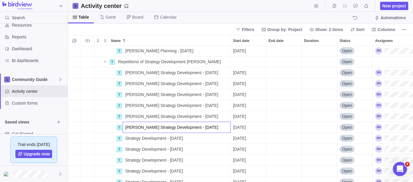
type input "[PERSON_NAME] Strategy Development - [DATE]"
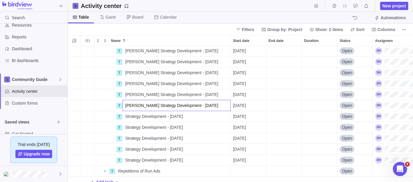
type input "[PERSON_NAME] Strategy Development - [DATE]"
drag, startPoint x: 123, startPoint y: 120, endPoint x: 125, endPoint y: 117, distance: 3.7
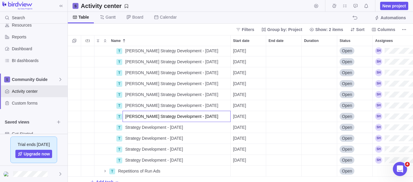
type input "[PERSON_NAME] Strategy Development - [DATE]"
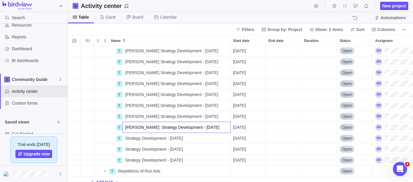
type input "[PERSON_NAME] Strategy Development - [DATE]"
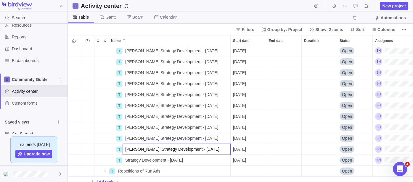
type input "[PERSON_NAME] Strategy Development - [DATE]"
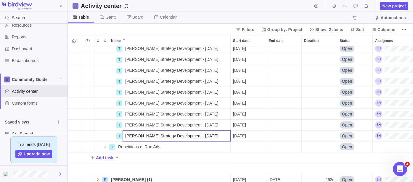
scroll to position [515, 0]
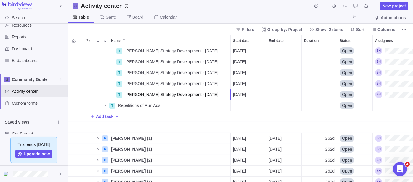
type input "[PERSON_NAME] Strategy Development - [DATE]"
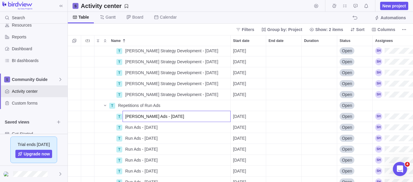
type input "[PERSON_NAME] Ads - [DATE]"
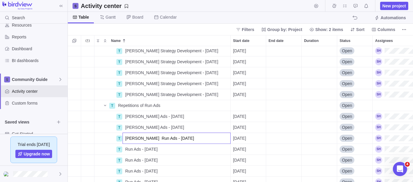
type input "[PERSON_NAME] Run Ads - [DATE]"
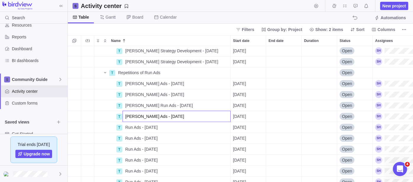
type input "[PERSON_NAME] Ads - [DATE]"
drag, startPoint x: 129, startPoint y: 127, endPoint x: 125, endPoint y: 127, distance: 4.5
type input "[PERSON_NAME] Ads - [DATE]"
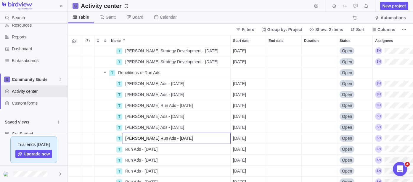
type input "[PERSON_NAME] Run Ads - [DATE]"
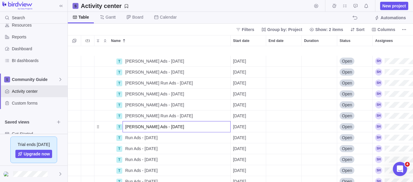
scroll to position [581, 0]
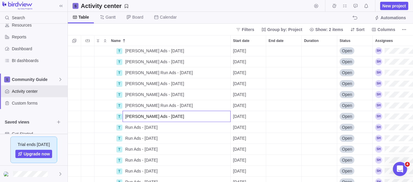
type input "[PERSON_NAME] Ads - [DATE]"
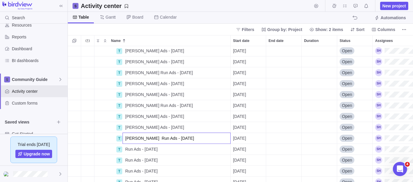
type input "[PERSON_NAME] Run Ads - [DATE]"
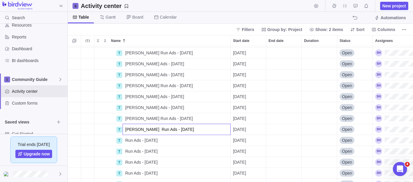
scroll to position [613, 0]
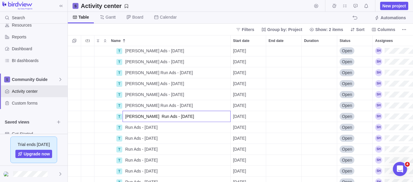
type input "[PERSON_NAME] Run Ads - [DATE]"
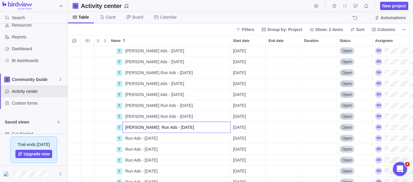
type input "[PERSON_NAME] Run Ads - [DATE]"
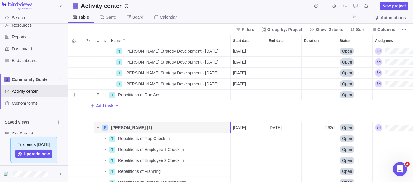
scroll to position [591, 0]
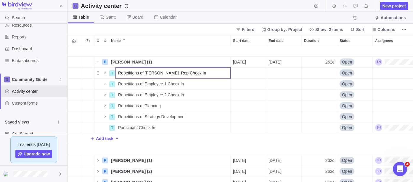
drag, startPoint x: 156, startPoint y: 73, endPoint x: 144, endPoint y: 73, distance: 12.1
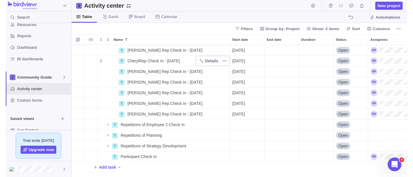
scroll to position [690, 0]
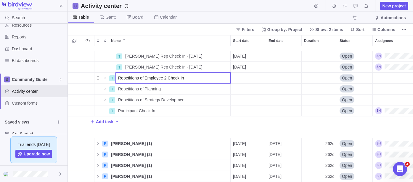
drag, startPoint x: 99, startPoint y: 70, endPoint x: 96, endPoint y: 73, distance: 4.0
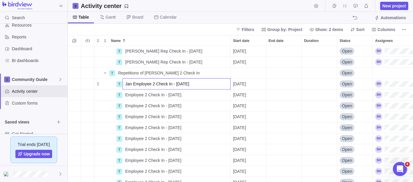
drag, startPoint x: 132, startPoint y: 83, endPoint x: 122, endPoint y: 83, distance: 9.5
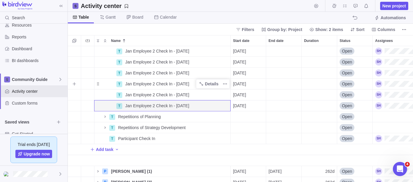
scroll to position [865, 0]
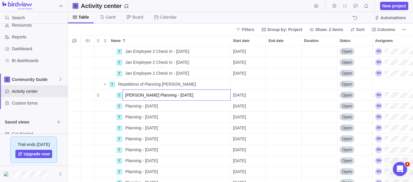
drag, startPoint x: 136, startPoint y: 95, endPoint x: 125, endPoint y: 95, distance: 10.7
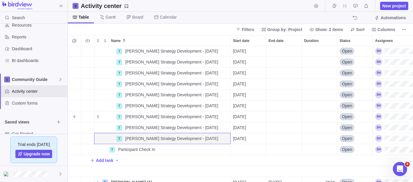
scroll to position [1138, 0]
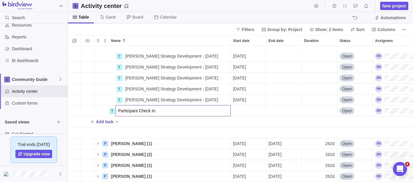
drag, startPoint x: 188, startPoint y: 112, endPoint x: 178, endPoint y: 113, distance: 9.3
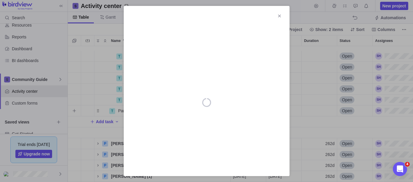
scroll to position [0, 0]
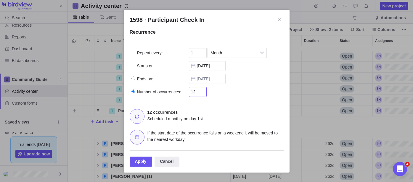
drag, startPoint x: 201, startPoint y: 91, endPoint x: 168, endPoint y: 93, distance: 33.8
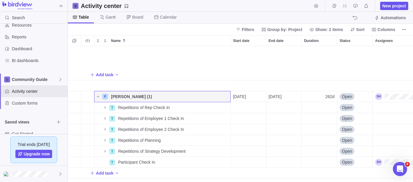
scroll to position [668, 0]
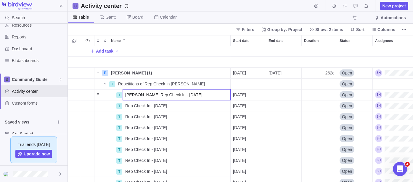
drag, startPoint x: 135, startPoint y: 95, endPoint x: 125, endPoint y: 95, distance: 10.1
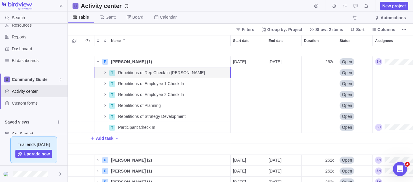
scroll to position [689, 0]
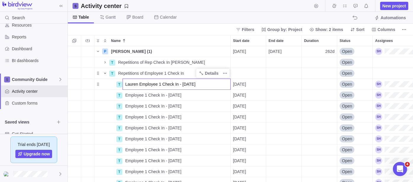
drag, startPoint x: 138, startPoint y: 83, endPoint x: 125, endPoint y: 84, distance: 12.8
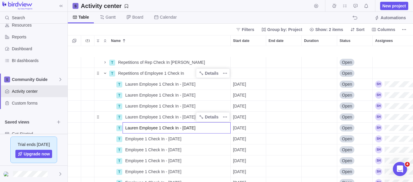
scroll to position [722, 0]
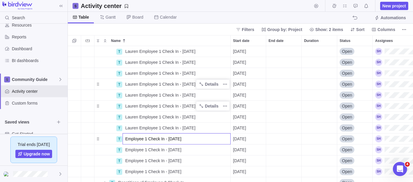
drag, startPoint x: 129, startPoint y: 135, endPoint x: 126, endPoint y: 138, distance: 3.3
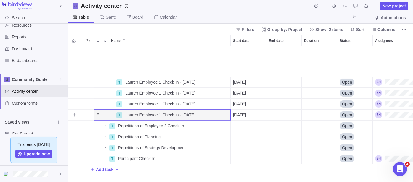
scroll to position [821, 0]
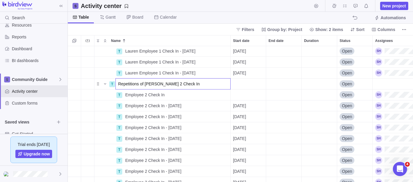
drag, startPoint x: 156, startPoint y: 83, endPoint x: 145, endPoint y: 84, distance: 10.4
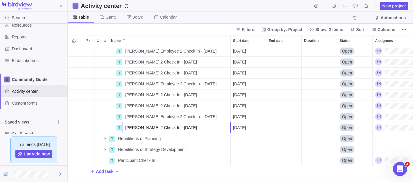
scroll to position [952, 0]
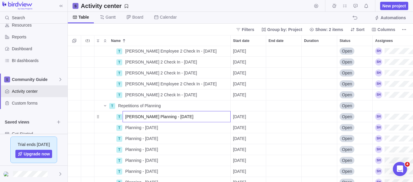
drag, startPoint x: 131, startPoint y: 117, endPoint x: 125, endPoint y: 116, distance: 5.9
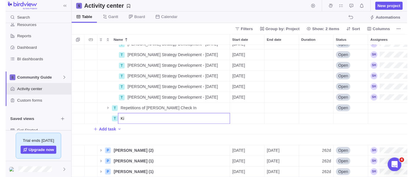
scroll to position [1248, 0]
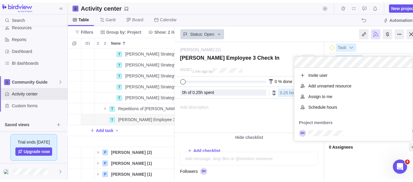
scroll to position [68, 113]
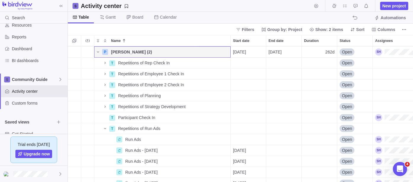
scroll to position [701, 0]
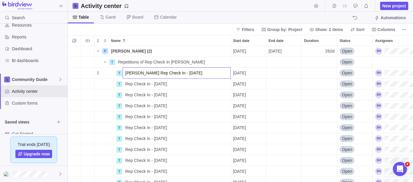
drag, startPoint x: 136, startPoint y: 72, endPoint x: 125, endPoint y: 73, distance: 10.8
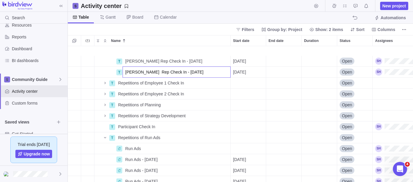
scroll to position [832, 0]
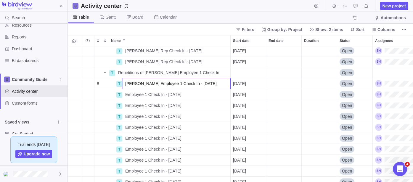
drag, startPoint x: 136, startPoint y: 82, endPoint x: 125, endPoint y: 85, distance: 10.6
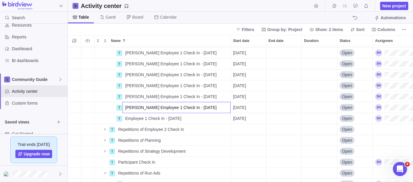
scroll to position [931, 0]
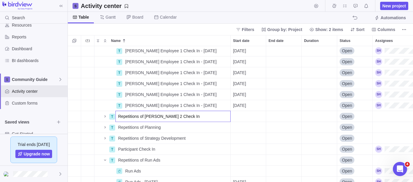
drag, startPoint x: 260, startPoint y: 127, endPoint x: 249, endPoint y: 121, distance: 12.4
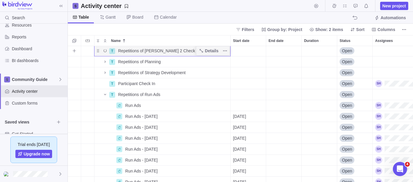
scroll to position [996, 0]
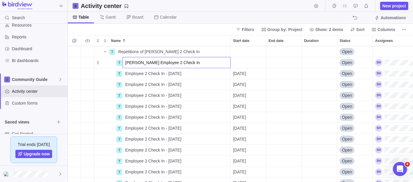
drag, startPoint x: 133, startPoint y: 61, endPoint x: 125, endPoint y: 62, distance: 8.6
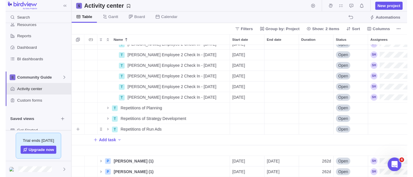
scroll to position [1094, 0]
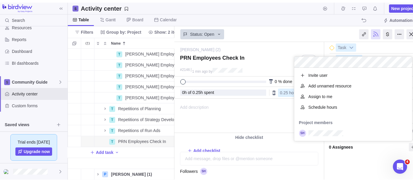
scroll to position [68, 113]
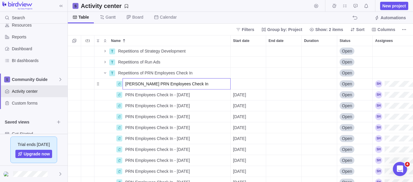
drag, startPoint x: 137, startPoint y: 83, endPoint x: 122, endPoint y: 83, distance: 14.8
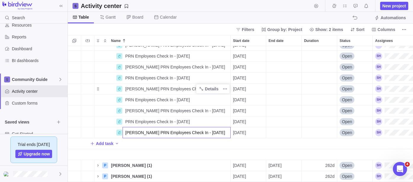
scroll to position [1182, 0]
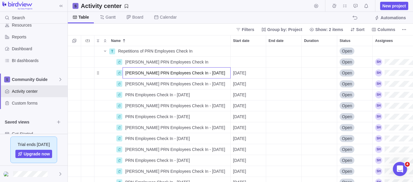
drag, startPoint x: 136, startPoint y: 72, endPoint x: 124, endPoint y: 73, distance: 12.5
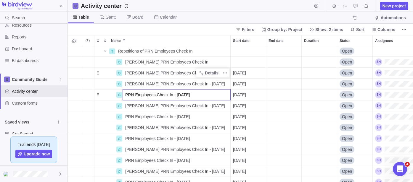
drag, startPoint x: 134, startPoint y: 94, endPoint x: 169, endPoint y: 90, distance: 36.0
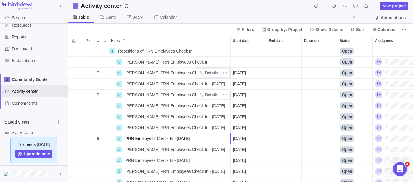
drag, startPoint x: 130, startPoint y: 137, endPoint x: 124, endPoint y: 138, distance: 6.3
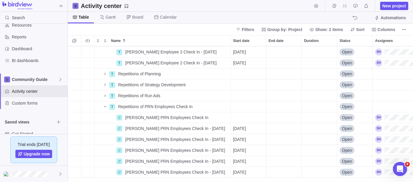
scroll to position [1116, 0]
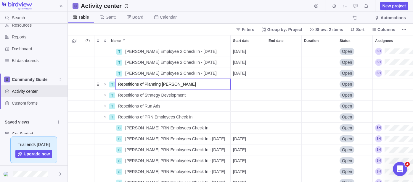
drag, startPoint x: 178, startPoint y: 83, endPoint x: 165, endPoint y: 83, distance: 13.0
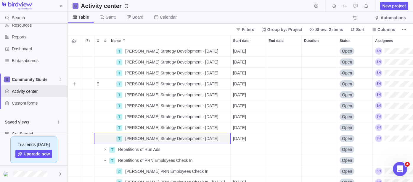
scroll to position [1281, 0]
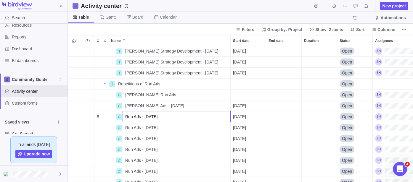
drag, startPoint x: 131, startPoint y: 112, endPoint x: 133, endPoint y: 114, distance: 3.2
drag, startPoint x: 138, startPoint y: 116, endPoint x: 169, endPoint y: 116, distance: 30.8
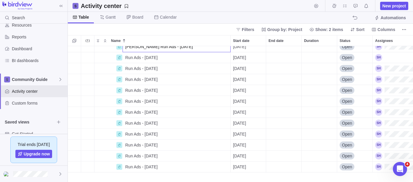
scroll to position [1544, 0]
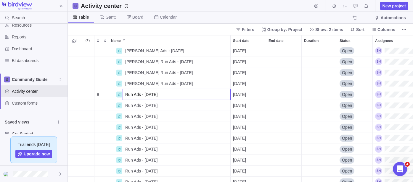
drag, startPoint x: 130, startPoint y: 94, endPoint x: 126, endPoint y: 94, distance: 4.1
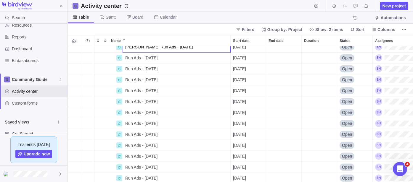
scroll to position [1577, 0]
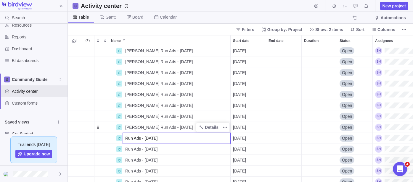
drag, startPoint x: 154, startPoint y: 126, endPoint x: 158, endPoint y: 125, distance: 3.5
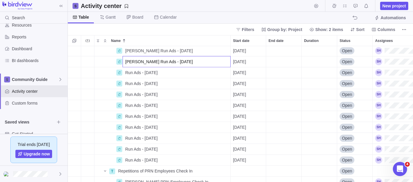
scroll to position [1839, 0]
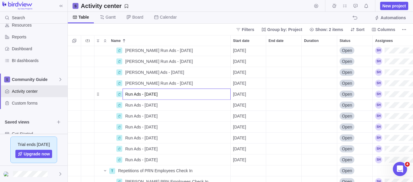
drag, startPoint x: 131, startPoint y: 92, endPoint x: 122, endPoint y: 93, distance: 8.3
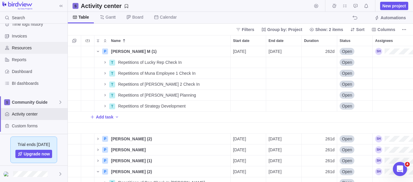
scroll to position [0, 0]
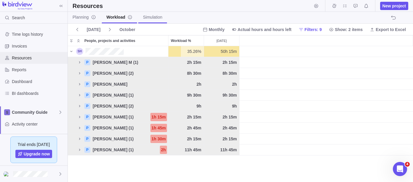
scroll to position [131, 340]
drag, startPoint x: 219, startPoint y: 50, endPoint x: 258, endPoint y: 50, distance: 38.7
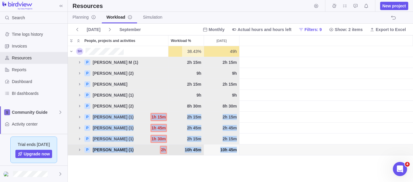
drag, startPoint x: 307, startPoint y: 152, endPoint x: 270, endPoint y: 95, distance: 68.2
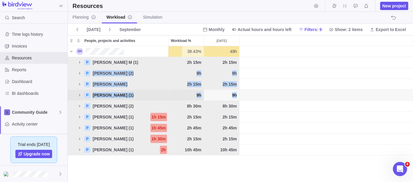
drag, startPoint x: 270, startPoint y: 95, endPoint x: 266, endPoint y: 63, distance: 31.6
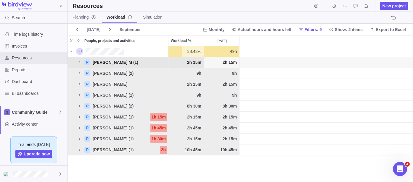
drag, startPoint x: 72, startPoint y: 61, endPoint x: 73, endPoint y: 65, distance: 3.9
click at [188, 50] on span "38.43%" at bounding box center [194, 52] width 14 height 6
drag, startPoint x: 186, startPoint y: 51, endPoint x: 205, endPoint y: 52, distance: 18.4
click at [205, 52] on div "38.43% 38.43% 49h" at bounding box center [240, 51] width 345 height 11
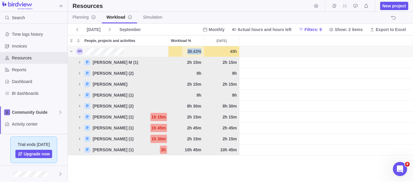
click at [205, 52] on div "49h" at bounding box center [221, 51] width 35 height 11
drag, startPoint x: 322, startPoint y: 80, endPoint x: 309, endPoint y: 67, distance: 19.2
click at [322, 79] on div "grid" at bounding box center [325, 84] width 173 height 11
click at [286, 55] on div "grid" at bounding box center [325, 51] width 173 height 11
drag, startPoint x: 164, startPoint y: 41, endPoint x: 245, endPoint y: 44, distance: 80.8
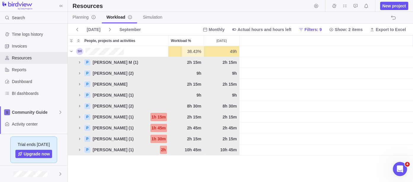
click at [245, 44] on div "People, projects and activities Workload % [DATE]" at bounding box center [240, 40] width 345 height 11
click at [245, 44] on div at bounding box center [325, 40] width 173 height 10
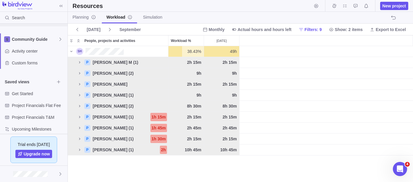
scroll to position [78, 0]
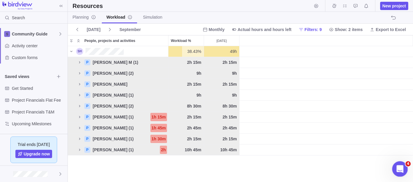
click at [402, 172] on div "Open Intercom Messenger" at bounding box center [399, 169] width 20 height 20
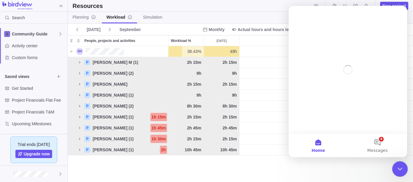
scroll to position [0, 0]
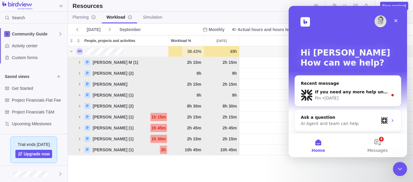
click at [281, 47] on div "grid" at bounding box center [325, 51] width 173 height 11
click at [397, 21] on icon "Close" at bounding box center [395, 20] width 5 height 5
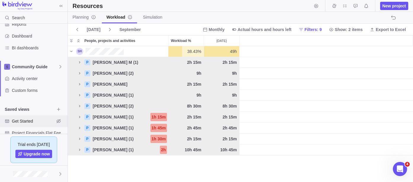
scroll to position [78, 0]
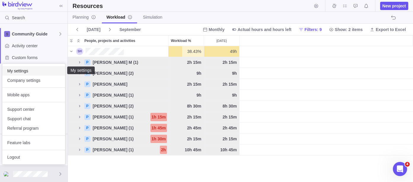
click at [22, 72] on span "My settings" at bounding box center [33, 71] width 53 height 6
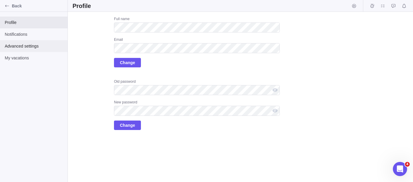
click at [44, 45] on span "Advanced settings" at bounding box center [34, 46] width 58 height 6
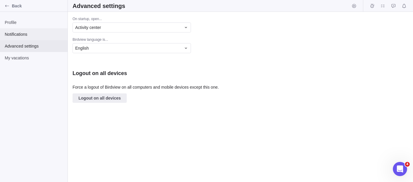
click at [16, 34] on span "Notifications" at bounding box center [34, 34] width 58 height 6
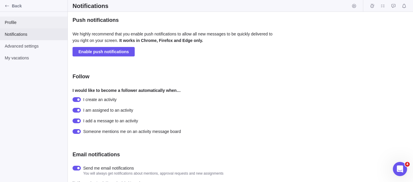
click at [20, 21] on span "Profile" at bounding box center [34, 23] width 58 height 6
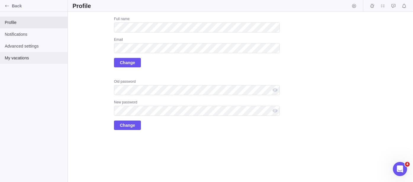
click at [21, 56] on span "My vacations" at bounding box center [34, 58] width 58 height 6
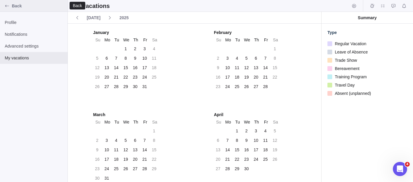
click at [7, 5] on icon "Back" at bounding box center [7, 6] width 5 height 5
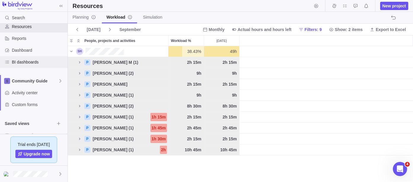
scroll to position [78, 0]
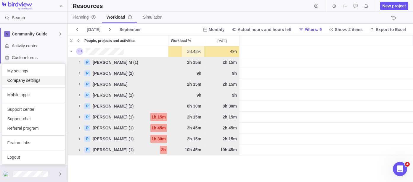
click at [31, 82] on span "Company settings" at bounding box center [33, 80] width 53 height 6
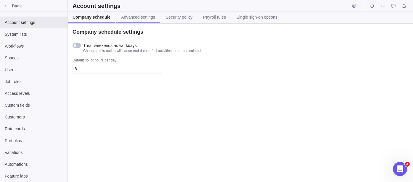
click at [137, 20] on link "Advanced settings" at bounding box center [137, 18] width 43 height 12
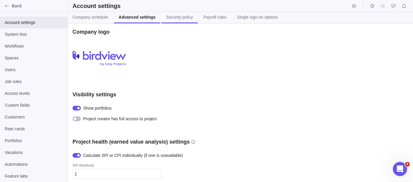
click at [161, 19] on link "Security policy" at bounding box center [179, 18] width 36 height 12
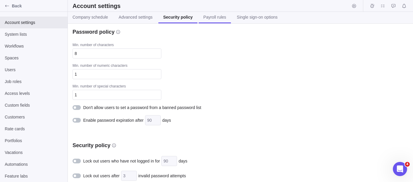
click at [212, 20] on link "Payroll rules" at bounding box center [214, 18] width 32 height 12
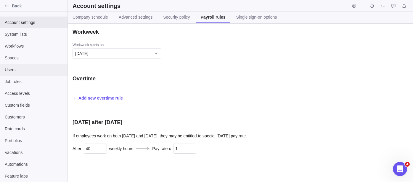
click at [16, 73] on div "Users" at bounding box center [33, 70] width 67 height 12
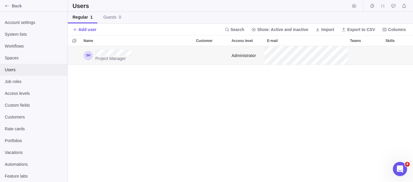
scroll to position [5, 5]
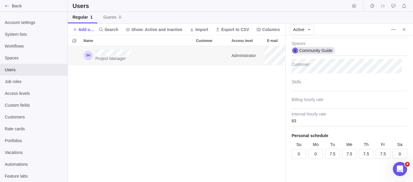
scroll to position [116, 0]
click at [314, 119] on input "83" at bounding box center [348, 119] width 115 height 15
type textarea "x"
click at [334, 152] on input "7.5" at bounding box center [332, 154] width 14 height 10
type input "6"
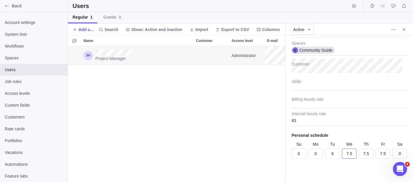
click at [345, 153] on input "7.5" at bounding box center [349, 154] width 14 height 10
type textarea "x"
type input "6"
click at [363, 152] on input "7.5" at bounding box center [365, 154] width 14 height 10
type textarea "x"
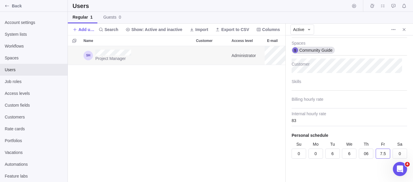
type input "6"
click at [379, 154] on input "7.5" at bounding box center [382, 154] width 14 height 10
type textarea "x"
type input "6"
click at [331, 153] on input "6" at bounding box center [332, 154] width 14 height 10
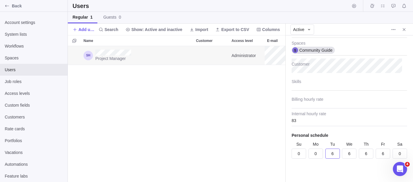
type textarea "x"
type input "6.25"
type textarea "x"
type input "6.25"
type textarea "x"
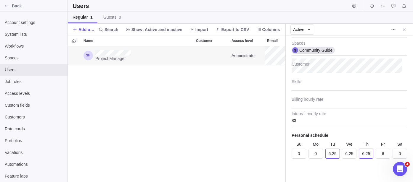
type input "6.25"
type textarea "x"
type input "6.25"
type textarea "x"
click at [352, 174] on div "Last visit 42 min ago Email Administrator Access level Project Manager Job role…" at bounding box center [348, 108] width 127 height 147
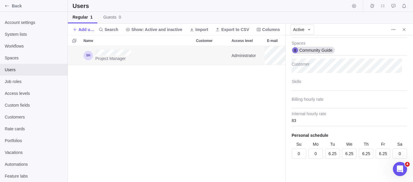
click at [380, 130] on div "Last visit 42 min ago Email Administrator Access level Project Manager Job role…" at bounding box center [348, 108] width 127 height 147
click at [403, 30] on icon "Close" at bounding box center [403, 29] width 5 height 5
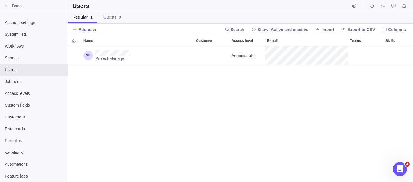
scroll to position [131, 340]
click at [13, 7] on span "Back" at bounding box center [38, 6] width 53 height 6
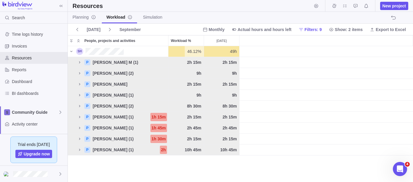
scroll to position [131, 340]
click at [266, 57] on div "grid" at bounding box center [325, 62] width 173 height 11
drag, startPoint x: 171, startPoint y: 39, endPoint x: 257, endPoint y: 44, distance: 86.0
click at [257, 44] on div "People, projects and activities Workload % Sep 2025" at bounding box center [240, 40] width 345 height 11
drag, startPoint x: 237, startPoint y: 50, endPoint x: 169, endPoint y: 55, distance: 68.8
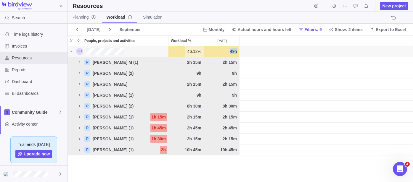
click at [169, 55] on div "46.12% 46.12% 49h" at bounding box center [240, 51] width 345 height 11
click at [151, 50] on div "People, projects and activities" at bounding box center [121, 51] width 93 height 7
